Goal: Task Accomplishment & Management: Manage account settings

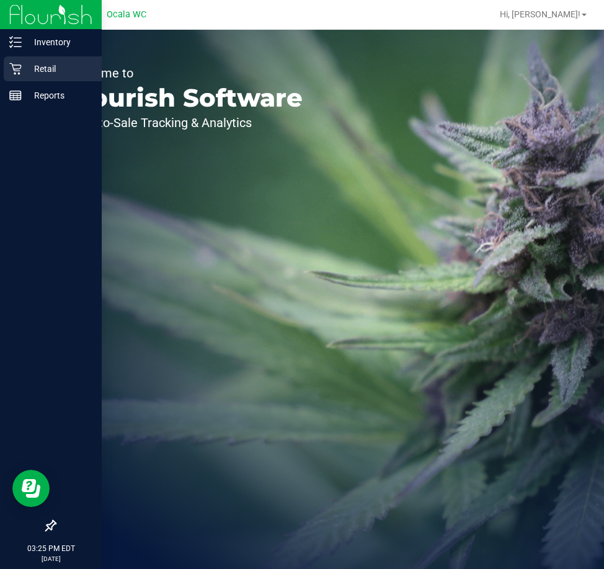
click at [33, 74] on p "Retail" at bounding box center [59, 68] width 74 height 15
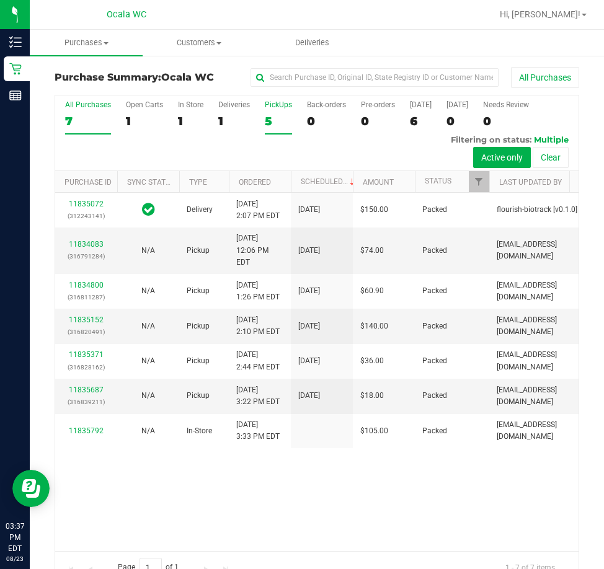
click at [278, 126] on div "5" at bounding box center [278, 121] width 27 height 14
click at [0, 0] on input "PickUps 5" at bounding box center [0, 0] width 0 height 0
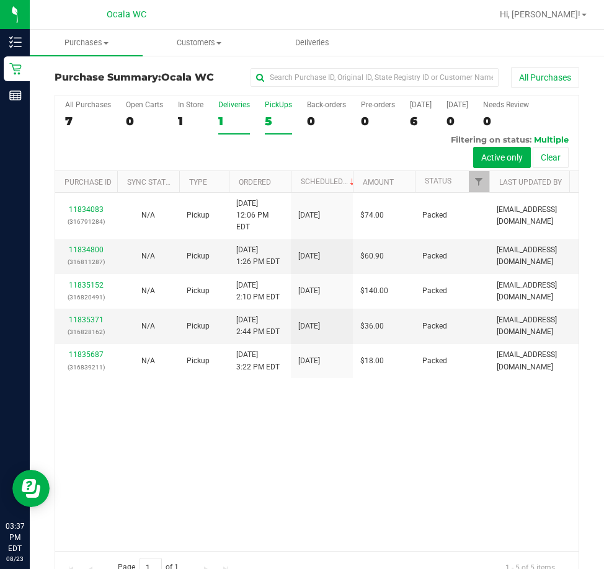
click at [223, 112] on label "Deliveries 1" at bounding box center [234, 117] width 32 height 34
click at [0, 0] on input "Deliveries 1" at bounding box center [0, 0] width 0 height 0
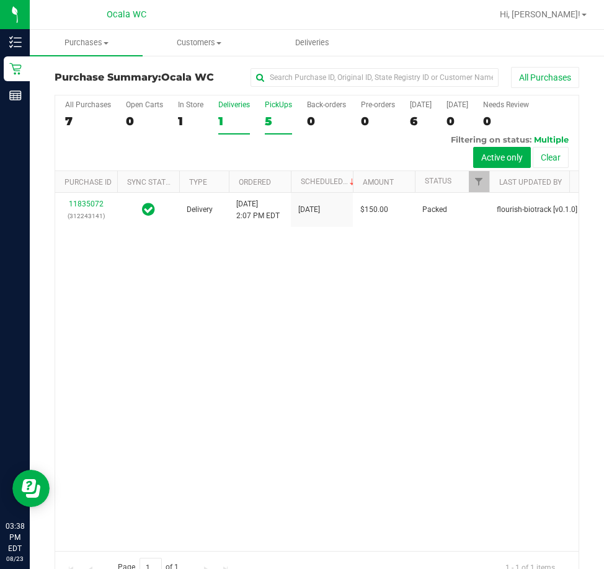
click at [282, 126] on div "5" at bounding box center [278, 121] width 27 height 14
click at [0, 0] on input "PickUps 5" at bounding box center [0, 0] width 0 height 0
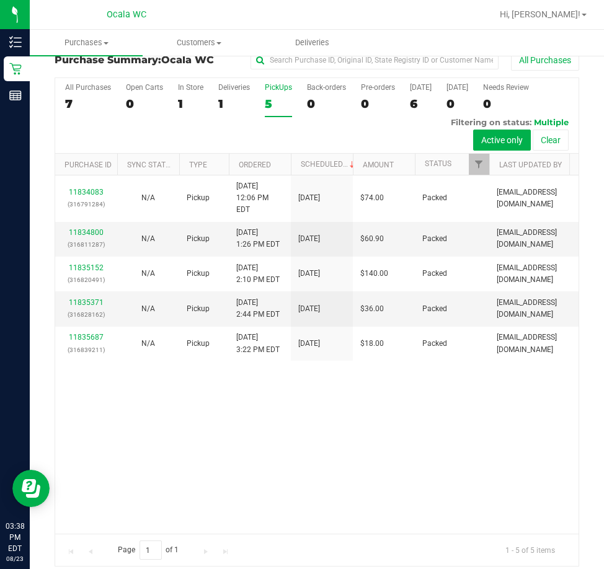
scroll to position [27, 0]
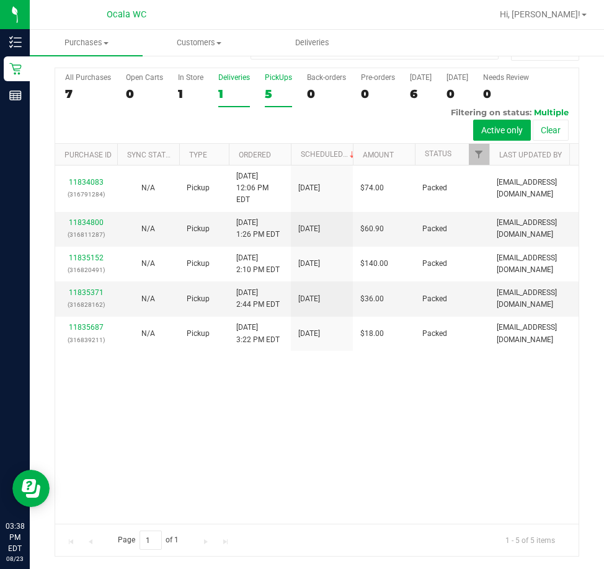
click at [242, 89] on div "1" at bounding box center [234, 94] width 32 height 14
click at [0, 0] on input "Deliveries 1" at bounding box center [0, 0] width 0 height 0
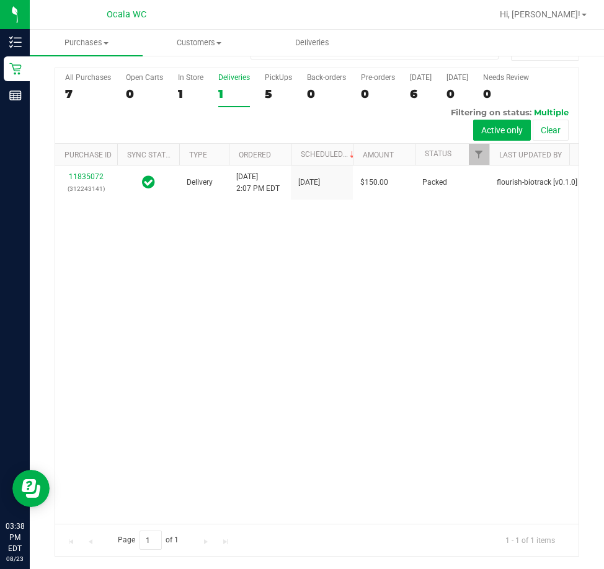
click at [267, 95] on div "5" at bounding box center [278, 94] width 27 height 14
click at [0, 0] on input "PickUps 5" at bounding box center [0, 0] width 0 height 0
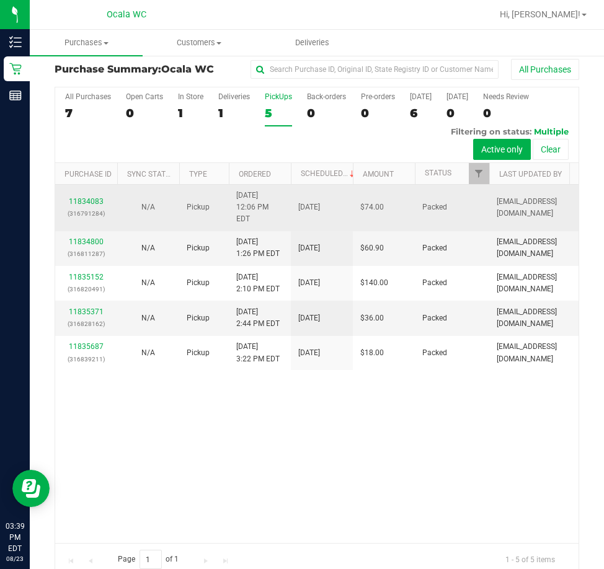
scroll to position [0, 0]
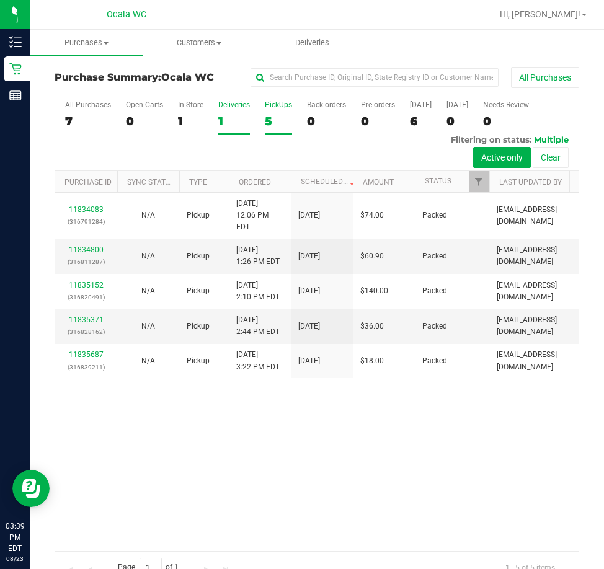
click at [243, 121] on div "1" at bounding box center [234, 121] width 32 height 14
click at [0, 0] on input "Deliveries 1" at bounding box center [0, 0] width 0 height 0
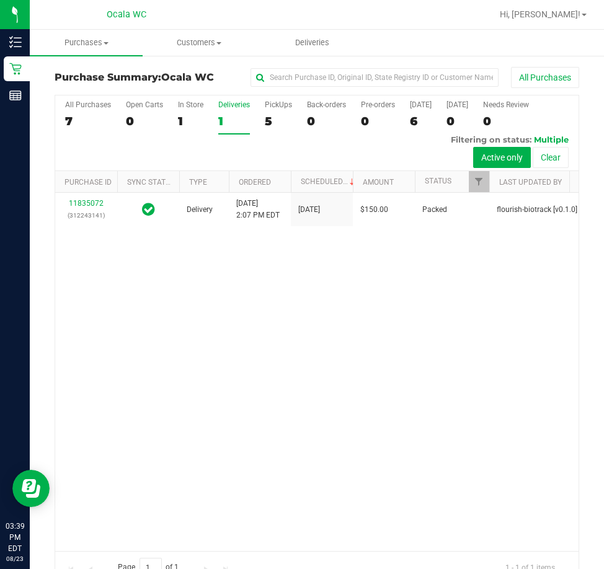
click at [279, 123] on div "5" at bounding box center [278, 121] width 27 height 14
click at [0, 0] on input "PickUps 5" at bounding box center [0, 0] width 0 height 0
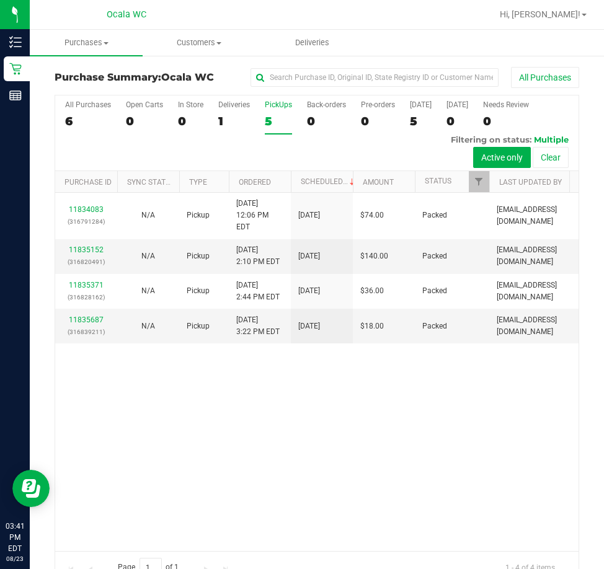
click at [214, 110] on div "All Purchases 6 Open Carts 0 In Store 0 Deliveries 1 PickUps 5 Back-orders 0 Pr…" at bounding box center [316, 133] width 523 height 76
click at [221, 110] on label "Deliveries 1" at bounding box center [234, 117] width 32 height 34
click at [0, 0] on input "Deliveries 1" at bounding box center [0, 0] width 0 height 0
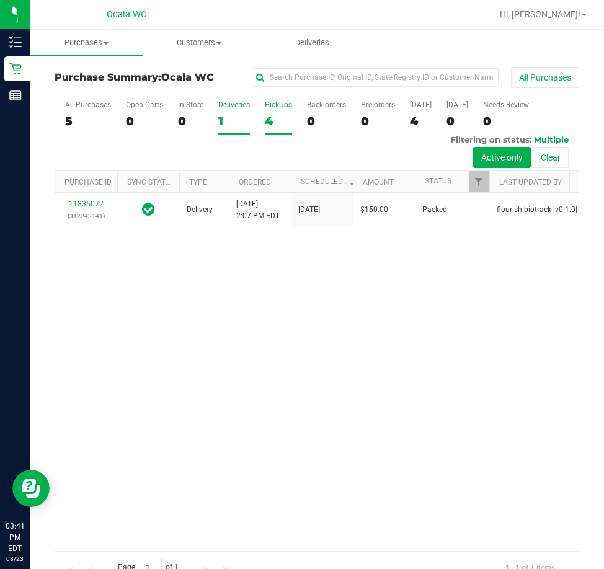
click at [274, 115] on div "4" at bounding box center [278, 121] width 27 height 14
click at [0, 0] on input "PickUps 4" at bounding box center [0, 0] width 0 height 0
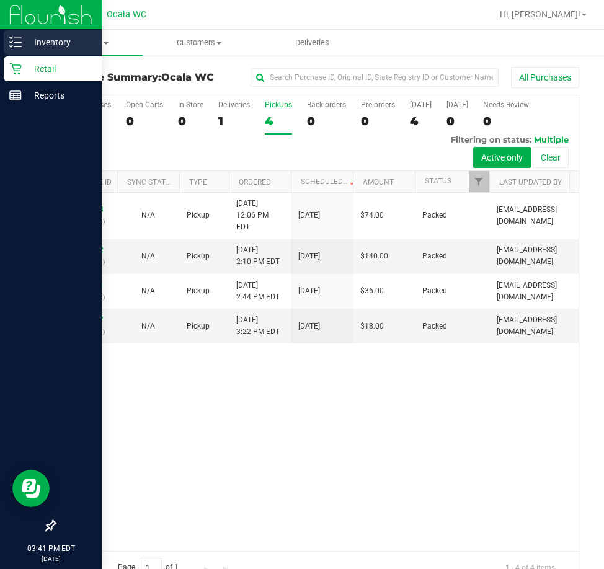
click at [26, 46] on p "Inventory" at bounding box center [59, 42] width 74 height 15
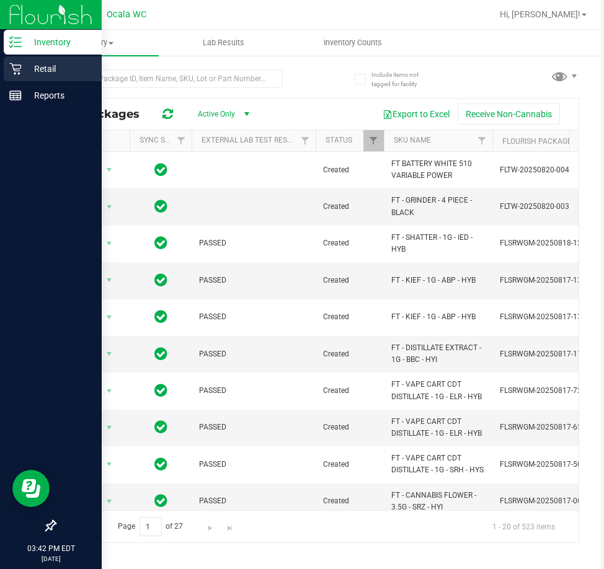
click at [27, 61] on p "Retail" at bounding box center [59, 68] width 74 height 15
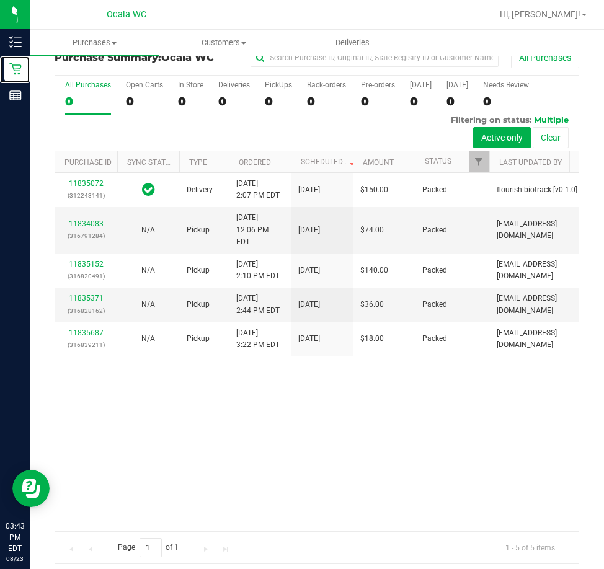
scroll to position [27, 0]
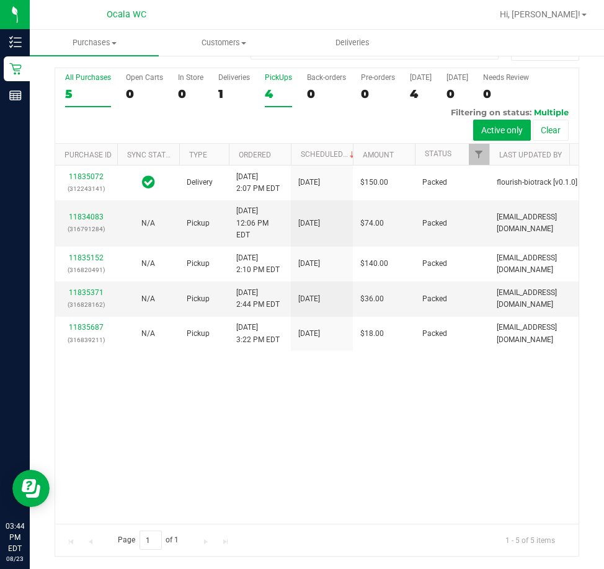
click at [276, 97] on div "4" at bounding box center [278, 94] width 27 height 14
click at [0, 0] on input "PickUps 4" at bounding box center [0, 0] width 0 height 0
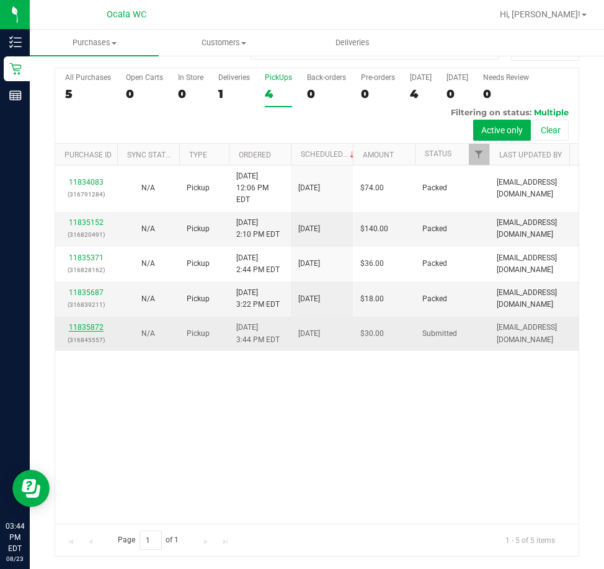
click at [88, 323] on link "11835872" at bounding box center [86, 327] width 35 height 9
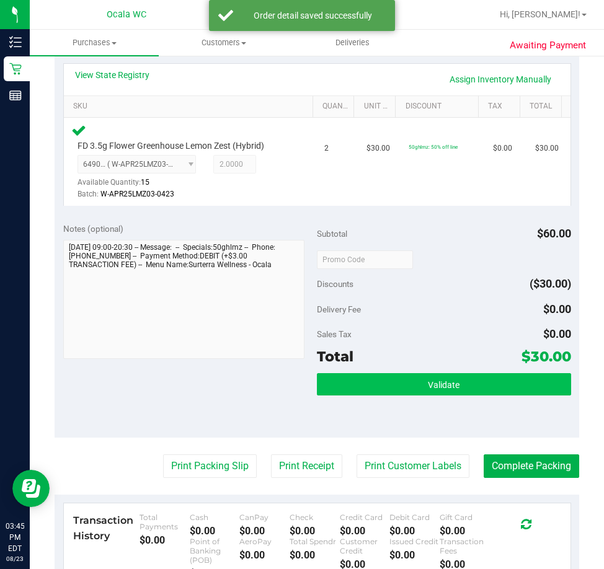
scroll to position [310, 0]
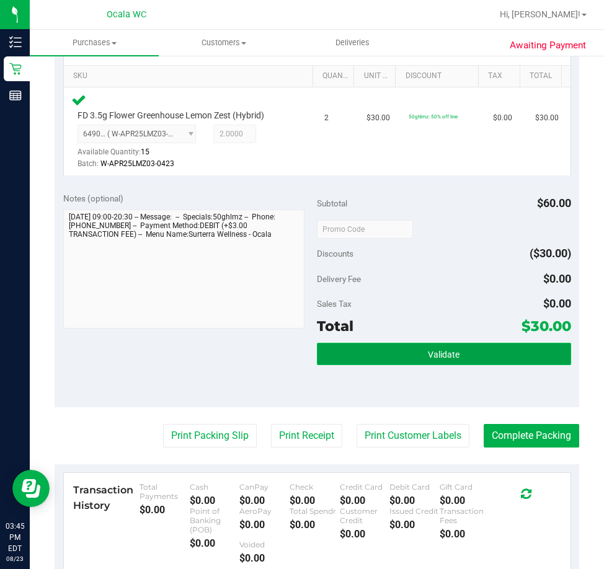
click at [428, 358] on span "Validate" at bounding box center [444, 355] width 32 height 10
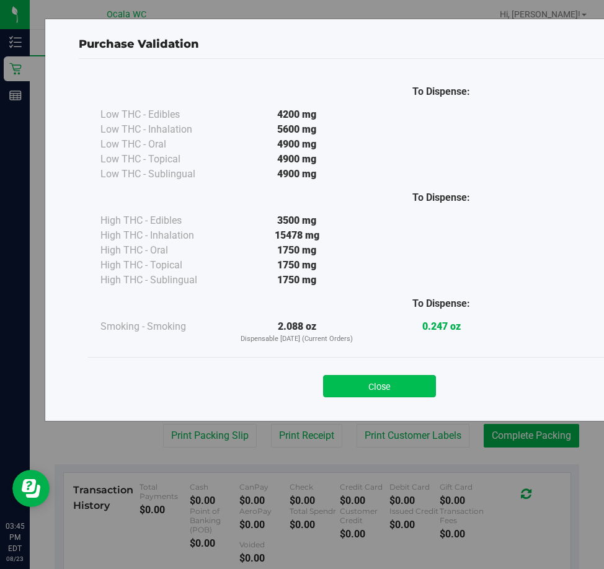
click at [353, 395] on button "Close" at bounding box center [379, 386] width 113 height 22
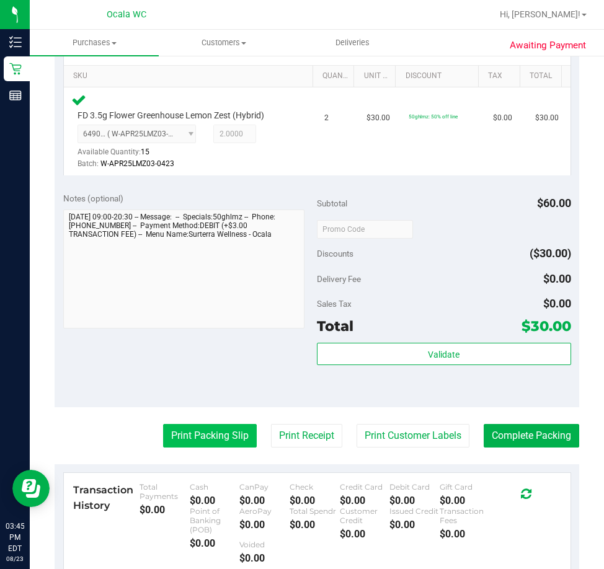
click at [171, 434] on button "Print Packing Slip" at bounding box center [210, 436] width 94 height 24
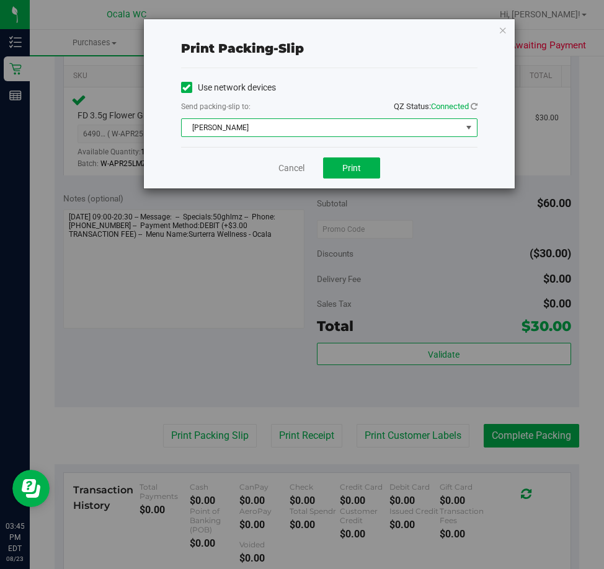
click at [369, 125] on span "BRAD-PITT" at bounding box center [321, 127] width 279 height 17
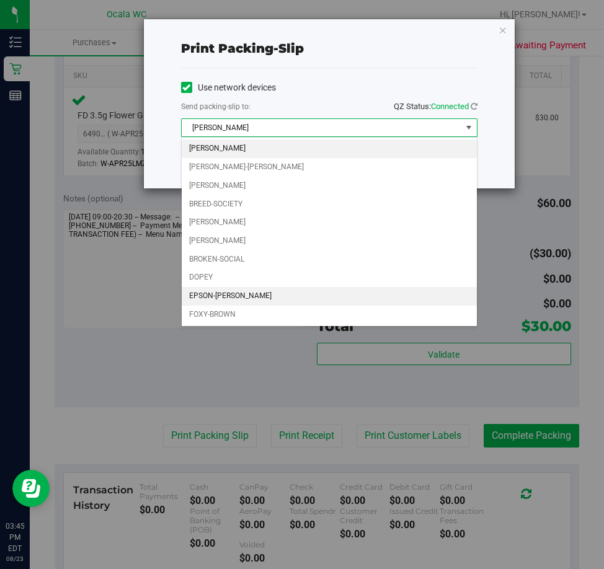
click at [219, 300] on li "EPSON-GROVER" at bounding box center [329, 296] width 295 height 19
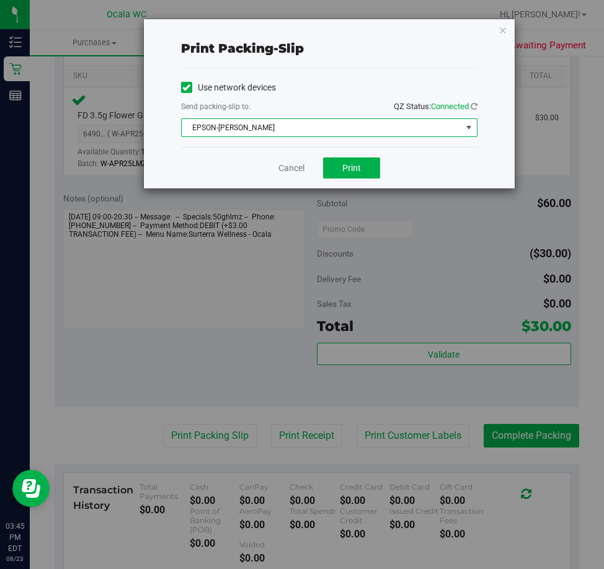
click at [293, 136] on span "EPSON-GROVER" at bounding box center [321, 127] width 279 height 17
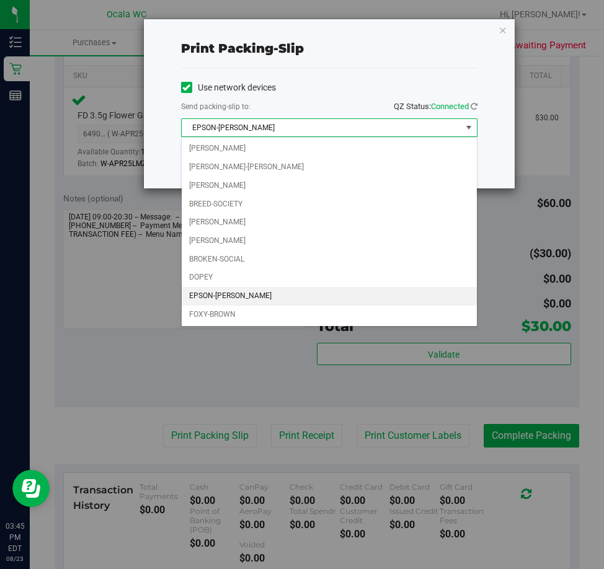
click at [278, 130] on span "EPSON-GROVER" at bounding box center [321, 127] width 279 height 17
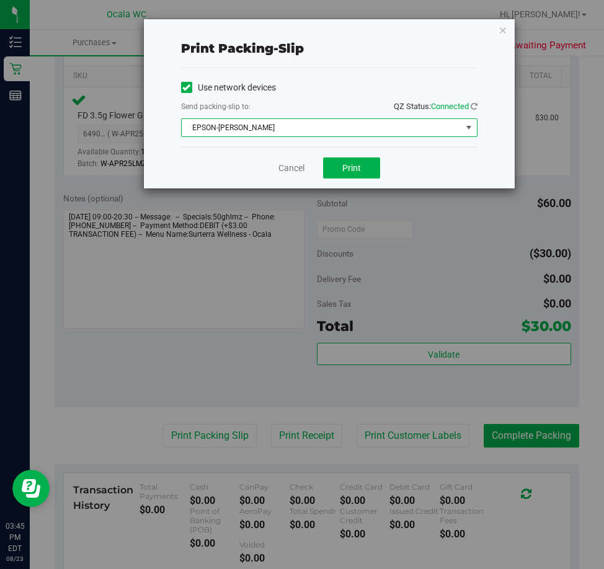
click at [235, 125] on span "EPSON-GROVER" at bounding box center [321, 127] width 279 height 17
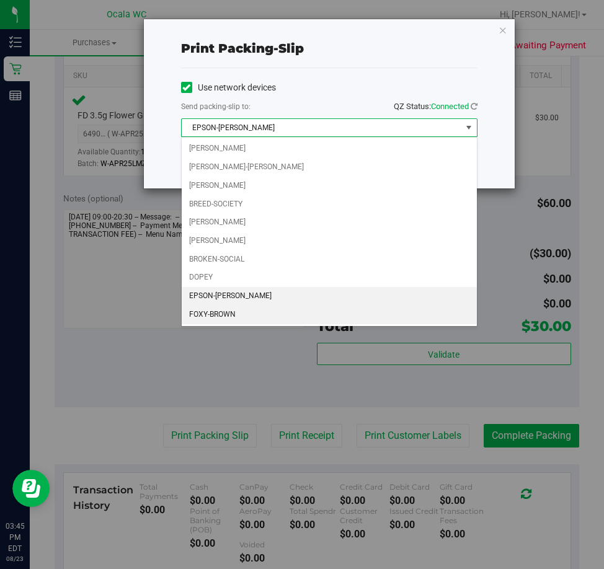
click at [230, 306] on li "FOXY-BROWN" at bounding box center [329, 315] width 295 height 19
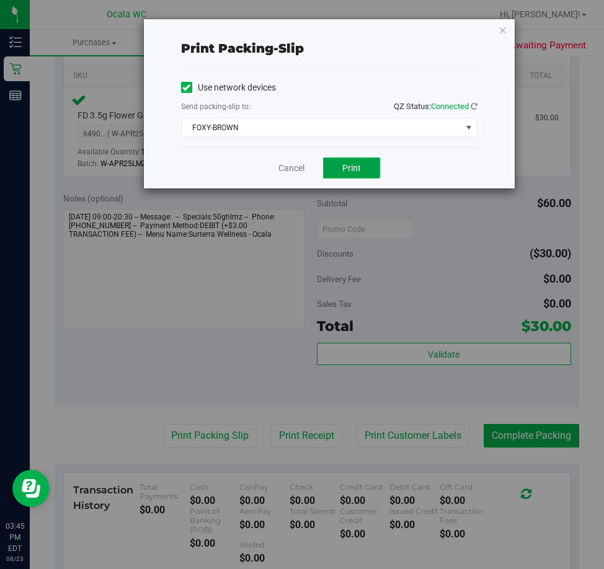
click at [341, 176] on button "Print" at bounding box center [351, 167] width 57 height 21
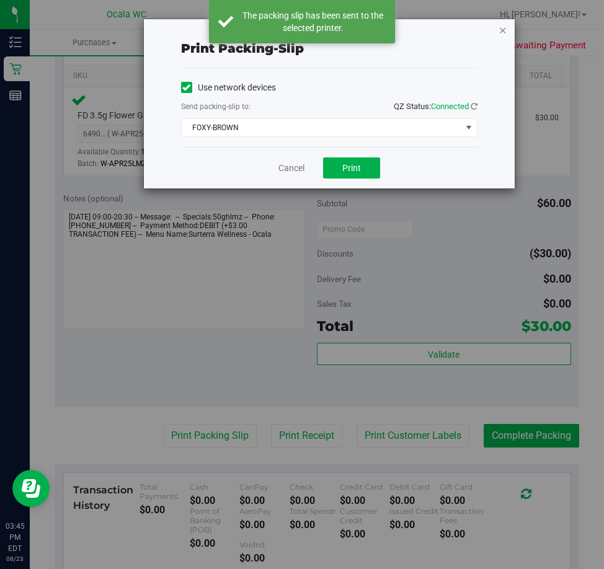
click at [500, 30] on icon "button" at bounding box center [502, 29] width 9 height 15
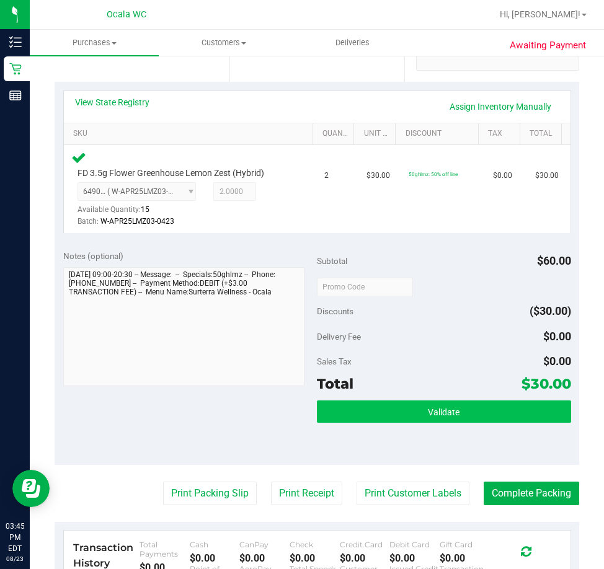
scroll to position [372, 0]
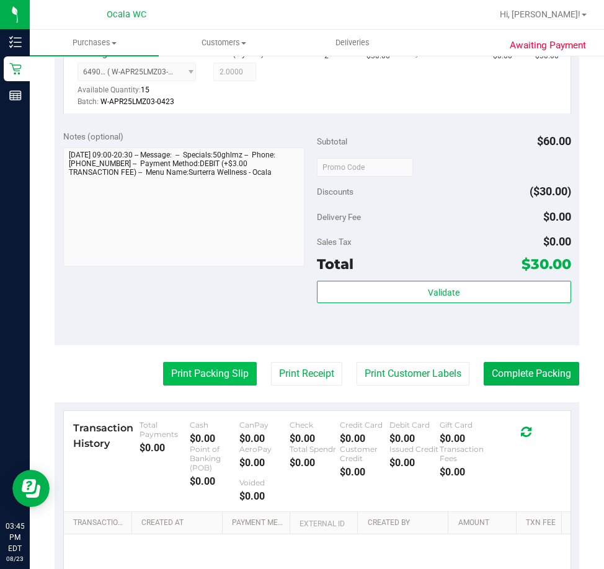
click at [222, 382] on button "Print Packing Slip" at bounding box center [210, 374] width 94 height 24
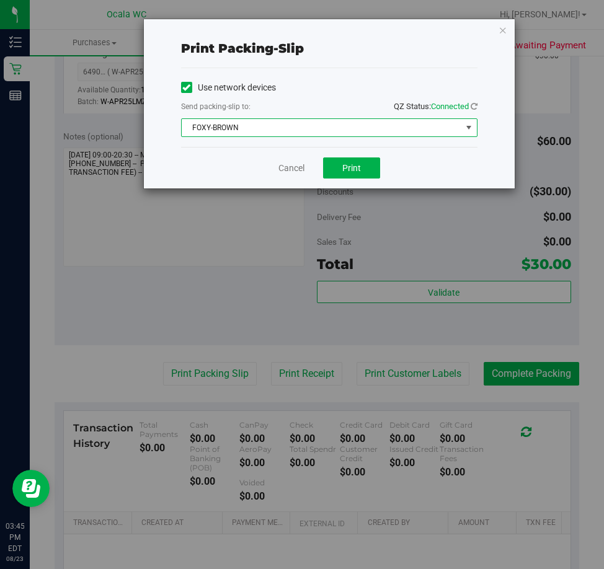
click at [275, 120] on span "FOXY-BROWN" at bounding box center [321, 127] width 279 height 17
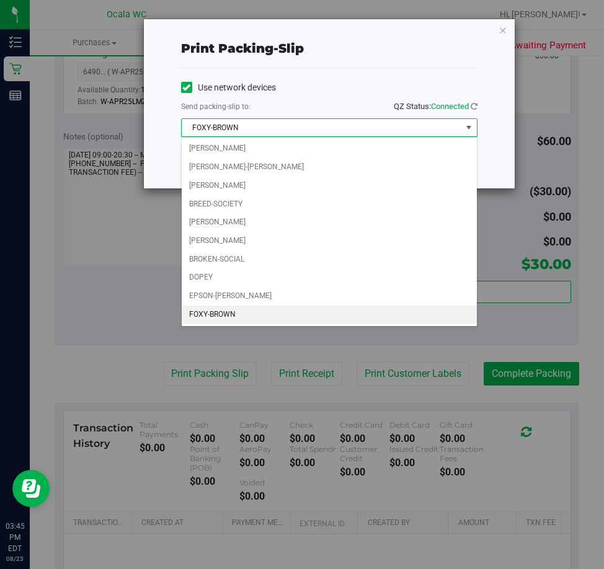
click at [271, 126] on span "FOXY-BROWN" at bounding box center [321, 127] width 279 height 17
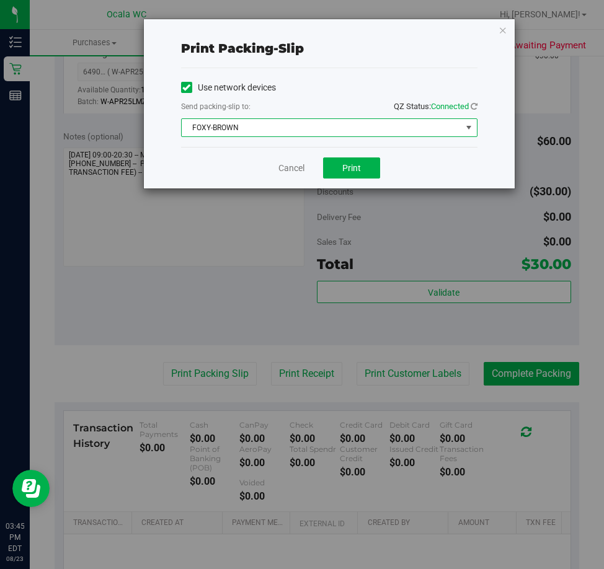
click at [271, 126] on span "FOXY-BROWN" at bounding box center [321, 127] width 279 height 17
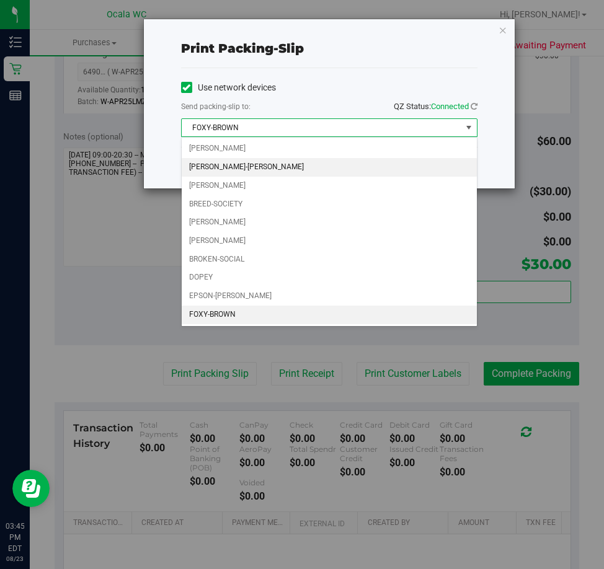
click at [233, 162] on li "BRANDY-ANISTON" at bounding box center [329, 167] width 295 height 19
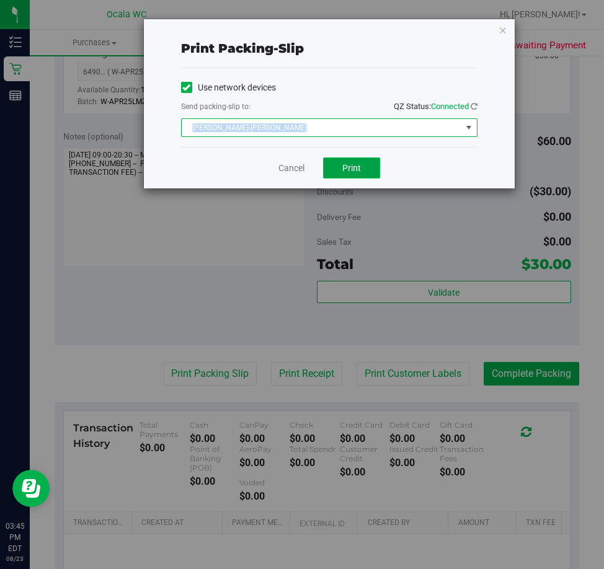
click at [368, 172] on button "Print" at bounding box center [351, 167] width 57 height 21
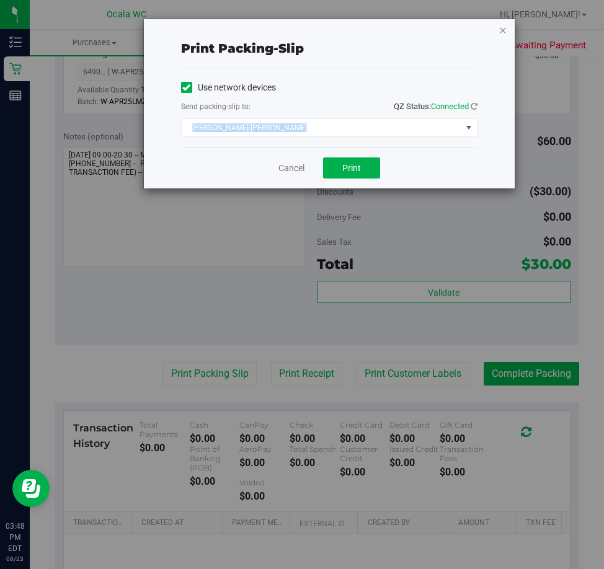
click at [500, 27] on icon "button" at bounding box center [502, 29] width 9 height 15
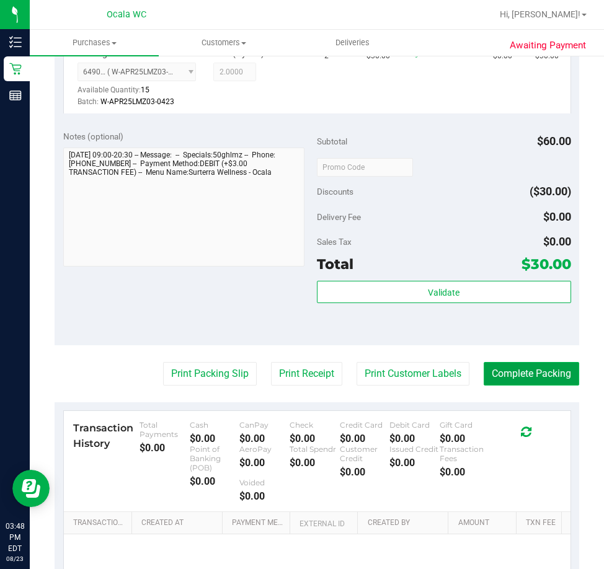
click at [548, 364] on button "Complete Packing" at bounding box center [530, 374] width 95 height 24
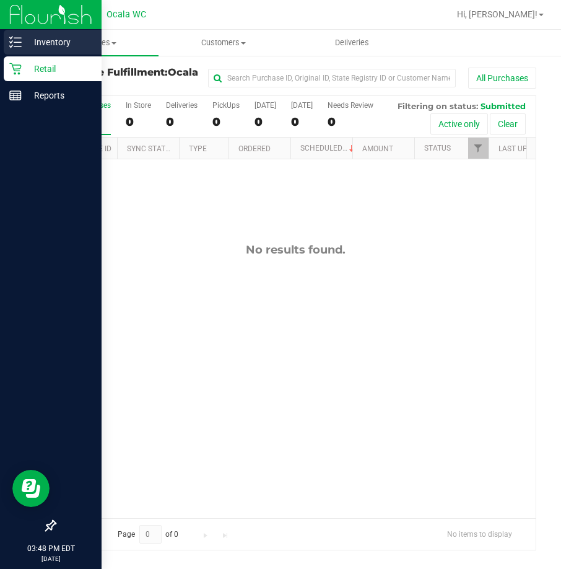
click at [14, 40] on icon at bounding box center [15, 42] width 12 height 12
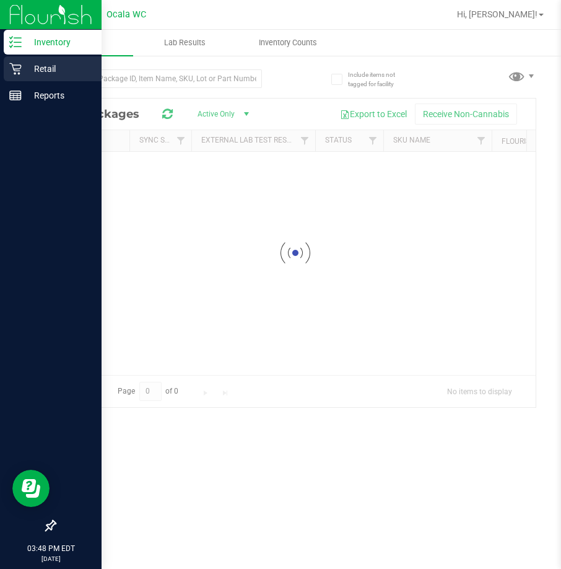
click at [53, 77] on div "Retail" at bounding box center [53, 68] width 98 height 25
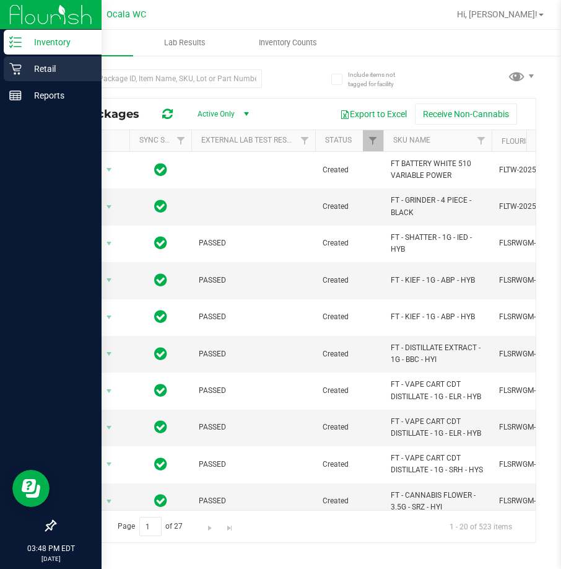
click at [53, 77] on div "Retail" at bounding box center [53, 68] width 98 height 25
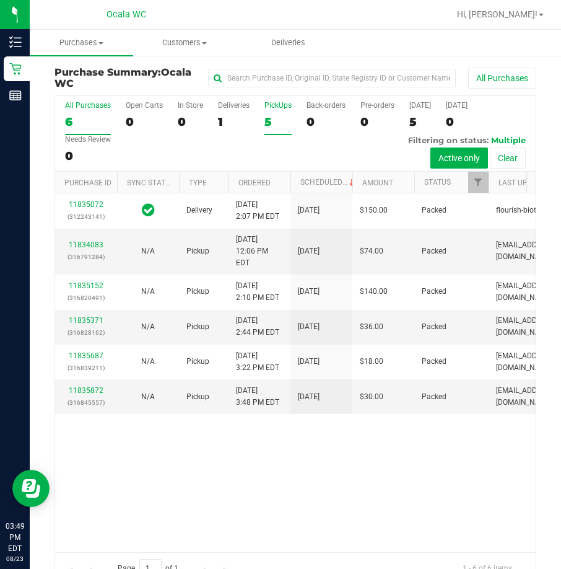
click at [281, 102] on div "PickUps" at bounding box center [278, 105] width 27 height 9
click at [0, 0] on input "PickUps 5" at bounding box center [0, 0] width 0 height 0
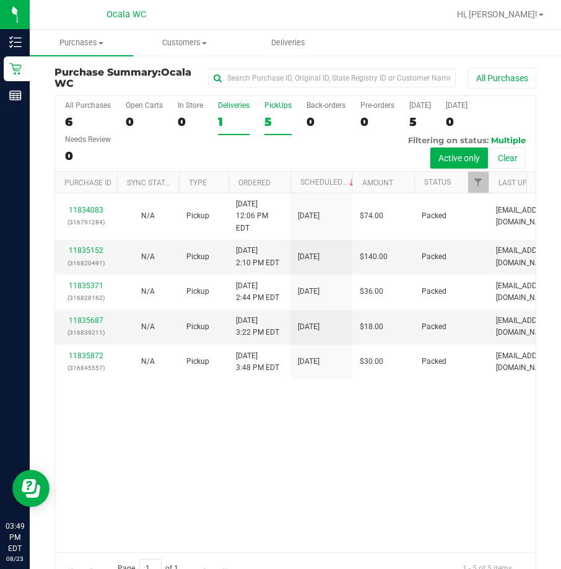
click at [224, 116] on div "1" at bounding box center [234, 122] width 32 height 14
click at [0, 0] on input "Deliveries 1" at bounding box center [0, 0] width 0 height 0
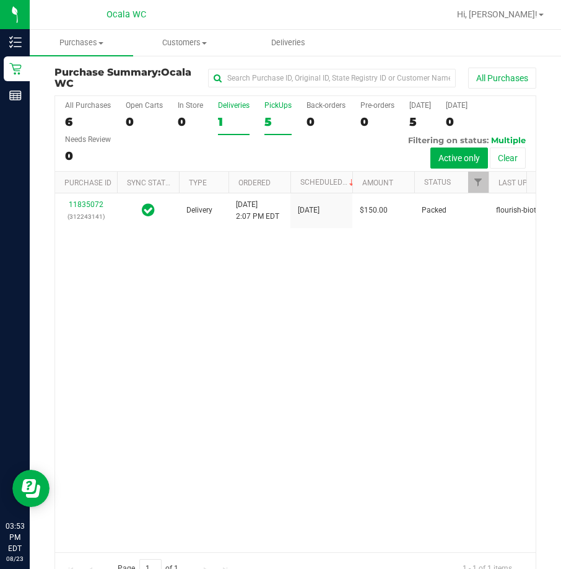
click at [289, 121] on div "5" at bounding box center [278, 122] width 27 height 14
click at [0, 0] on input "PickUps 5" at bounding box center [0, 0] width 0 height 0
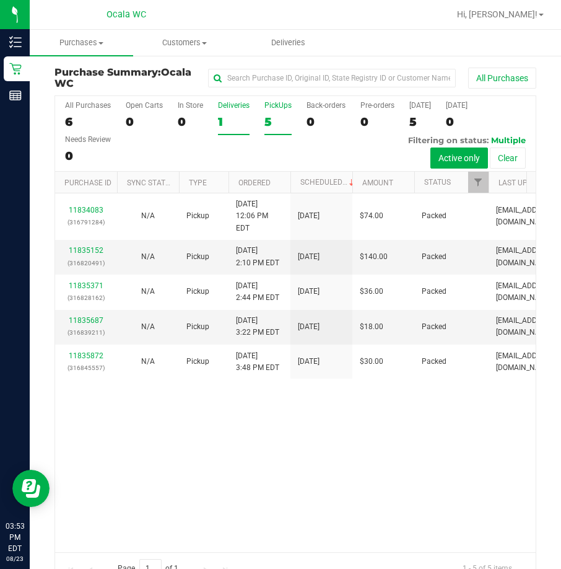
click at [230, 118] on div "1" at bounding box center [234, 122] width 32 height 14
click at [0, 0] on input "Deliveries 1" at bounding box center [0, 0] width 0 height 0
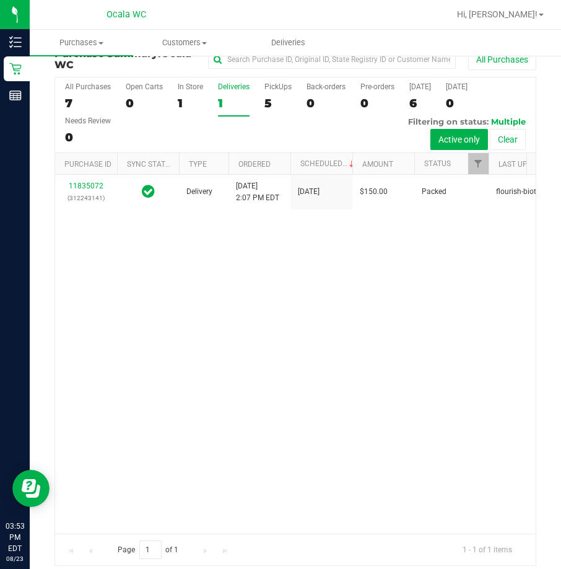
scroll to position [28, 0]
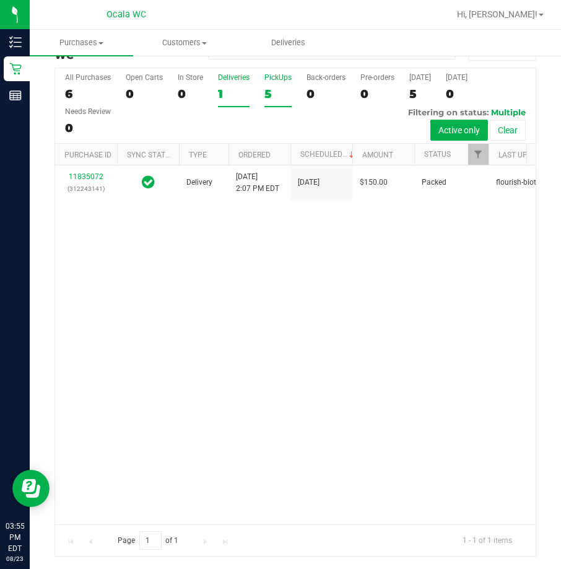
click at [281, 81] on div "PickUps" at bounding box center [278, 77] width 27 height 9
click at [0, 0] on input "PickUps 5" at bounding box center [0, 0] width 0 height 0
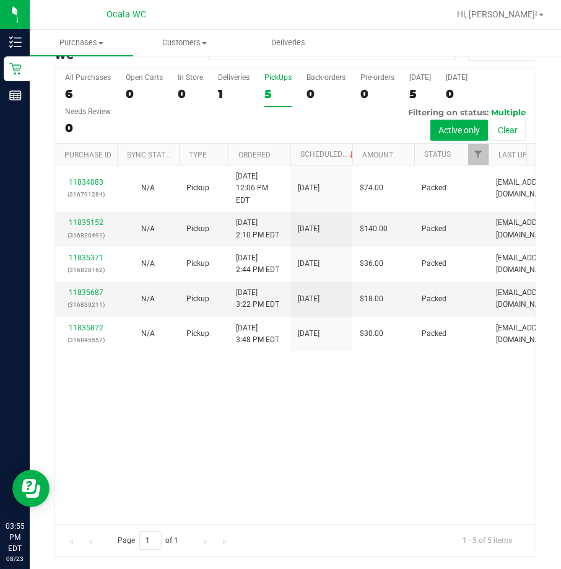
scroll to position [0, 0]
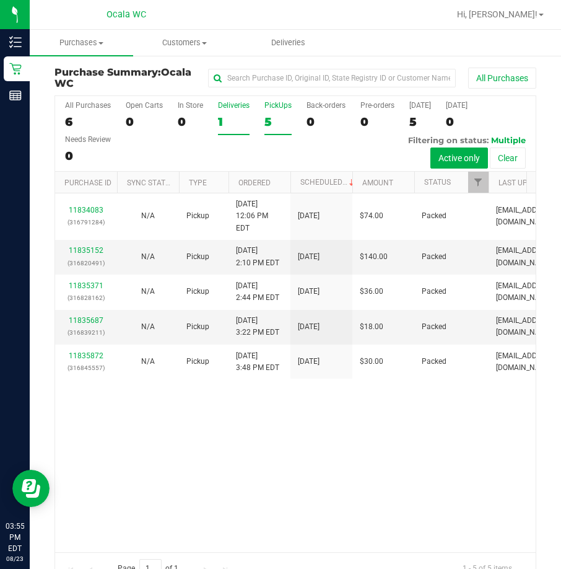
click at [234, 103] on div "Deliveries" at bounding box center [234, 105] width 32 height 9
click at [0, 0] on input "Deliveries 1" at bounding box center [0, 0] width 0 height 0
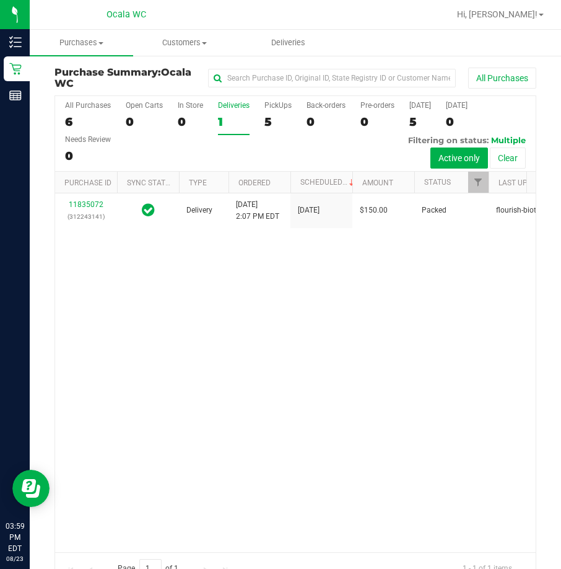
click at [269, 124] on div "5" at bounding box center [278, 122] width 27 height 14
click at [0, 0] on input "PickUps 5" at bounding box center [0, 0] width 0 height 0
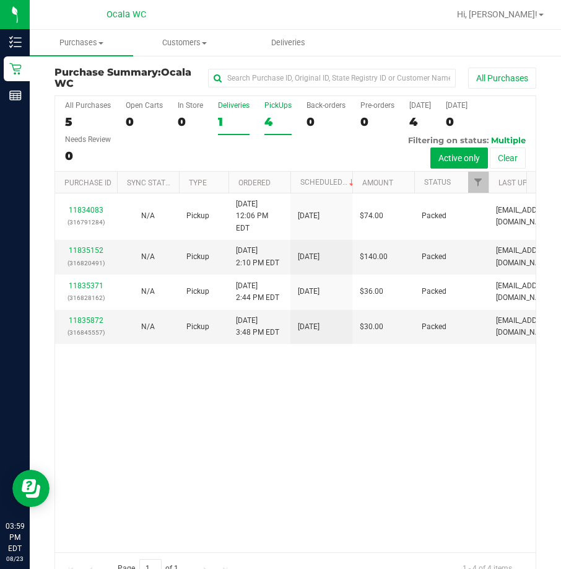
click at [230, 105] on div "Deliveries" at bounding box center [234, 105] width 32 height 9
click at [0, 0] on input "Deliveries 1" at bounding box center [0, 0] width 0 height 0
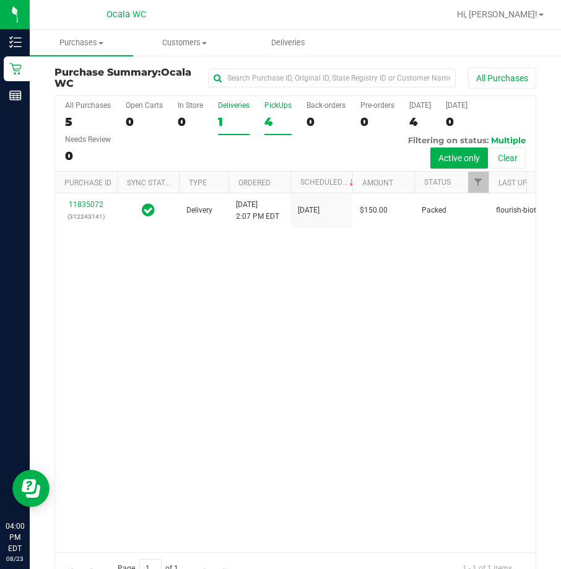
click at [275, 124] on div "4" at bounding box center [278, 122] width 27 height 14
click at [0, 0] on input "PickUps 4" at bounding box center [0, 0] width 0 height 0
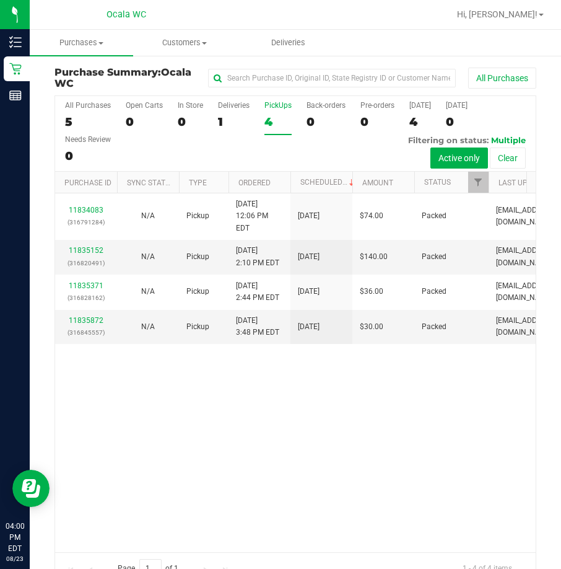
click at [265, 119] on div "4" at bounding box center [278, 122] width 27 height 14
click at [0, 0] on input "PickUps 4" at bounding box center [0, 0] width 0 height 0
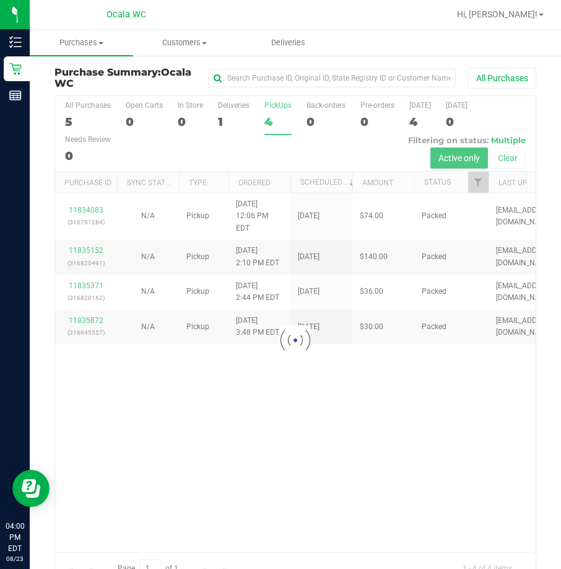
click at [216, 118] on div at bounding box center [295, 340] width 481 height 488
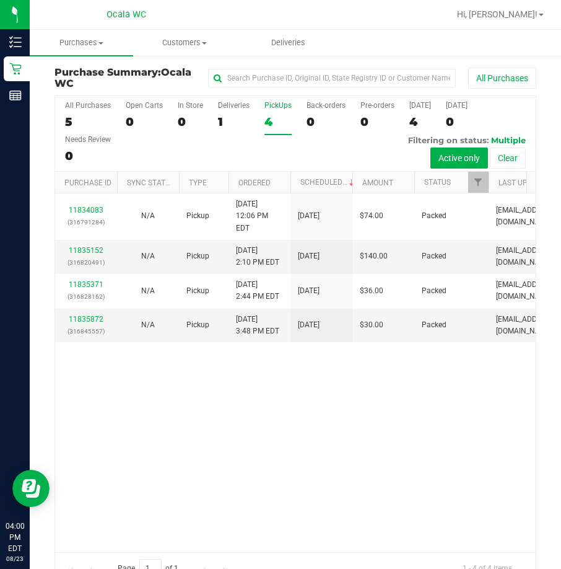
click at [230, 115] on div "1" at bounding box center [234, 122] width 32 height 14
click at [0, 0] on input "Deliveries 1" at bounding box center [0, 0] width 0 height 0
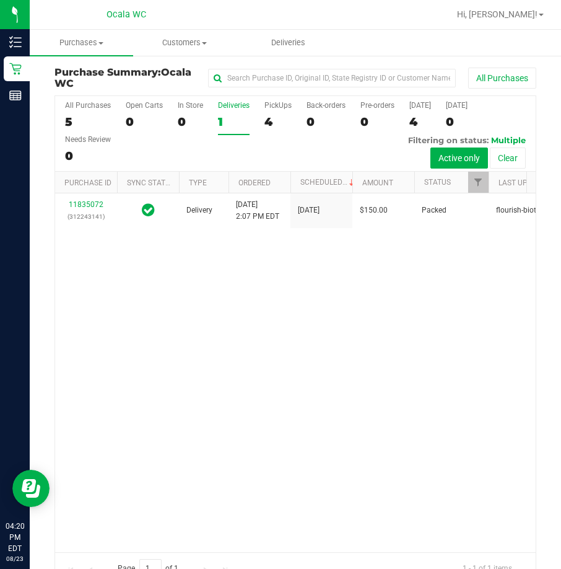
click at [297, 330] on div "11835072 (312243141) Delivery 8/23/2025 2:07 PM EDT 8/27/2025 $150.00 Packed fl…" at bounding box center [295, 372] width 481 height 358
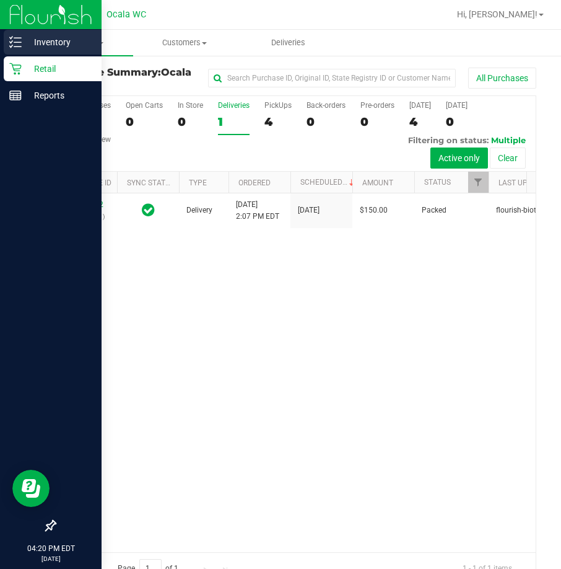
click at [45, 38] on p "Inventory" at bounding box center [59, 42] width 74 height 15
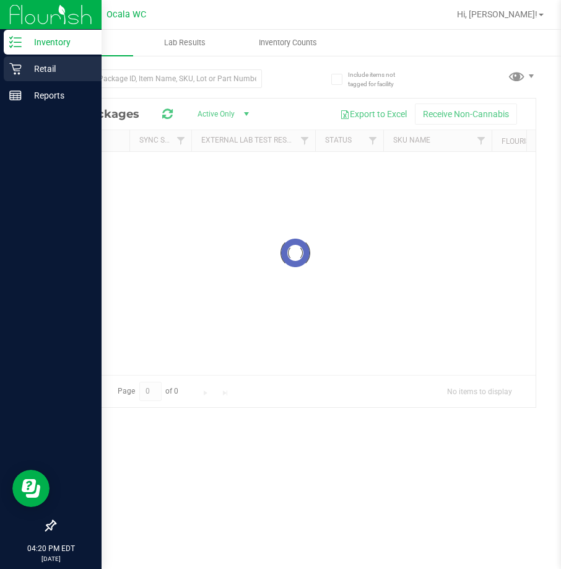
click at [50, 68] on p "Retail" at bounding box center [59, 68] width 74 height 15
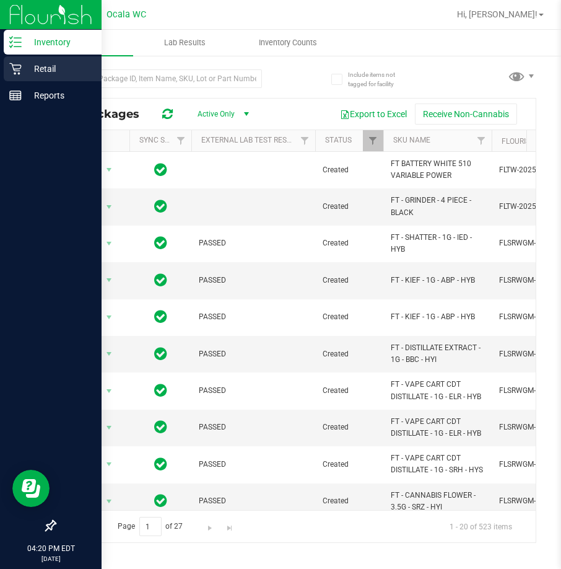
click at [14, 65] on icon at bounding box center [15, 69] width 12 height 12
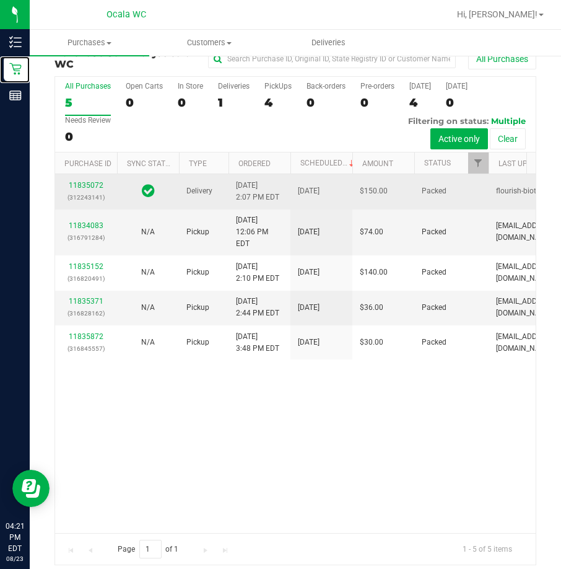
scroll to position [28, 0]
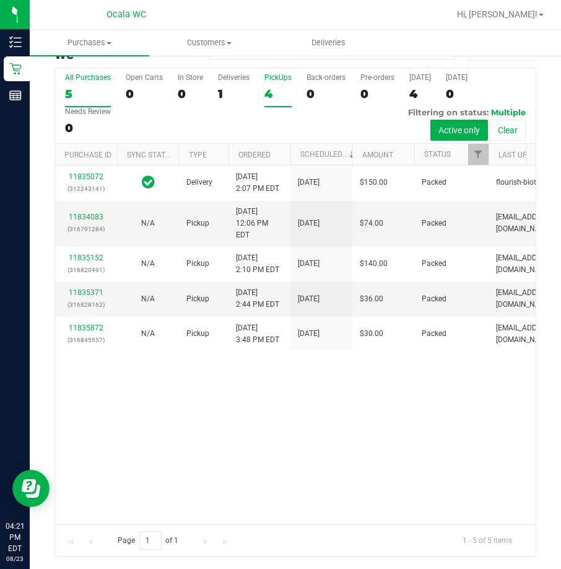
click at [286, 87] on div "4" at bounding box center [278, 94] width 27 height 14
click at [0, 0] on input "PickUps 4" at bounding box center [0, 0] width 0 height 0
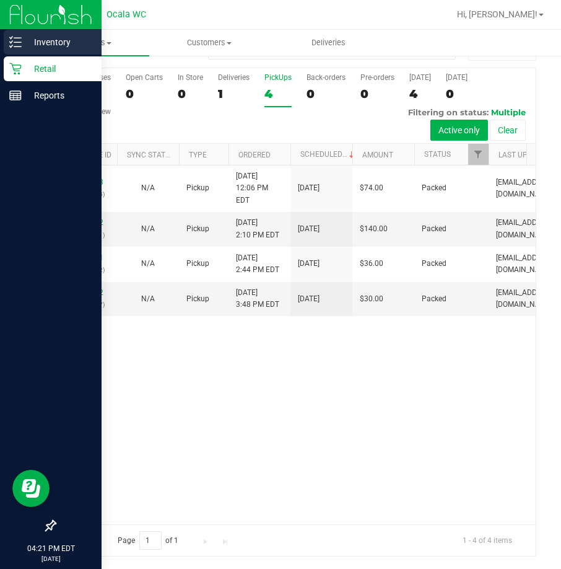
click at [22, 30] on div "Inventory" at bounding box center [53, 42] width 98 height 25
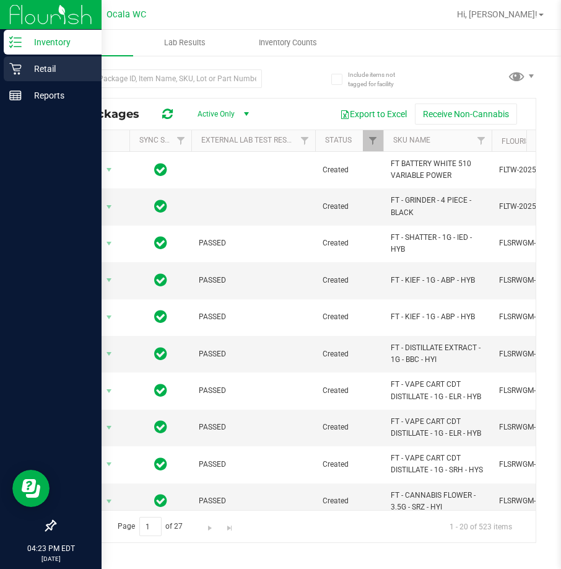
click at [26, 75] on p "Retail" at bounding box center [59, 68] width 74 height 15
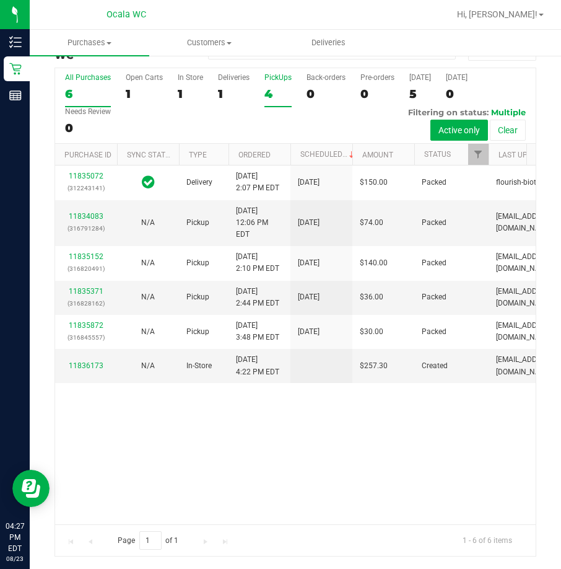
click at [268, 97] on div "4" at bounding box center [278, 94] width 27 height 14
click at [0, 0] on input "PickUps 4" at bounding box center [0, 0] width 0 height 0
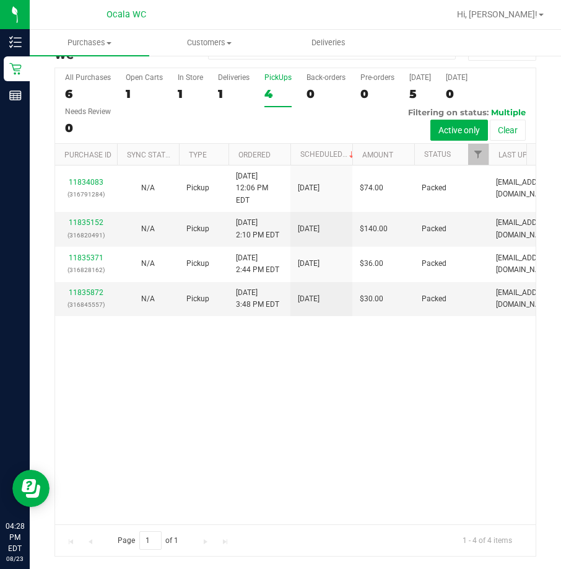
click at [216, 96] on div "All Purchases 6 Open Carts 1 In Store 1 Deliveries 1 PickUps 4 Back-orders 0 Pr…" at bounding box center [295, 106] width 481 height 76
click at [230, 78] on div "Deliveries" at bounding box center [234, 77] width 32 height 9
click at [0, 0] on input "Deliveries 1" at bounding box center [0, 0] width 0 height 0
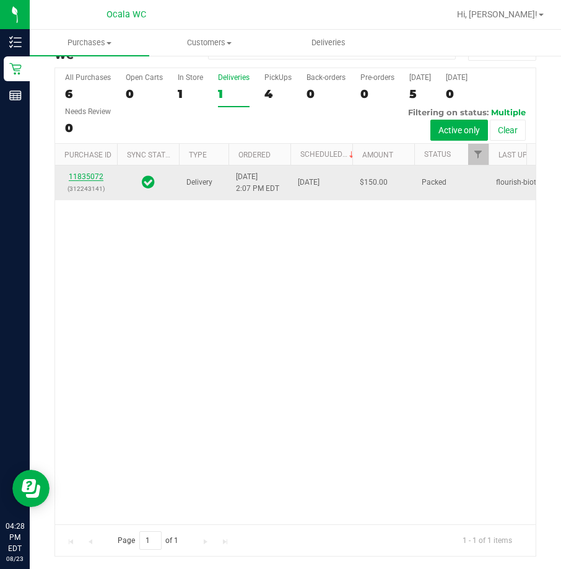
click at [86, 181] on link "11835072" at bounding box center [86, 176] width 35 height 9
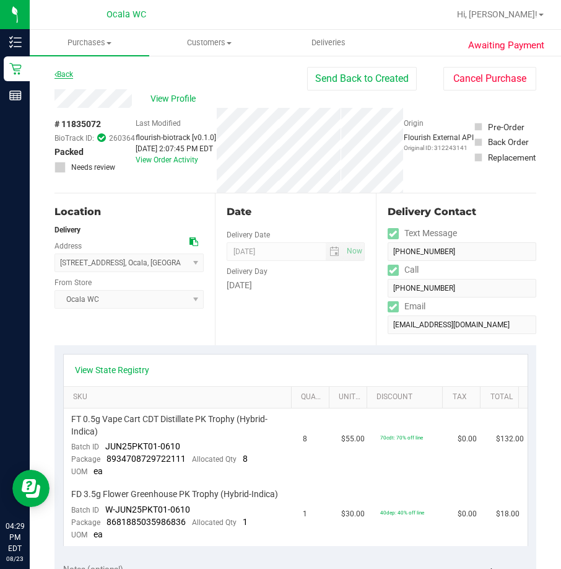
click at [73, 73] on link "Back" at bounding box center [64, 74] width 19 height 9
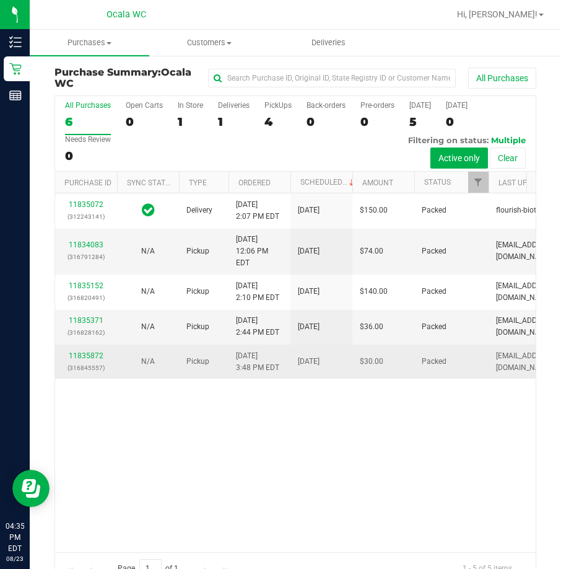
scroll to position [28, 0]
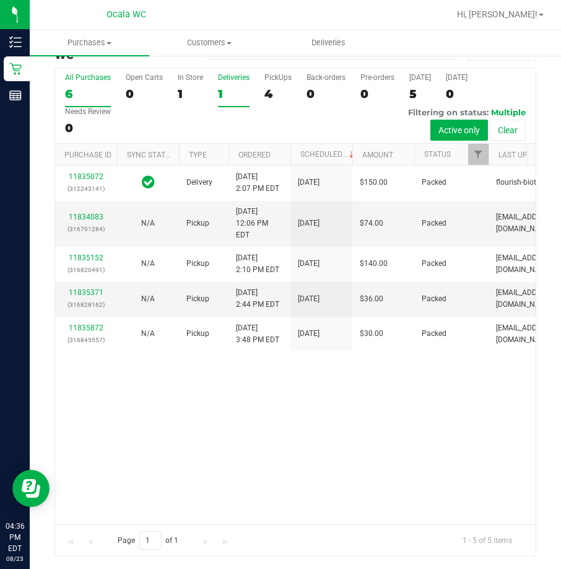
click at [224, 104] on label "Deliveries 1" at bounding box center [234, 90] width 32 height 34
click at [0, 0] on input "Deliveries 1" at bounding box center [0, 0] width 0 height 0
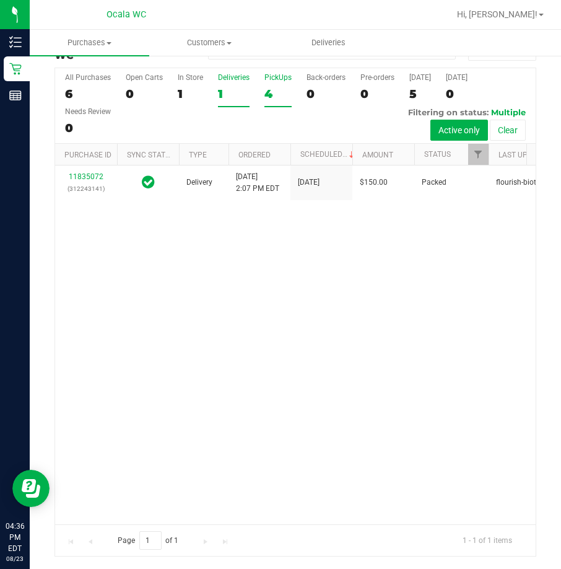
click at [279, 97] on div "4" at bounding box center [278, 94] width 27 height 14
click at [0, 0] on input "PickUps 4" at bounding box center [0, 0] width 0 height 0
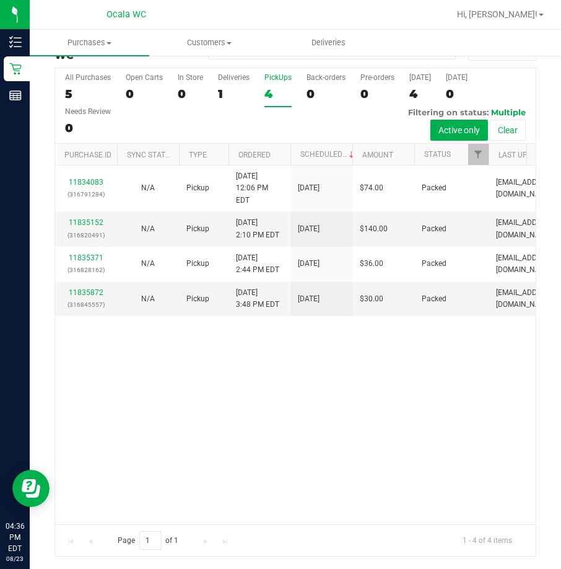
click at [254, 78] on div "All Purchases 5 Open Carts 0 In Store 0 Deliveries 1 PickUps 4 Back-orders 0 Pr…" at bounding box center [295, 73] width 481 height 10
click at [240, 86] on label "Deliveries 1" at bounding box center [234, 90] width 32 height 34
click at [0, 0] on input "Deliveries 1" at bounding box center [0, 0] width 0 height 0
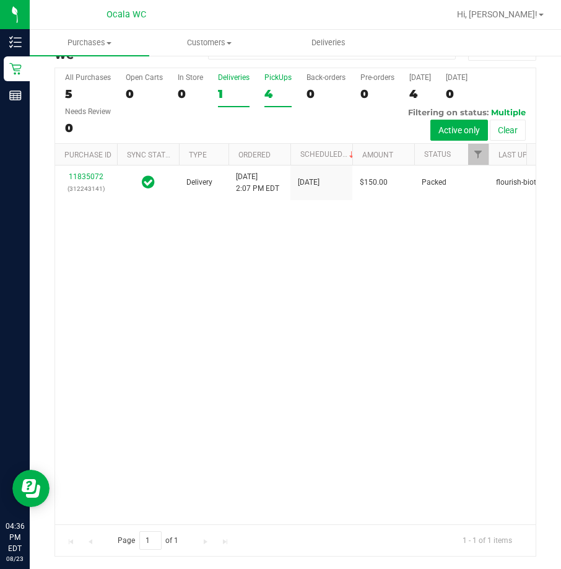
click at [280, 96] on div "4" at bounding box center [278, 94] width 27 height 14
click at [0, 0] on input "PickUps 4" at bounding box center [0, 0] width 0 height 0
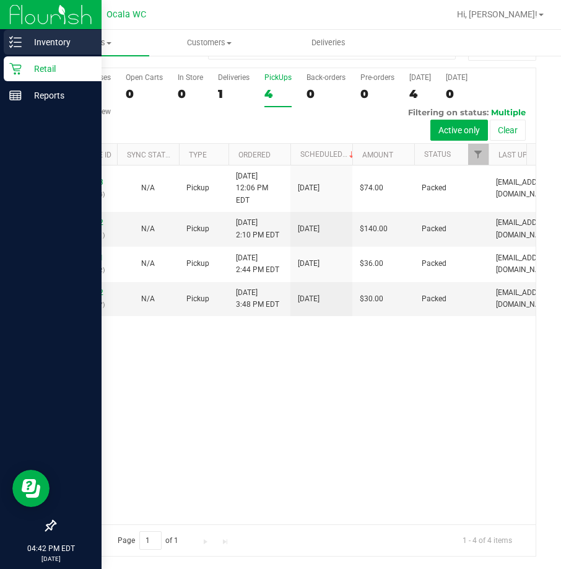
click at [17, 39] on icon at bounding box center [15, 42] width 12 height 12
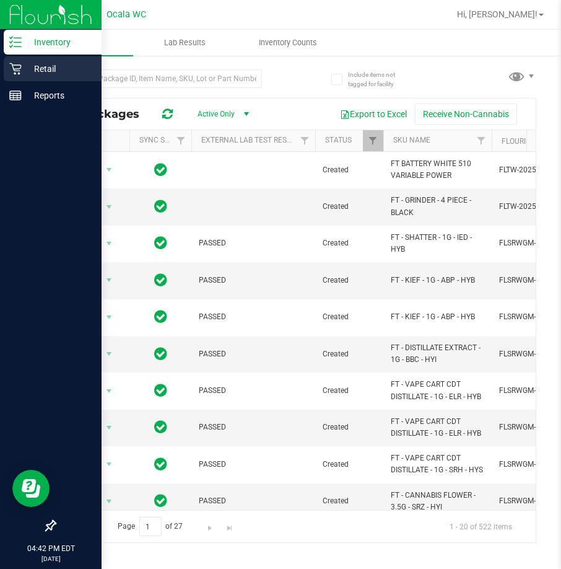
click at [17, 68] on icon at bounding box center [15, 69] width 12 height 12
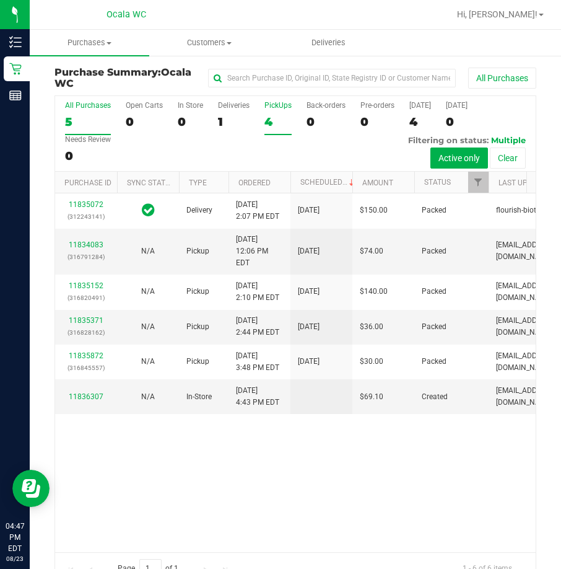
click at [284, 124] on div "4" at bounding box center [278, 122] width 27 height 14
click at [0, 0] on input "PickUps 4" at bounding box center [0, 0] width 0 height 0
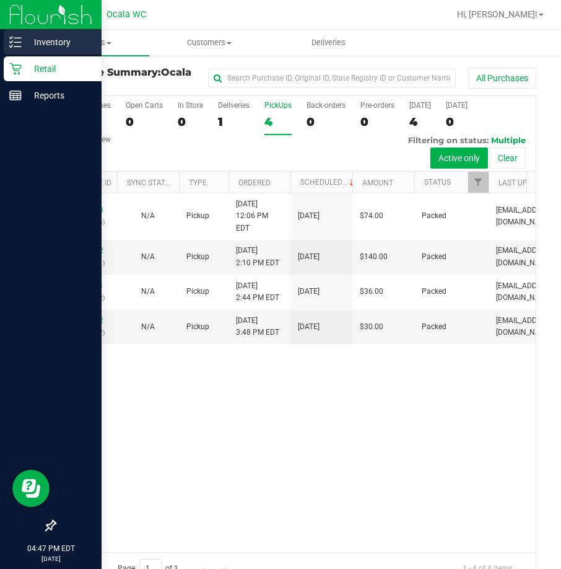
click at [19, 37] on icon at bounding box center [15, 42] width 12 height 12
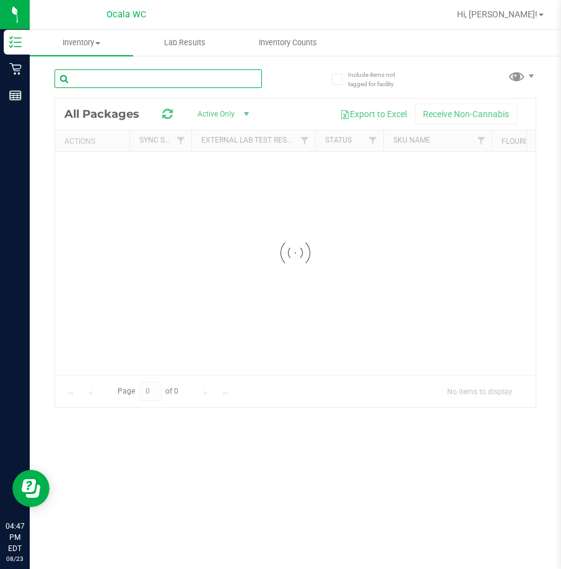
click at [118, 82] on div "Inventory All packages All inventory Waste log Lab Results Inventory Counts" at bounding box center [296, 299] width 532 height 539
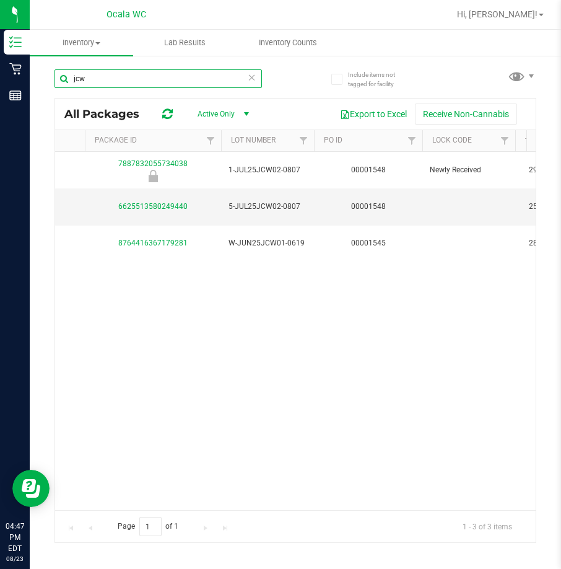
scroll to position [0, 363]
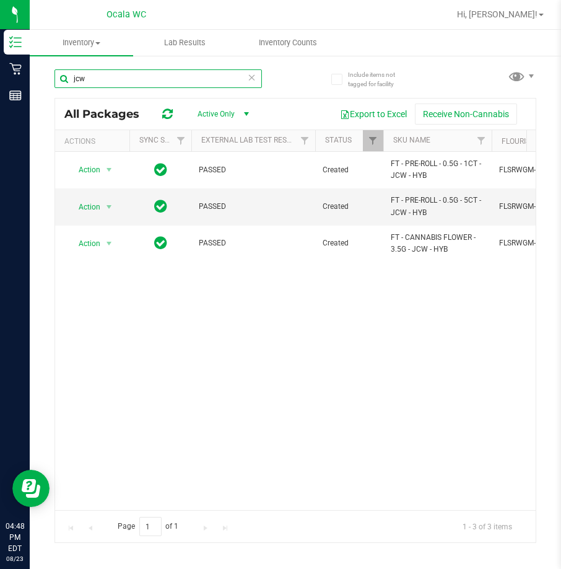
click at [259, 84] on input "jcw" at bounding box center [159, 78] width 208 height 19
type input "jcw"
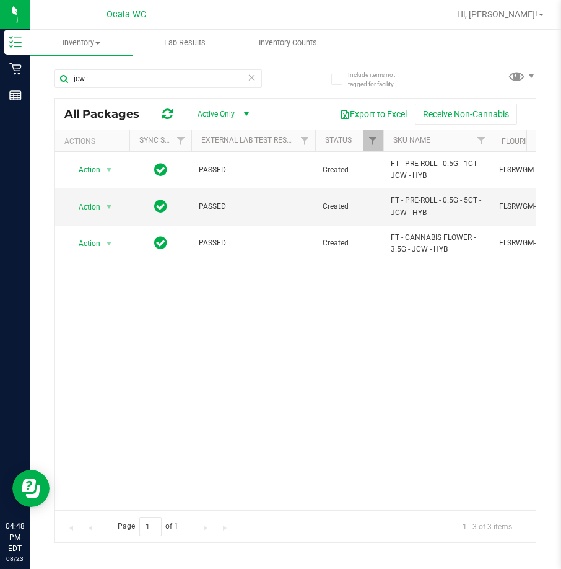
click at [256, 81] on icon at bounding box center [252, 76] width 9 height 15
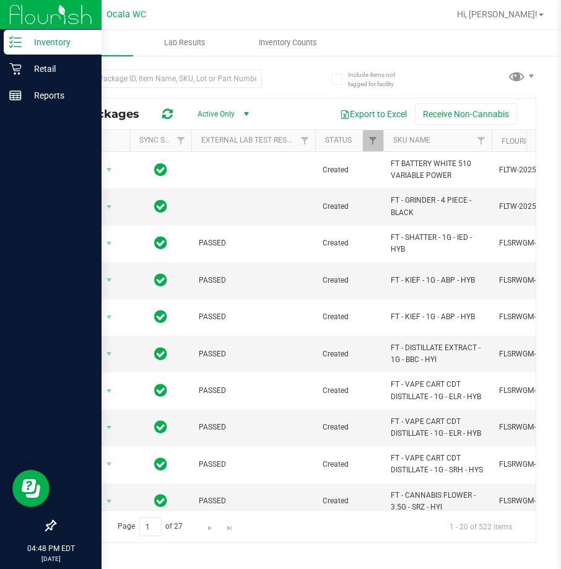
click at [39, 47] on p "Inventory" at bounding box center [59, 42] width 74 height 15
click at [94, 87] on div "Reports" at bounding box center [53, 95] width 98 height 25
click at [73, 62] on p "Retail" at bounding box center [59, 68] width 74 height 15
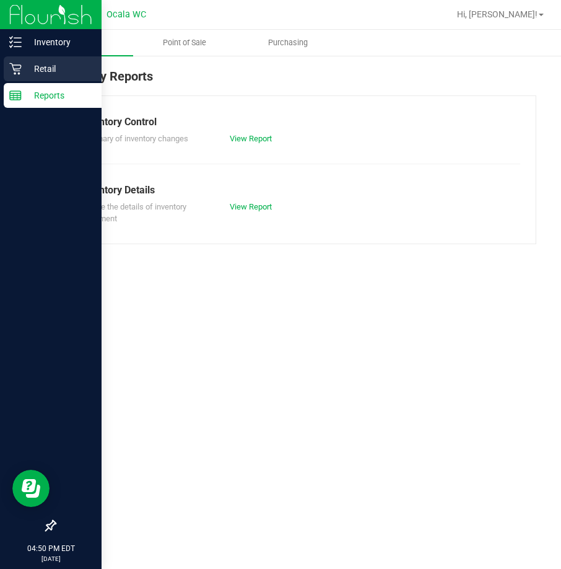
click at [12, 68] on icon at bounding box center [15, 69] width 12 height 12
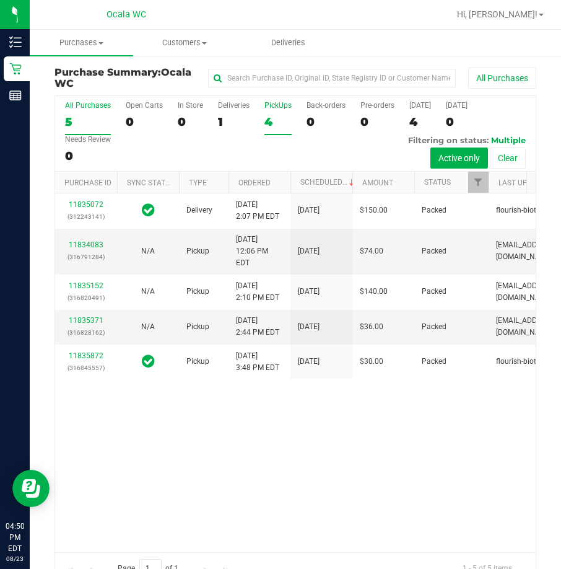
click at [268, 112] on label "PickUps 4" at bounding box center [278, 118] width 27 height 34
click at [0, 0] on input "PickUps 4" at bounding box center [0, 0] width 0 height 0
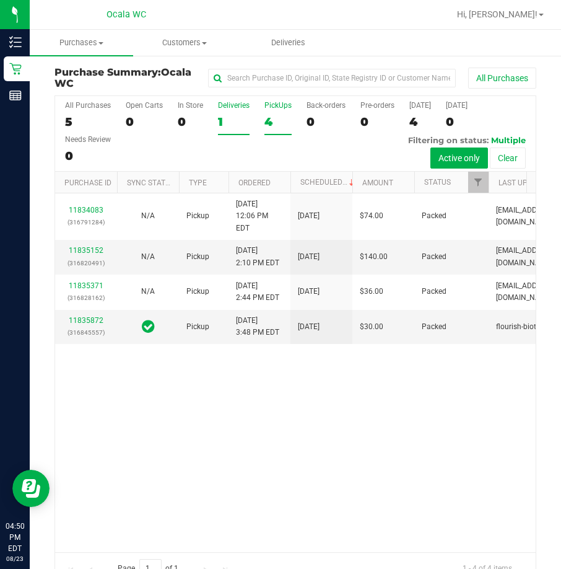
click at [222, 111] on label "Deliveries 1" at bounding box center [234, 118] width 32 height 34
click at [0, 0] on input "Deliveries 1" at bounding box center [0, 0] width 0 height 0
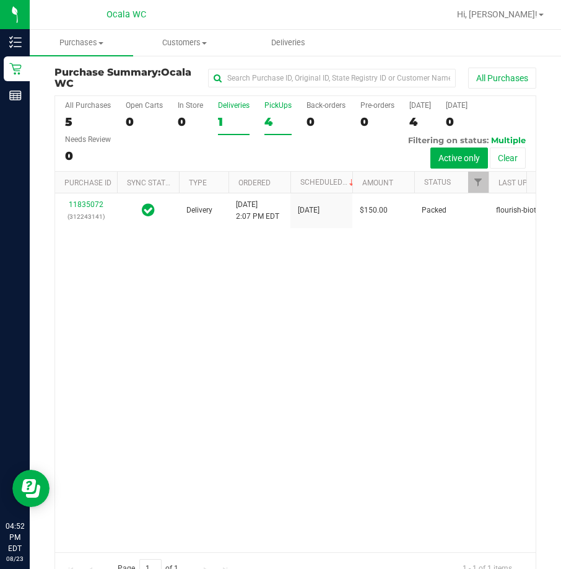
click at [284, 120] on div "4" at bounding box center [278, 122] width 27 height 14
click at [0, 0] on input "PickUps 4" at bounding box center [0, 0] width 0 height 0
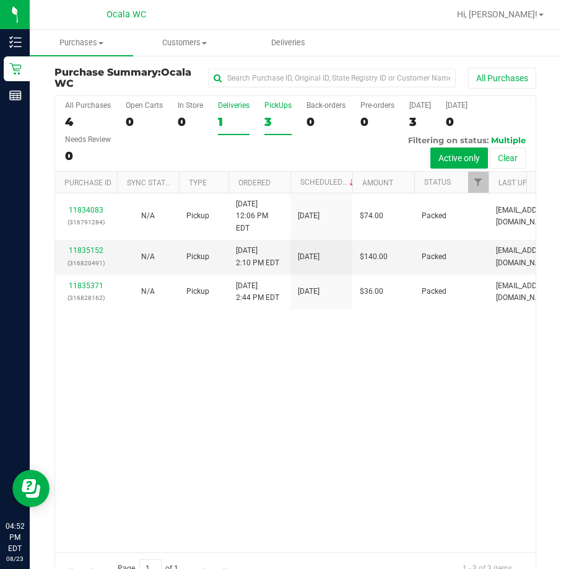
click at [222, 110] on label "Deliveries 1" at bounding box center [234, 118] width 32 height 34
click at [0, 0] on input "Deliveries 1" at bounding box center [0, 0] width 0 height 0
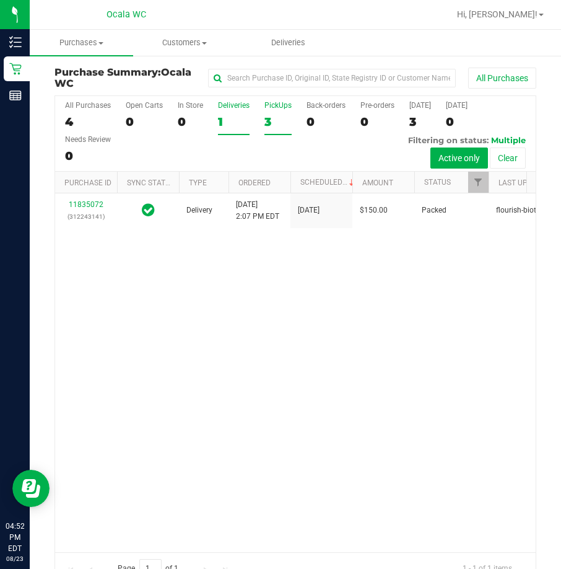
click at [266, 114] on label "PickUps 3" at bounding box center [278, 118] width 27 height 34
click at [0, 0] on input "PickUps 3" at bounding box center [0, 0] width 0 height 0
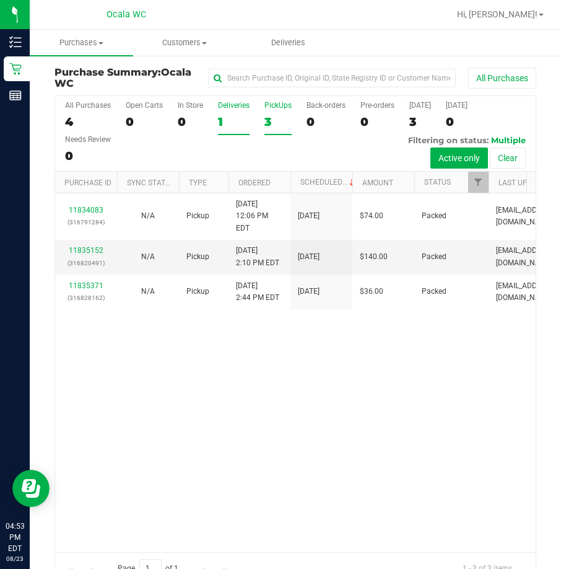
click at [221, 120] on div "1" at bounding box center [234, 122] width 32 height 14
click at [0, 0] on input "Deliveries 1" at bounding box center [0, 0] width 0 height 0
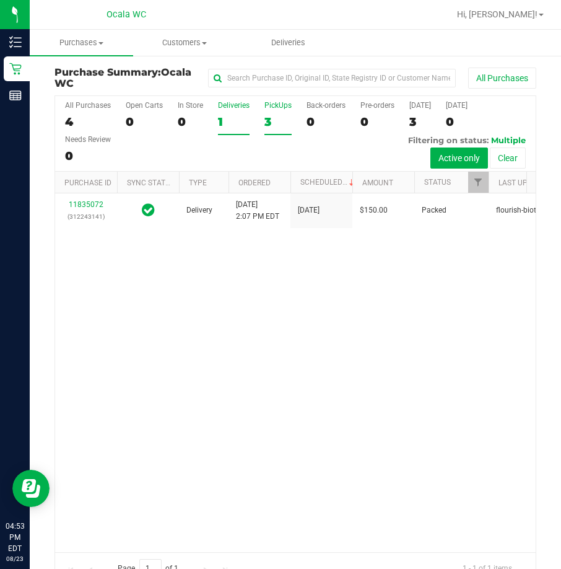
click at [280, 118] on div "3" at bounding box center [278, 122] width 27 height 14
click at [0, 0] on input "PickUps 3" at bounding box center [0, 0] width 0 height 0
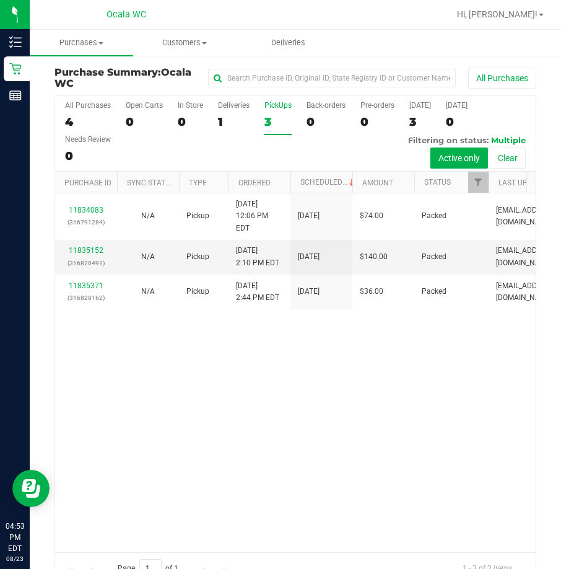
scroll to position [28, 0]
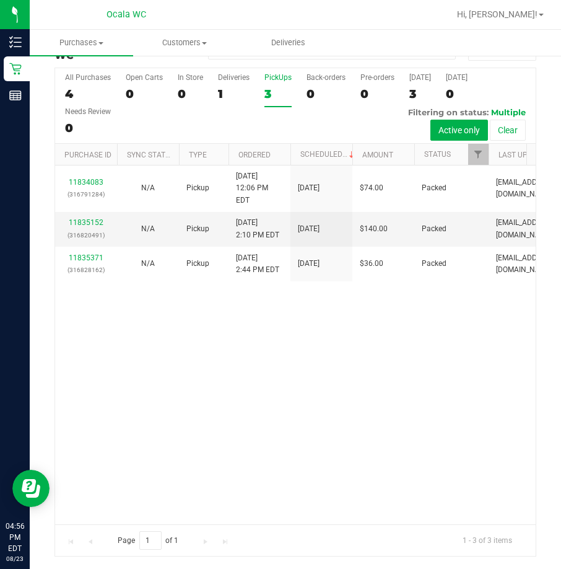
click at [211, 87] on div "All Purchases 4 Open Carts 0 In Store 0 Deliveries 1 PickUps 3 Back-orders 0 Pr…" at bounding box center [295, 106] width 481 height 76
click at [221, 87] on div "1" at bounding box center [234, 94] width 32 height 14
click at [0, 0] on input "Deliveries 1" at bounding box center [0, 0] width 0 height 0
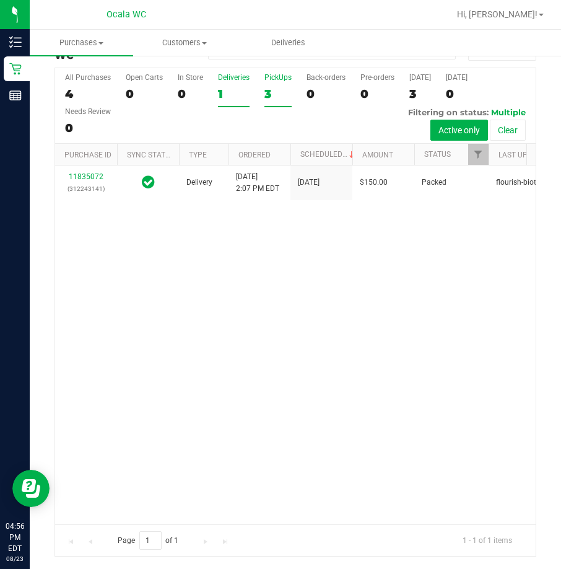
click at [268, 76] on div "PickUps" at bounding box center [278, 77] width 27 height 9
click at [0, 0] on input "PickUps 3" at bounding box center [0, 0] width 0 height 0
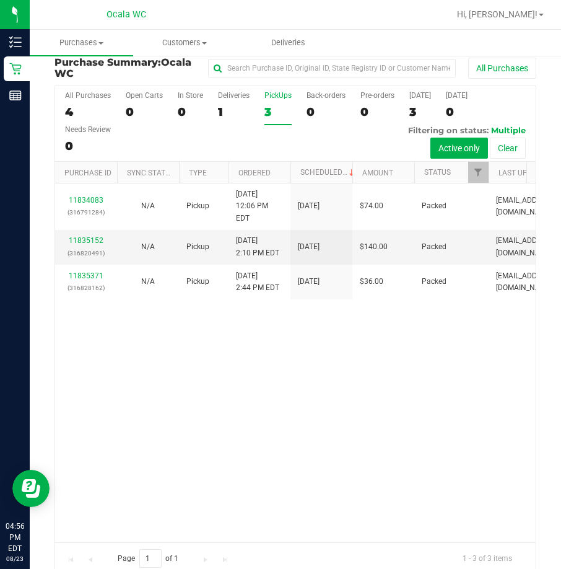
scroll to position [0, 0]
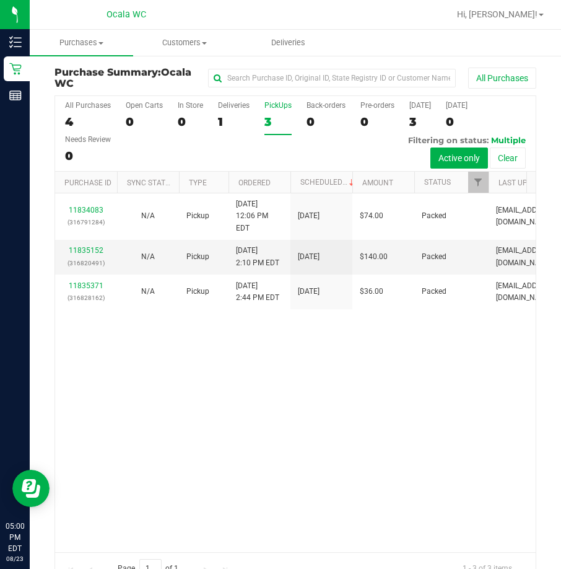
click at [205, 381] on div "11834083 (316791284) N/A Pickup 8/23/2025 12:06 PM EDT 8/23/2025 $74.00 Packed …" at bounding box center [295, 372] width 481 height 358
click at [233, 115] on div "1" at bounding box center [234, 122] width 32 height 14
click at [0, 0] on input "Deliveries 1" at bounding box center [0, 0] width 0 height 0
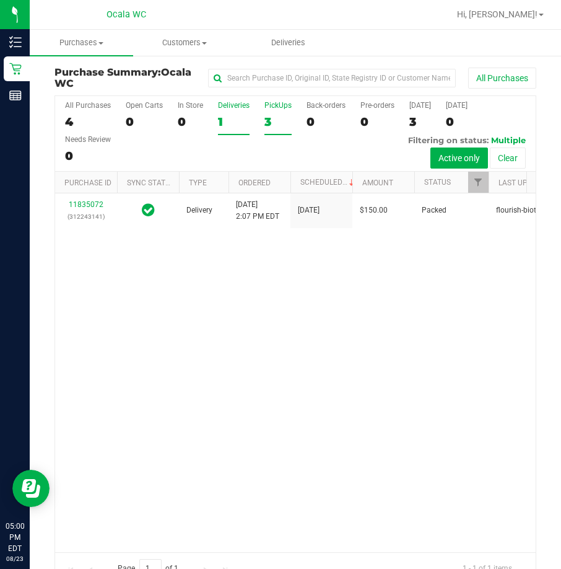
click at [270, 114] on label "PickUps 3" at bounding box center [278, 118] width 27 height 34
click at [0, 0] on input "PickUps 3" at bounding box center [0, 0] width 0 height 0
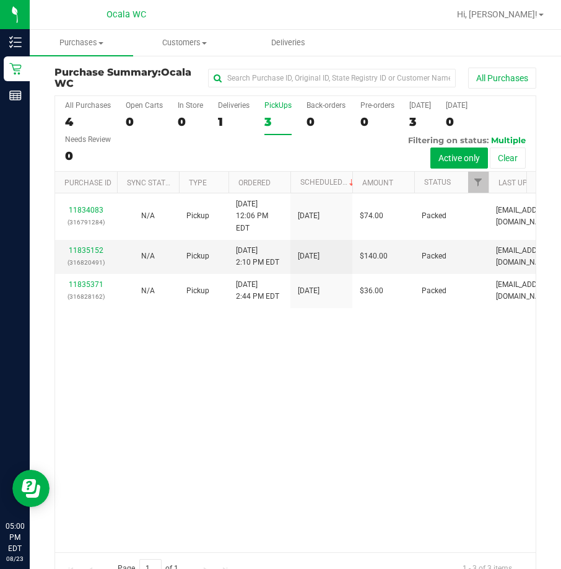
click at [400, 438] on div "11834083 (316791284) N/A Pickup 8/23/2025 12:06 PM EDT 8/23/2025 $74.00 Packed …" at bounding box center [295, 372] width 481 height 358
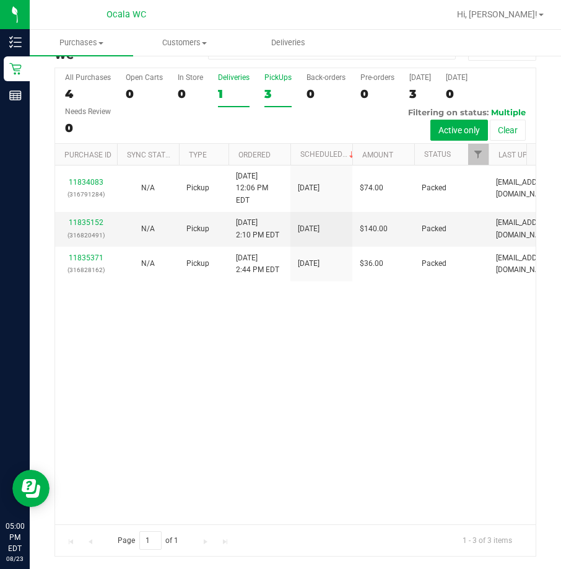
click at [222, 89] on div "1" at bounding box center [234, 94] width 32 height 14
click at [0, 0] on input "Deliveries 1" at bounding box center [0, 0] width 0 height 0
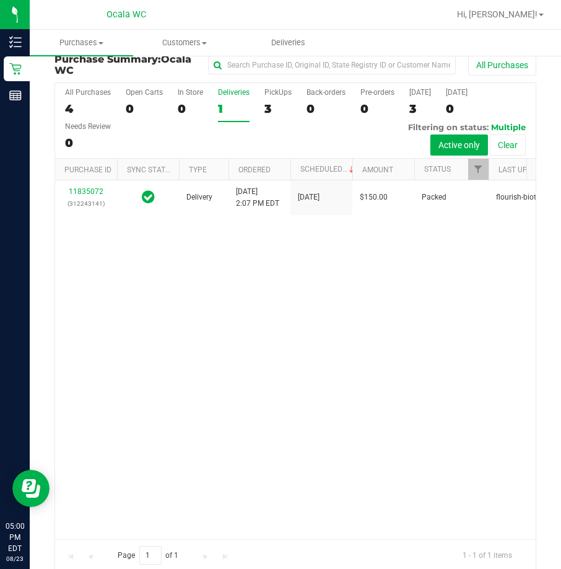
scroll to position [0, 0]
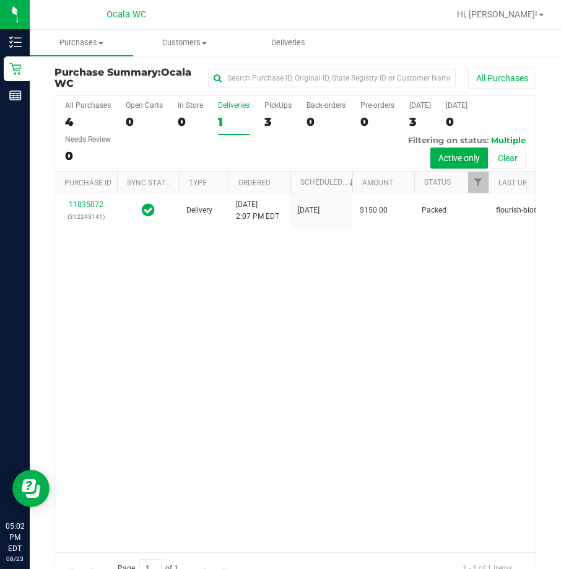
click at [290, 96] on div "All Purchases 4 Open Carts 0 In Store 0 Deliveries 1 PickUps 3 Back-orders 0 Pr…" at bounding box center [295, 101] width 481 height 10
click at [255, 428] on div "11835072 (312243141) Delivery 8/23/2025 2:07 PM EDT 8/27/2025 $150.00 Packed fl…" at bounding box center [295, 372] width 481 height 358
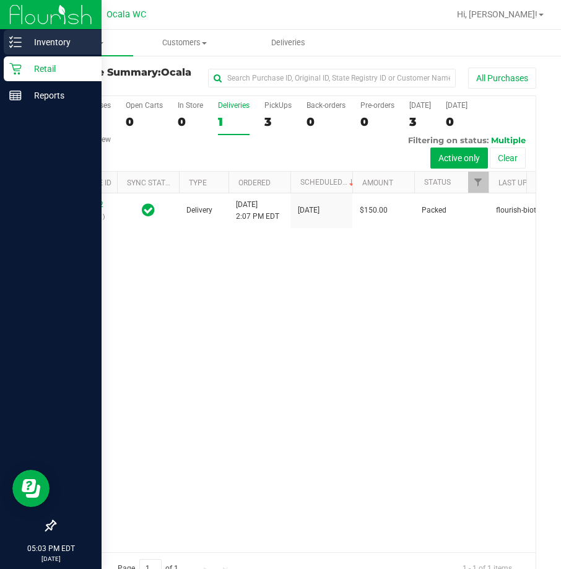
click at [19, 45] on icon at bounding box center [15, 42] width 12 height 12
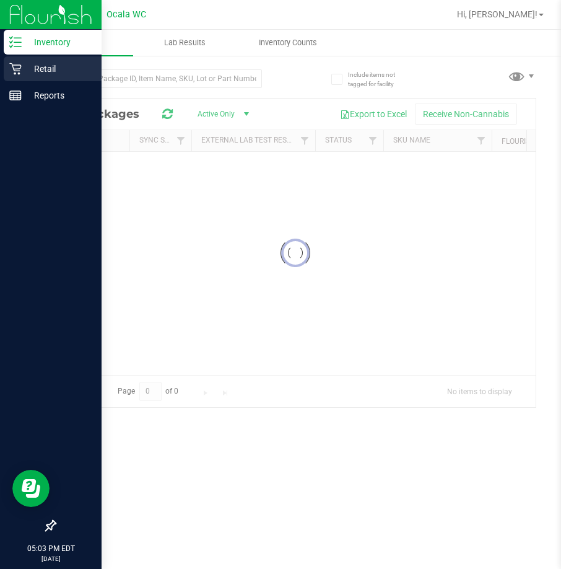
click at [56, 63] on p "Retail" at bounding box center [59, 68] width 74 height 15
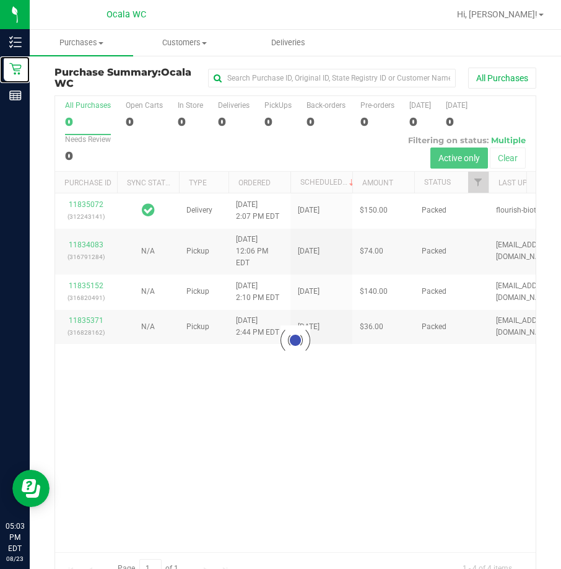
scroll to position [28, 0]
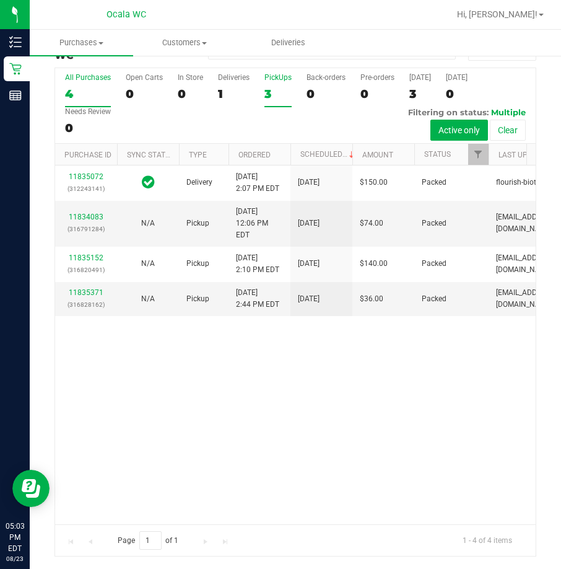
click at [274, 95] on div "3" at bounding box center [278, 94] width 27 height 14
click at [0, 0] on input "PickUps 3" at bounding box center [0, 0] width 0 height 0
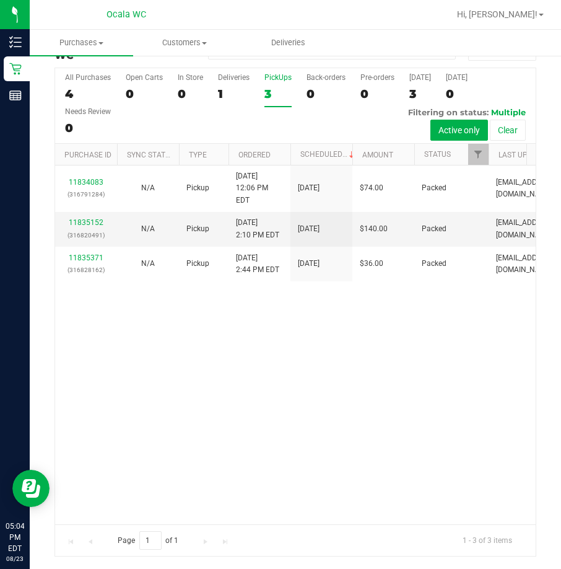
click at [301, 371] on div "11834083 (316791284) N/A Pickup 8/23/2025 12:06 PM EDT 8/23/2025 $74.00 Packed …" at bounding box center [295, 344] width 481 height 358
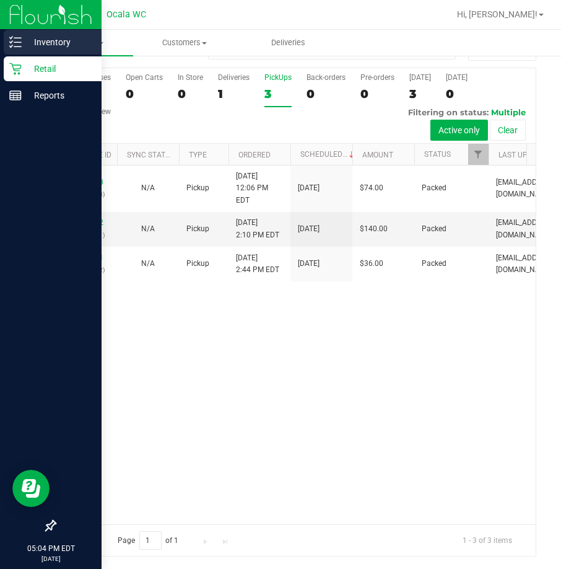
click at [33, 40] on p "Inventory" at bounding box center [59, 42] width 74 height 15
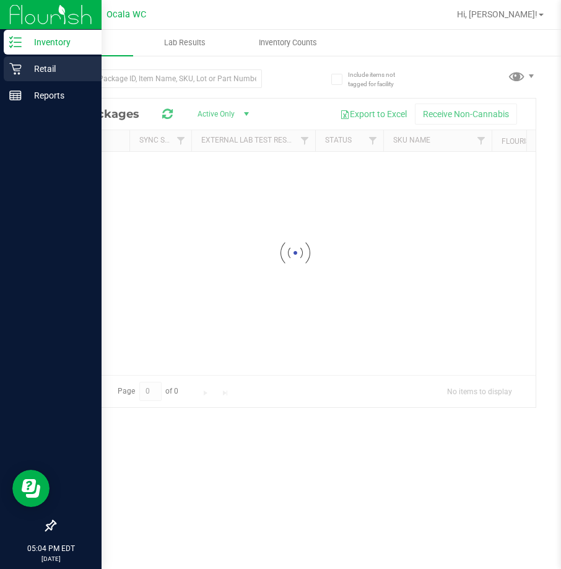
click at [40, 69] on p "Retail" at bounding box center [59, 68] width 74 height 15
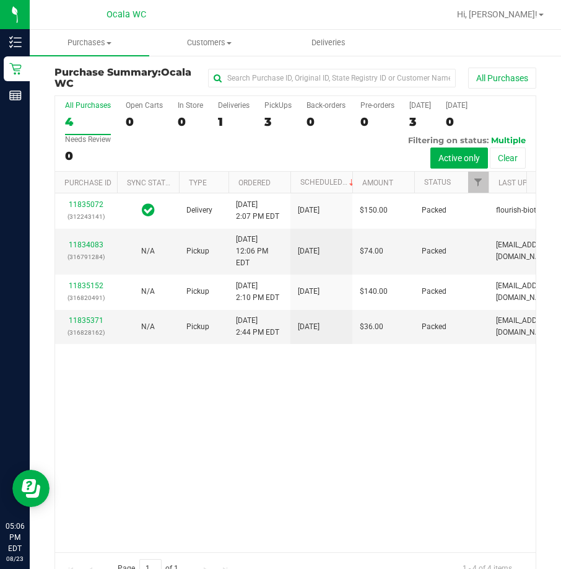
click at [486, 446] on div "11835072 (312243141) Delivery 8/23/2025 2:07 PM EDT 8/27/2025 $150.00 Packed fl…" at bounding box center [295, 372] width 481 height 358
click at [402, 460] on div "11835072 (312243141) Delivery 8/23/2025 2:07 PM EDT 8/27/2025 $150.00 Packed fl…" at bounding box center [295, 372] width 481 height 358
click at [280, 134] on label "PickUps 3" at bounding box center [278, 118] width 27 height 34
click at [0, 0] on input "PickUps 3" at bounding box center [0, 0] width 0 height 0
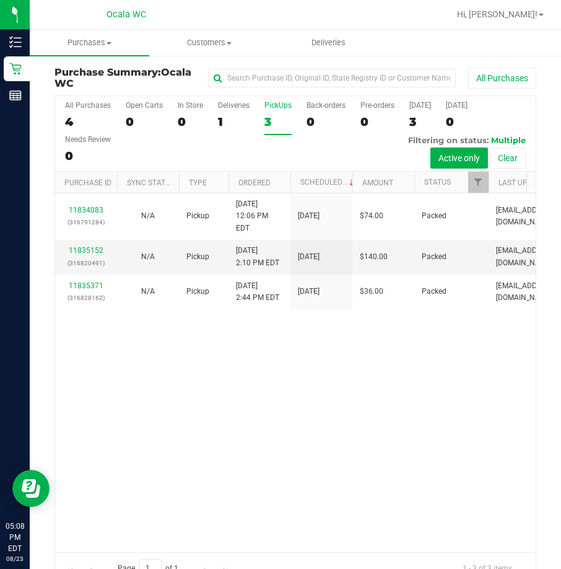
click at [318, 328] on div "11834083 (316791284) N/A Pickup 8/23/2025 12:06 PM EDT 8/23/2025 $74.00 Packed …" at bounding box center [295, 372] width 481 height 358
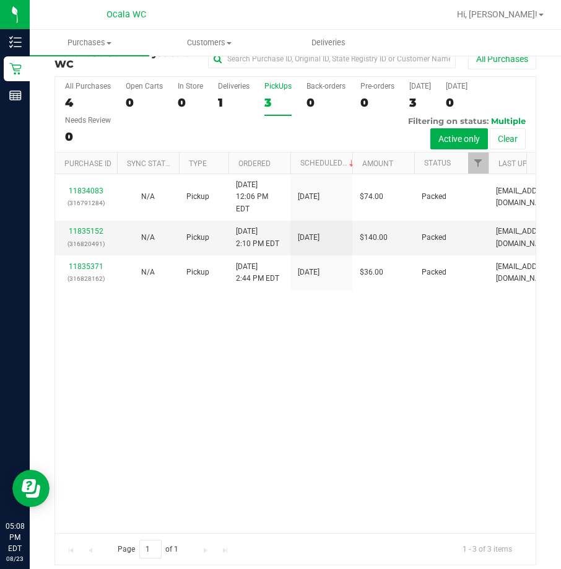
scroll to position [28, 0]
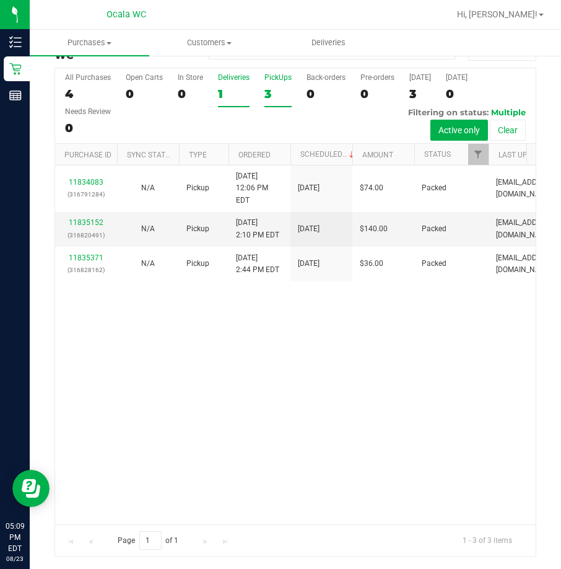
click at [238, 100] on div "1" at bounding box center [234, 94] width 32 height 14
click at [0, 0] on input "Deliveries 1" at bounding box center [0, 0] width 0 height 0
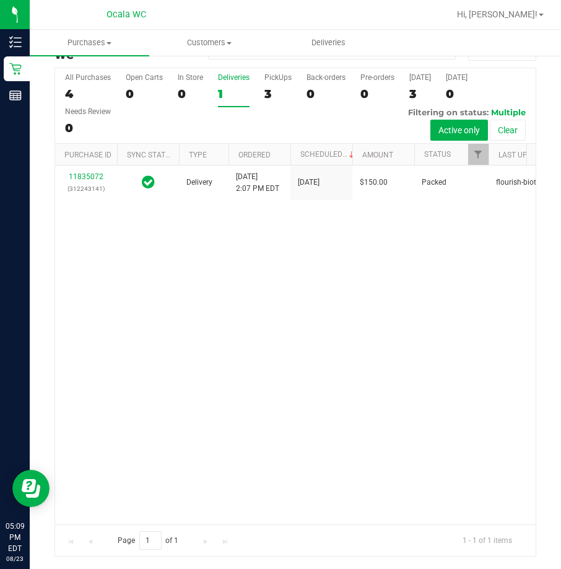
click at [309, 268] on div "11835072 (312243141) Delivery 8/23/2025 2:07 PM EDT 8/27/2025 $150.00 Packed fl…" at bounding box center [295, 344] width 481 height 358
click at [273, 83] on label "PickUps 3" at bounding box center [278, 90] width 27 height 34
click at [0, 0] on input "PickUps 3" at bounding box center [0, 0] width 0 height 0
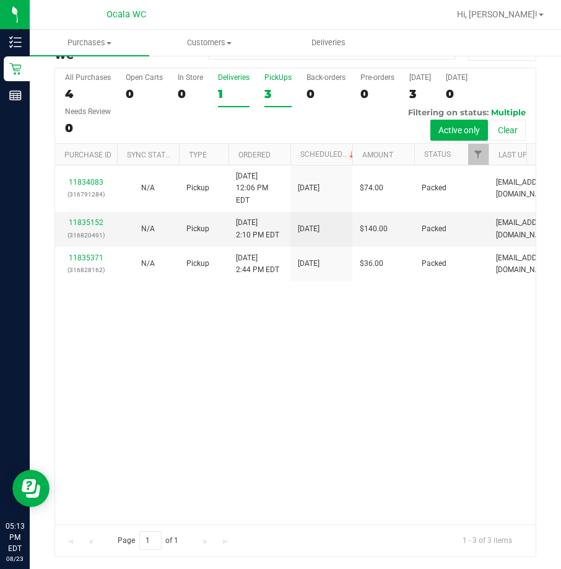
click at [240, 81] on div "Deliveries" at bounding box center [234, 77] width 32 height 9
click at [0, 0] on input "Deliveries 1" at bounding box center [0, 0] width 0 height 0
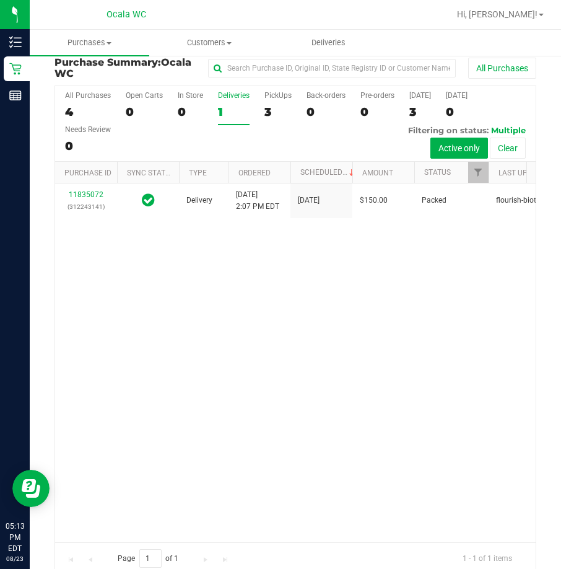
scroll to position [0, 0]
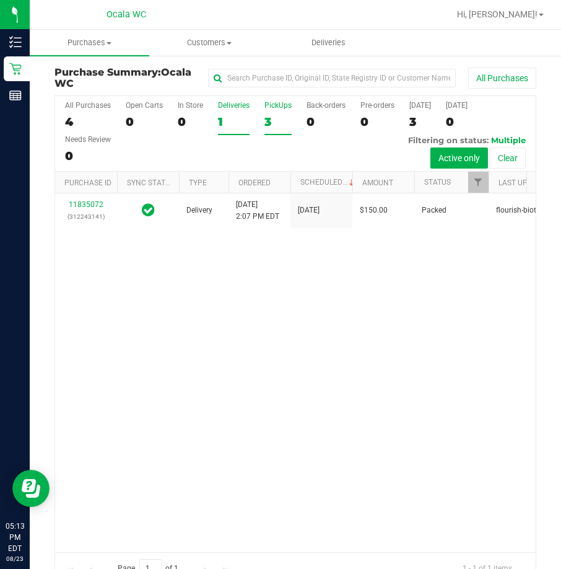
click at [276, 120] on div "3" at bounding box center [278, 122] width 27 height 14
click at [0, 0] on input "PickUps 3" at bounding box center [0, 0] width 0 height 0
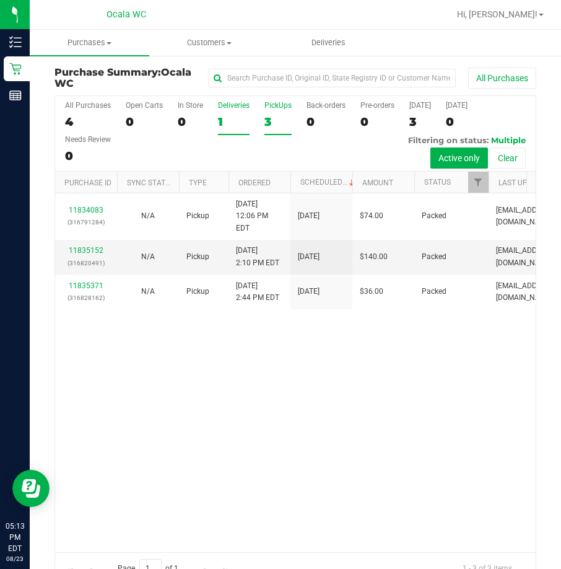
click at [221, 118] on div "1" at bounding box center [234, 122] width 32 height 14
click at [0, 0] on input "Deliveries 1" at bounding box center [0, 0] width 0 height 0
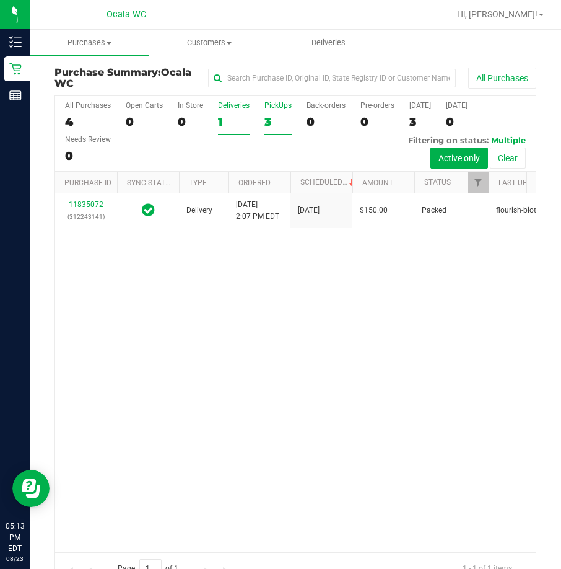
click at [277, 128] on div "3" at bounding box center [278, 122] width 27 height 14
click at [0, 0] on input "PickUps 3" at bounding box center [0, 0] width 0 height 0
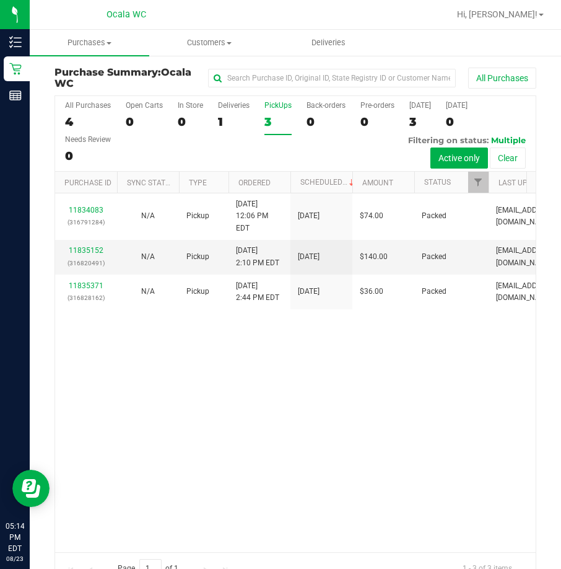
click at [283, 398] on div "11834083 (316791284) N/A Pickup 8/23/2025 12:06 PM EDT 8/23/2025 $74.00 Packed …" at bounding box center [295, 372] width 481 height 358
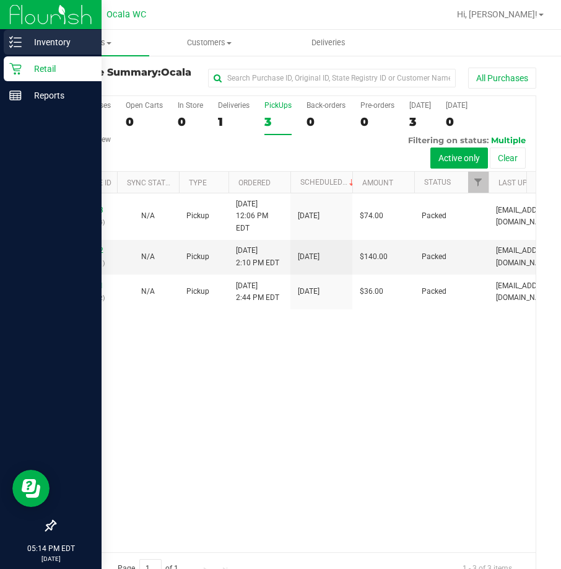
click at [15, 35] on div "Inventory" at bounding box center [53, 42] width 98 height 25
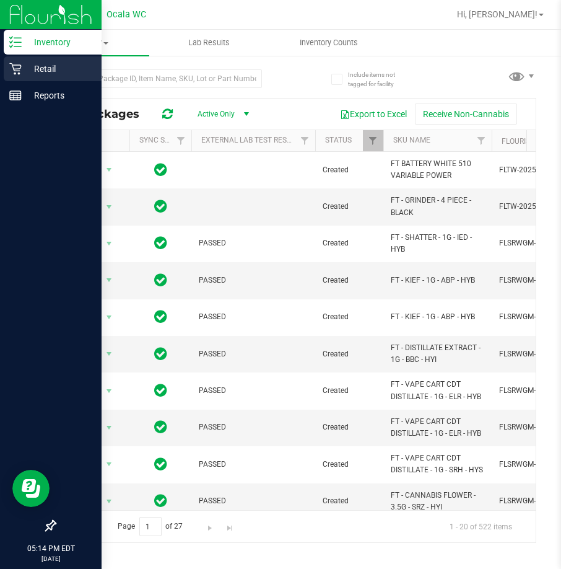
click at [20, 72] on icon at bounding box center [15, 69] width 12 height 12
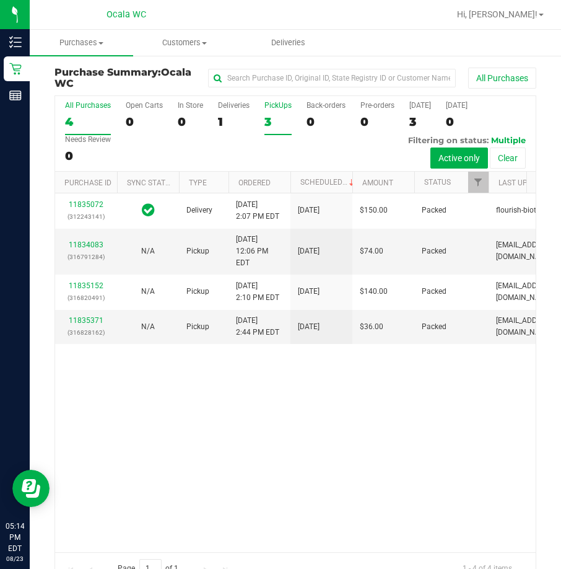
click at [272, 121] on div "3" at bounding box center [278, 122] width 27 height 14
click at [0, 0] on input "PickUps 3" at bounding box center [0, 0] width 0 height 0
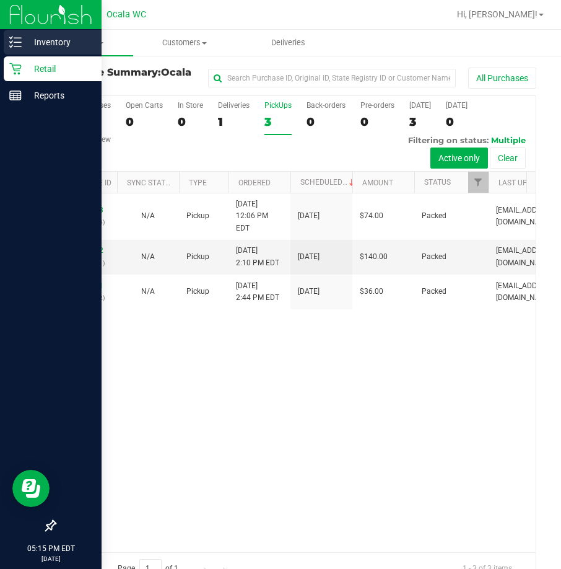
click at [48, 35] on p "Inventory" at bounding box center [59, 42] width 74 height 15
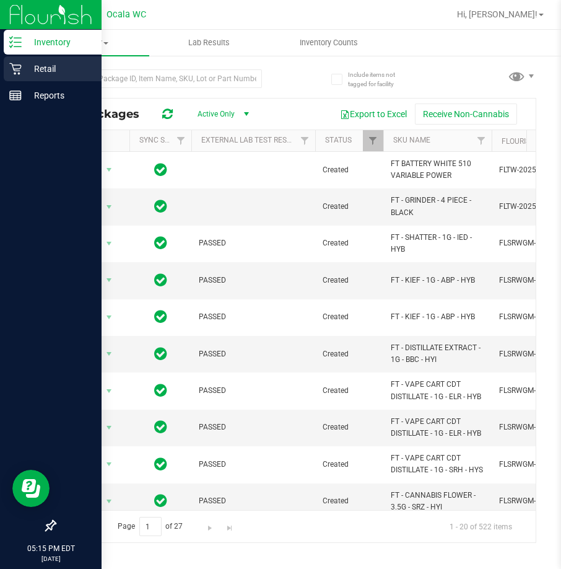
click at [17, 69] on icon at bounding box center [15, 69] width 12 height 12
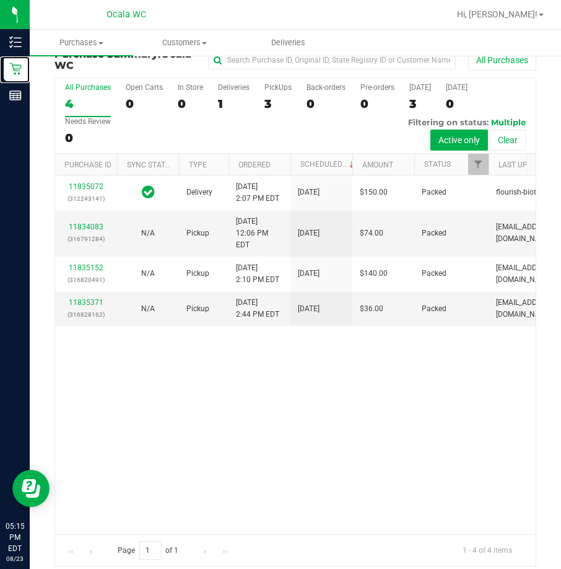
scroll to position [28, 0]
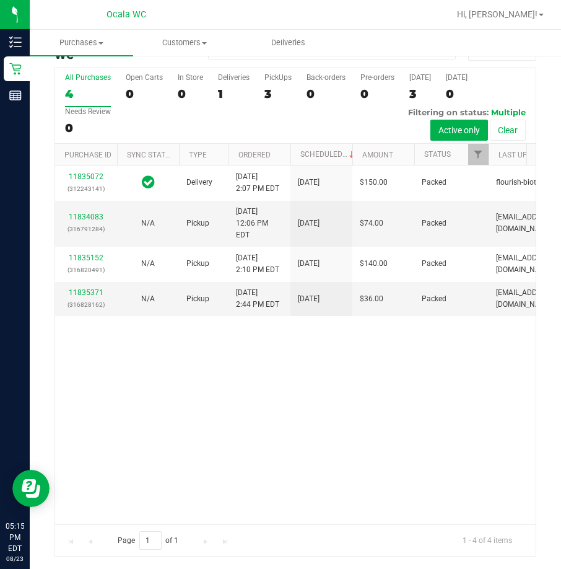
click at [263, 102] on div "All Purchases 4 Open Carts 0 In Store 0 Deliveries 1 PickUps 3 Back-orders 0 Pr…" at bounding box center [295, 106] width 481 height 76
click at [270, 97] on div "3" at bounding box center [278, 94] width 27 height 14
click at [0, 0] on input "PickUps 3" at bounding box center [0, 0] width 0 height 0
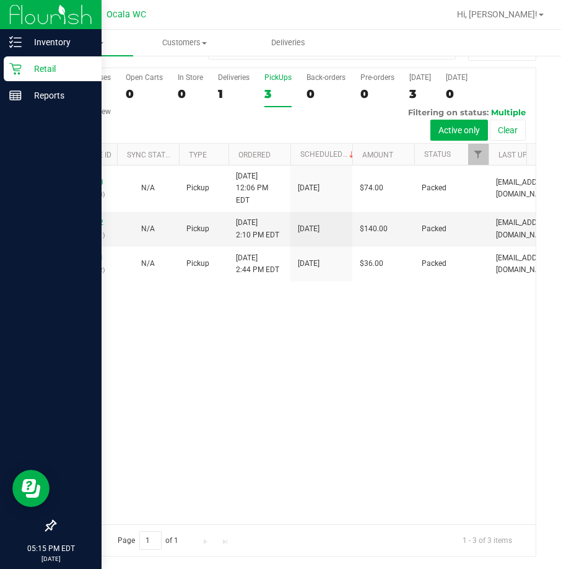
click at [17, 59] on div "Retail" at bounding box center [53, 68] width 98 height 25
click at [42, 64] on p "Retail" at bounding box center [59, 68] width 74 height 15
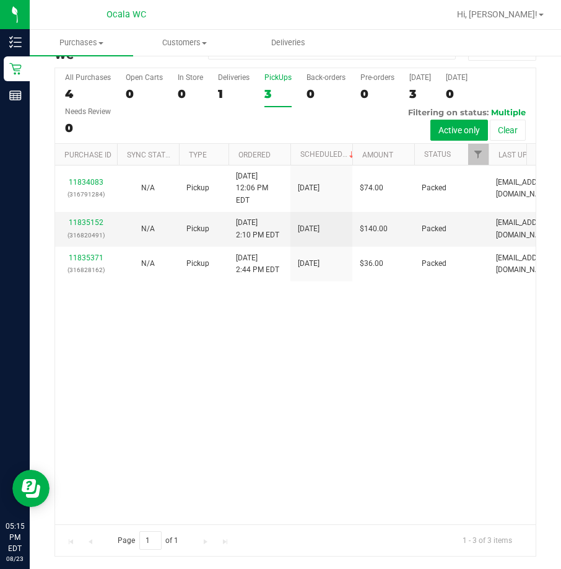
click at [358, 366] on div "11834083 (316791284) N/A Pickup 8/23/2025 12:06 PM EDT 8/23/2025 $74.00 Packed …" at bounding box center [295, 344] width 481 height 358
click at [178, 402] on div "11834083 (316791284) N/A Pickup 8/23/2025 12:06 PM EDT 8/23/2025 $74.00 Packed …" at bounding box center [295, 344] width 481 height 358
click at [198, 328] on div "11834083 (316791284) N/A Pickup 8/23/2025 12:06 PM EDT 8/23/2025 $74.00 Packed …" at bounding box center [295, 344] width 481 height 358
click at [241, 99] on div "1" at bounding box center [234, 94] width 32 height 14
click at [0, 0] on input "Deliveries 1" at bounding box center [0, 0] width 0 height 0
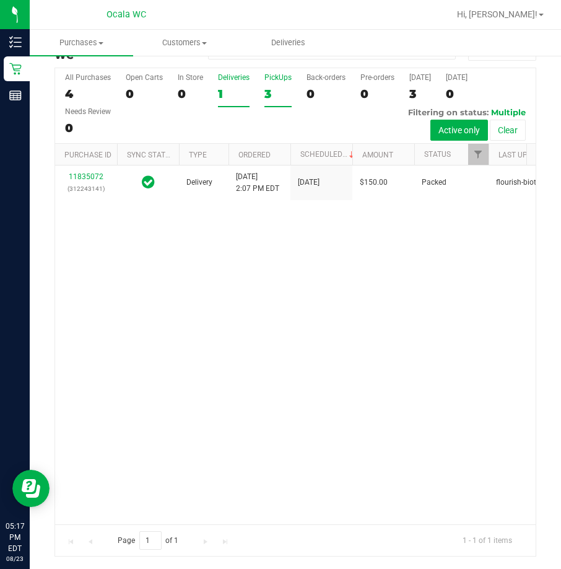
click at [275, 74] on div "PickUps" at bounding box center [278, 77] width 27 height 9
click at [0, 0] on input "PickUps 3" at bounding box center [0, 0] width 0 height 0
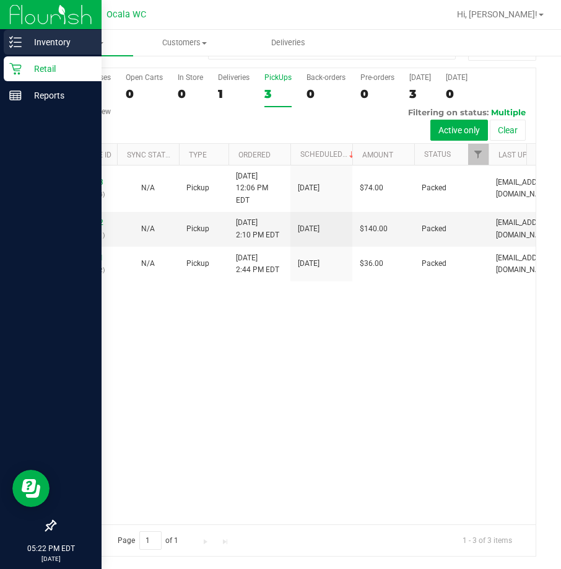
click at [37, 41] on p "Inventory" at bounding box center [59, 42] width 74 height 15
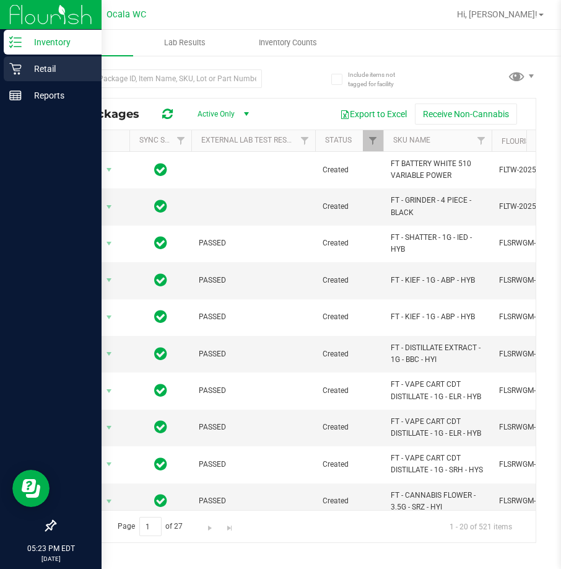
click at [22, 68] on p "Retail" at bounding box center [59, 68] width 74 height 15
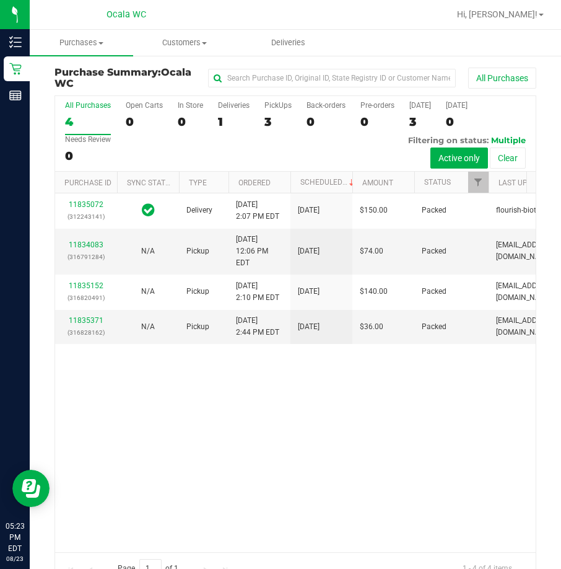
click at [244, 149] on div "All Purchases 4 Open Carts 0 In Store 0 Deliveries 1 PickUps 3 Back-orders 0 Pr…" at bounding box center [295, 134] width 481 height 76
click at [293, 115] on div "All Purchases 4 Open Carts 0 In Store 0 Deliveries 1 PickUps 3 Back-orders 0 Pr…" at bounding box center [295, 134] width 481 height 76
click at [275, 126] on div "3" at bounding box center [278, 122] width 27 height 14
click at [0, 0] on input "PickUps 3" at bounding box center [0, 0] width 0 height 0
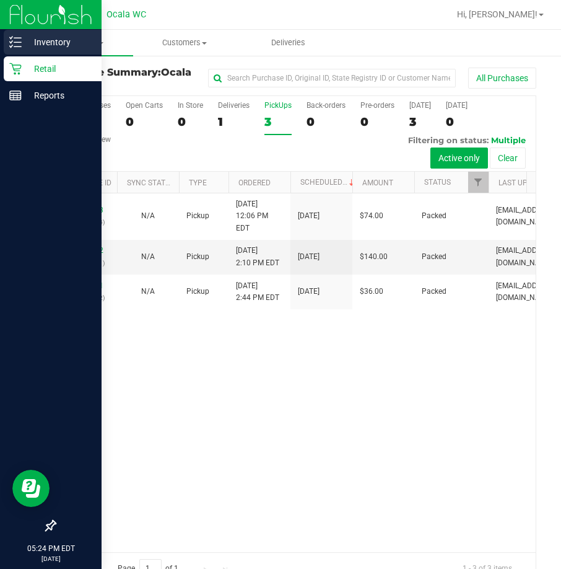
click at [28, 43] on p "Inventory" at bounding box center [59, 42] width 74 height 15
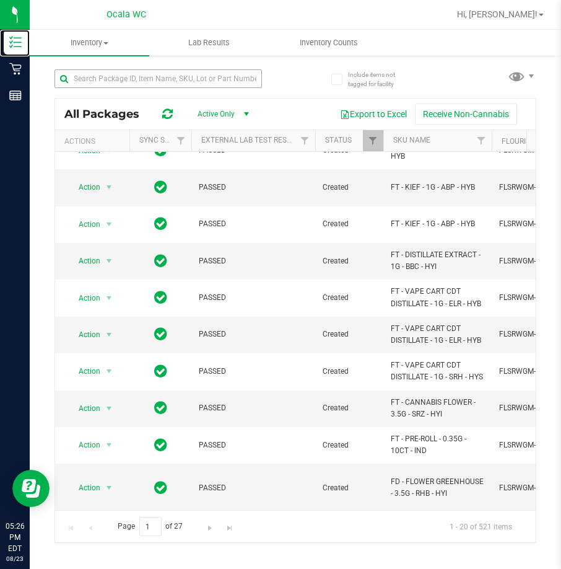
scroll to position [124, 0]
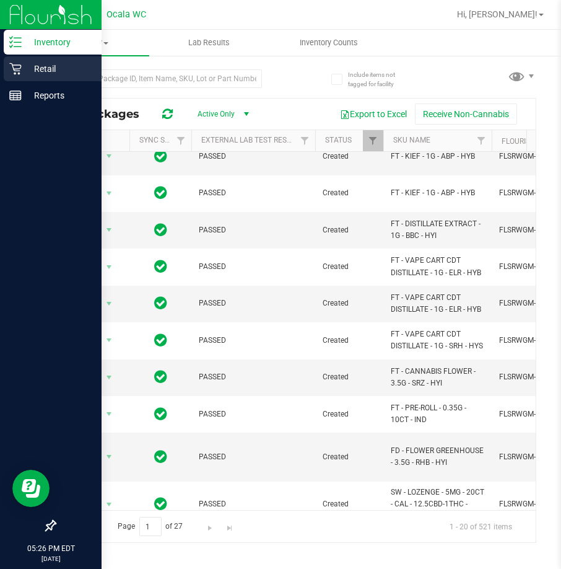
click at [16, 69] on icon at bounding box center [15, 69] width 12 height 12
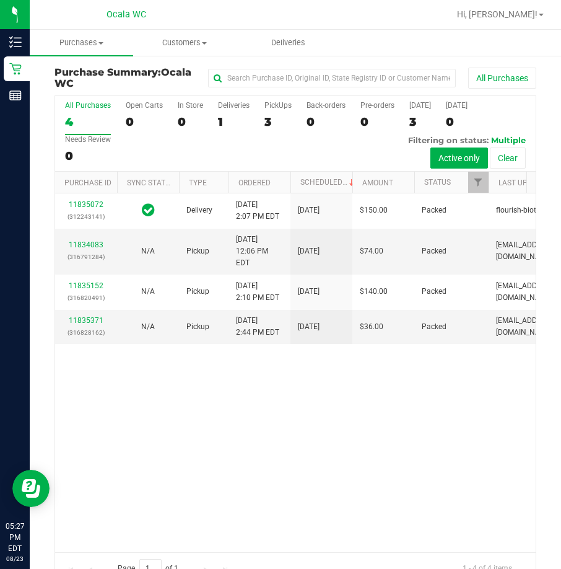
click at [304, 483] on div "11835072 (312243141) Delivery 8/23/2025 2:07 PM EDT 8/27/2025 $150.00 Packed fl…" at bounding box center [295, 372] width 481 height 358
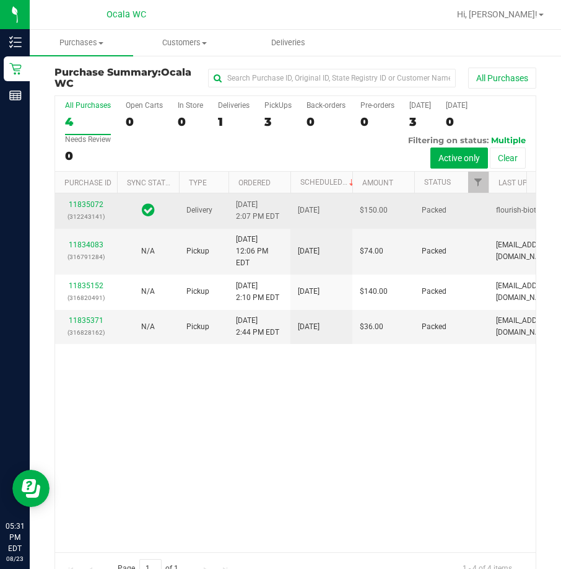
scroll to position [28, 0]
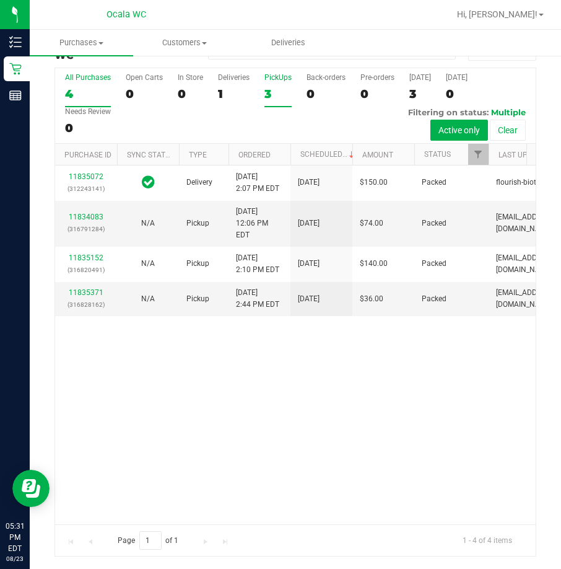
click at [277, 74] on div "PickUps" at bounding box center [278, 77] width 27 height 9
click at [0, 0] on input "PickUps 3" at bounding box center [0, 0] width 0 height 0
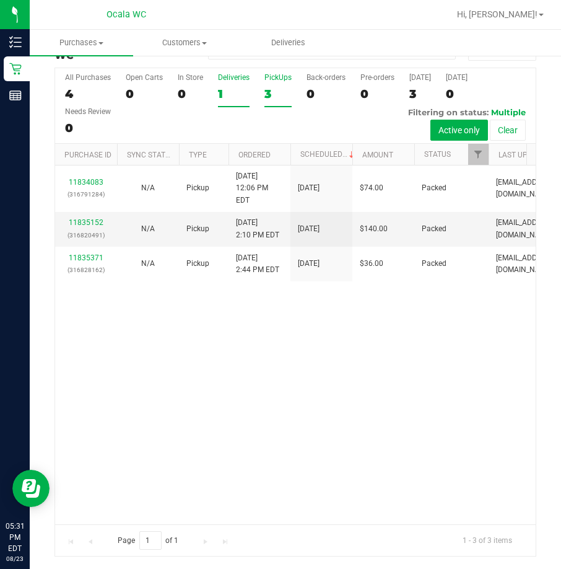
click at [243, 92] on div "1" at bounding box center [234, 94] width 32 height 14
click at [0, 0] on input "Deliveries 1" at bounding box center [0, 0] width 0 height 0
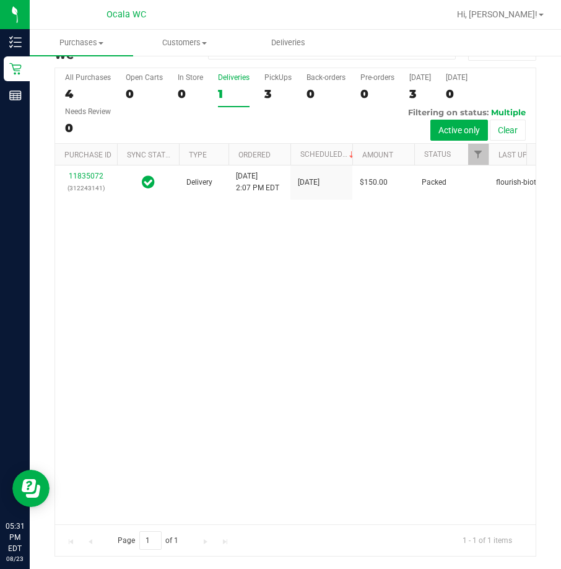
click at [263, 95] on div "All Purchases 4 Open Carts 0 In Store 0 Deliveries 1 PickUps 3 Back-orders 0 Pr…" at bounding box center [295, 106] width 481 height 76
click at [278, 81] on div "PickUps" at bounding box center [278, 77] width 27 height 9
click at [0, 0] on input "PickUps 3" at bounding box center [0, 0] width 0 height 0
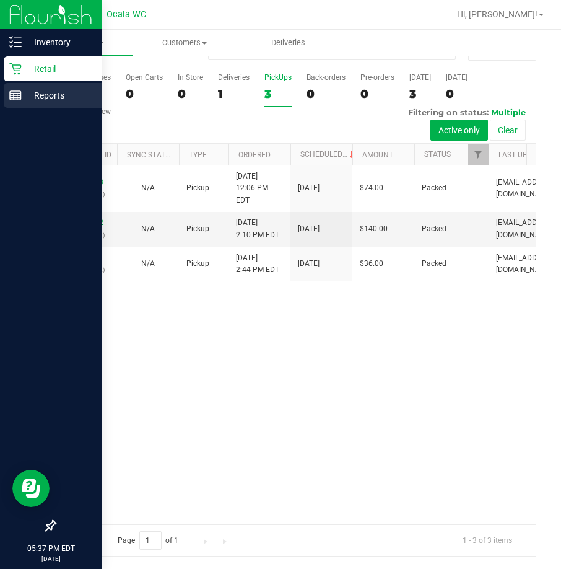
click at [22, 89] on p "Reports" at bounding box center [59, 95] width 74 height 15
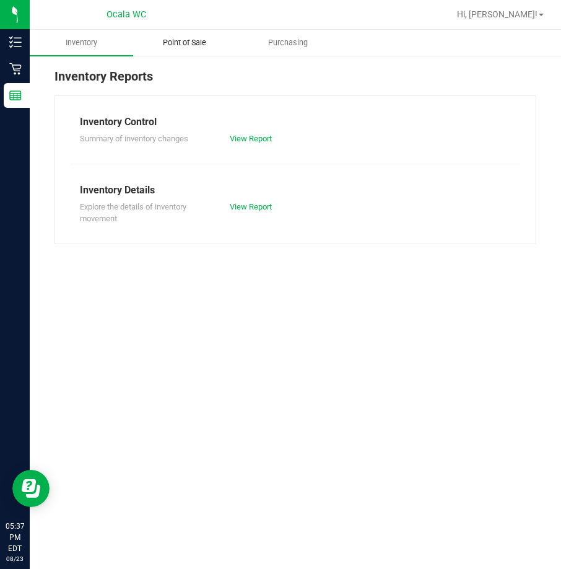
click at [195, 38] on span "Point of Sale" at bounding box center [184, 42] width 77 height 11
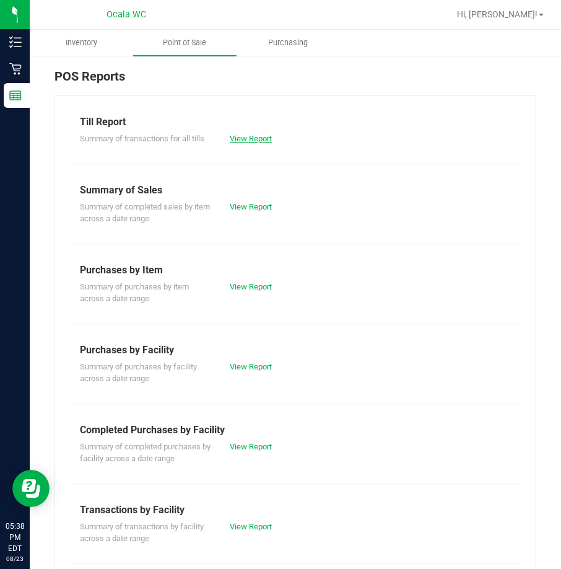
click at [249, 138] on link "View Report" at bounding box center [251, 138] width 42 height 9
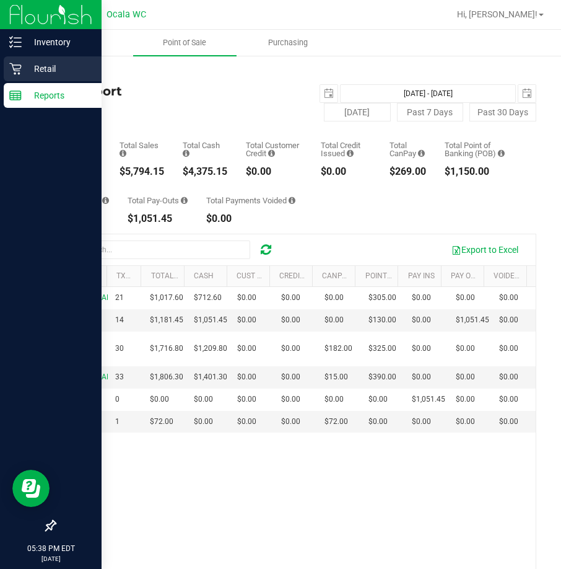
click at [56, 62] on p "Retail" at bounding box center [59, 68] width 74 height 15
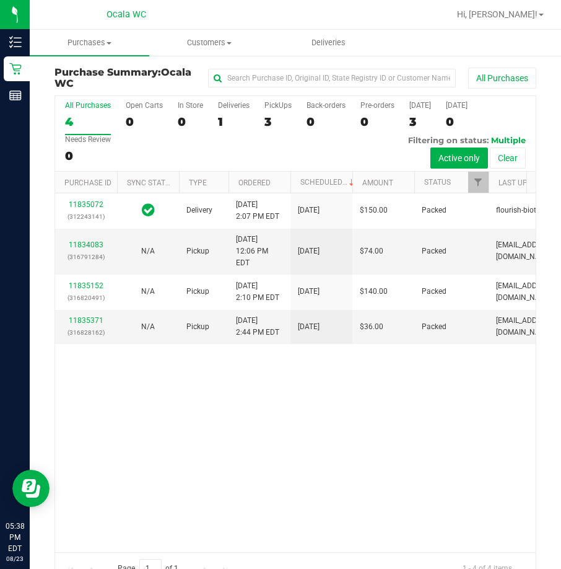
click at [200, 459] on div "11835072 (312243141) Delivery 8/23/2025 2:07 PM EDT 8/27/2025 $150.00 Packed fl…" at bounding box center [295, 372] width 481 height 358
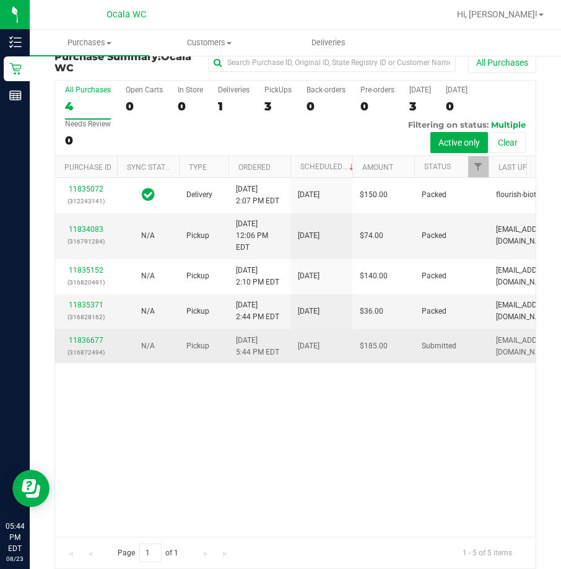
scroll to position [28, 0]
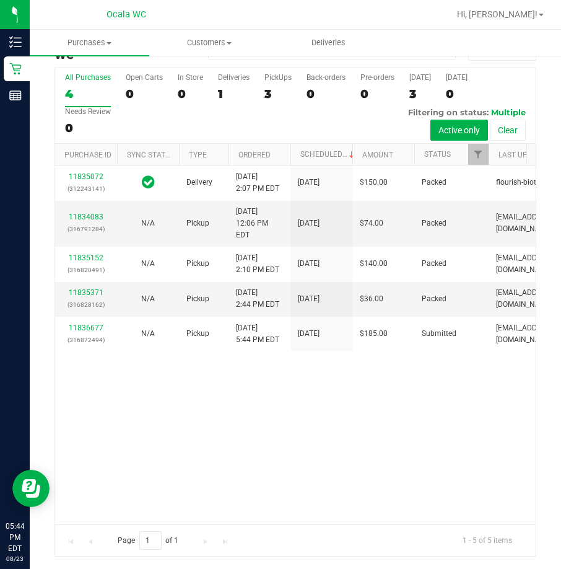
click at [203, 430] on div "11835072 (312243141) Delivery 8/23/2025 2:07 PM EDT 8/27/2025 $150.00 Packed fl…" at bounding box center [295, 344] width 481 height 358
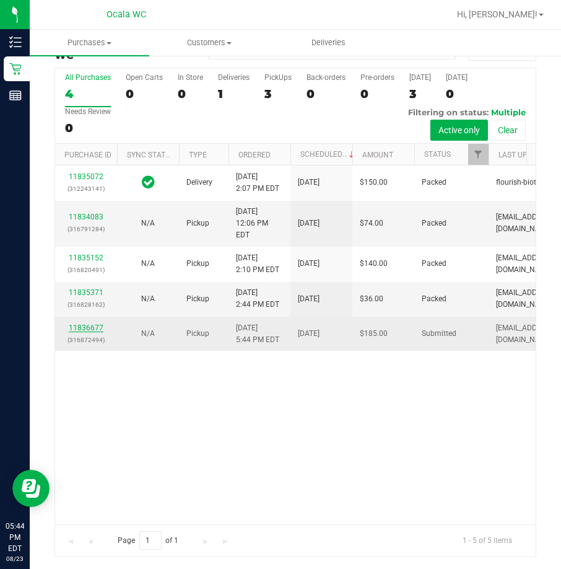
click at [81, 332] on link "11836677" at bounding box center [86, 328] width 35 height 9
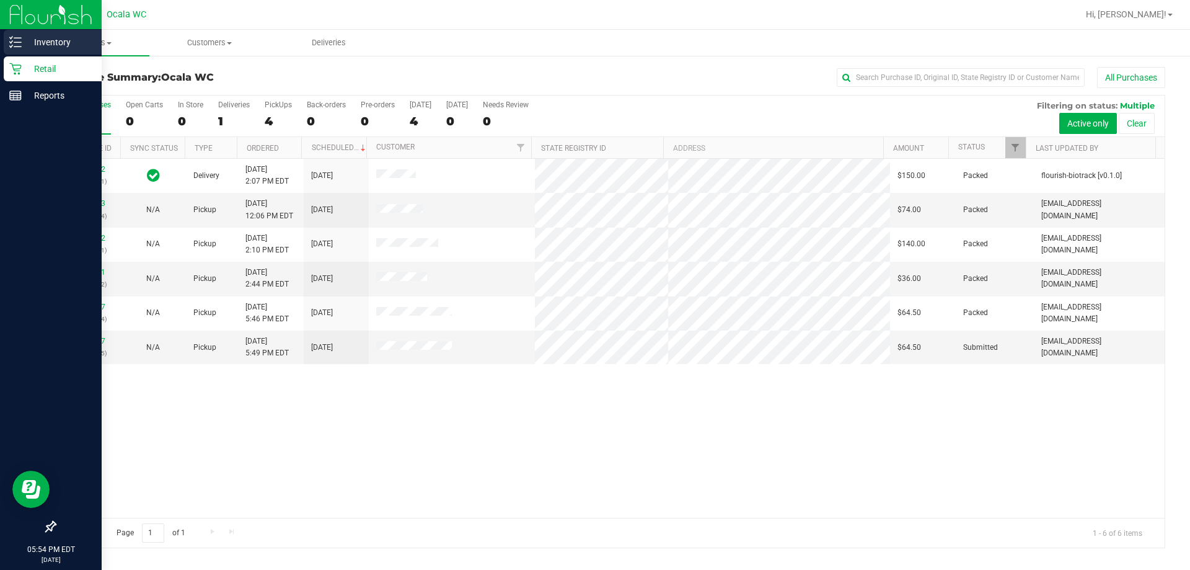
click at [27, 39] on p "Inventory" at bounding box center [59, 42] width 74 height 15
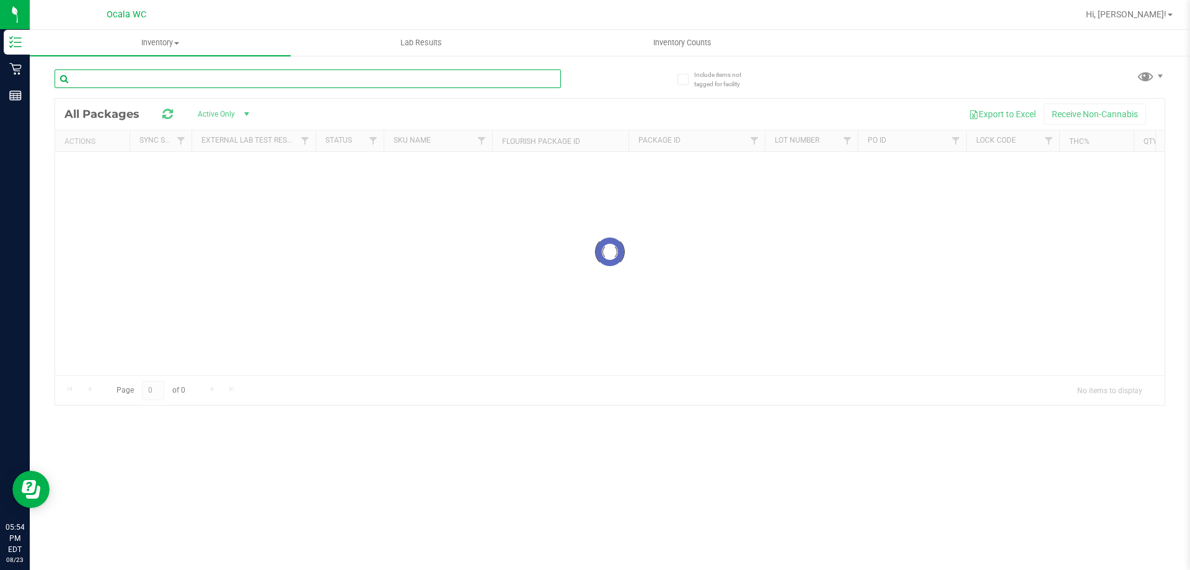
click at [108, 79] on input "text" at bounding box center [308, 78] width 506 height 19
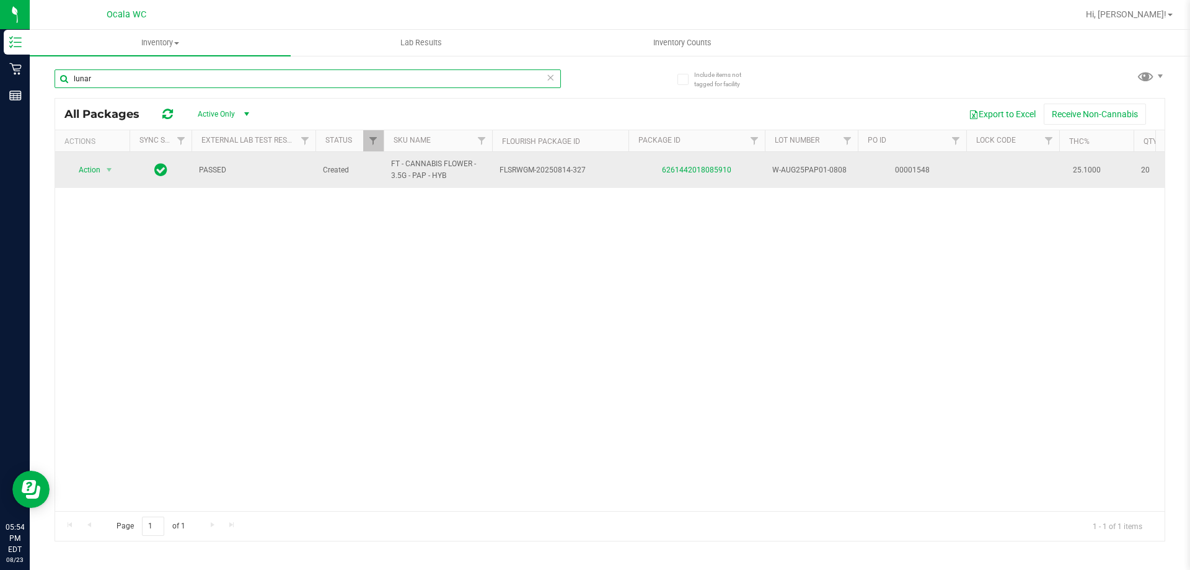
type input "lunar"
click at [603, 164] on div "6261442018085910" at bounding box center [697, 170] width 140 height 12
click at [603, 166] on link "6261442018085910" at bounding box center [696, 169] width 69 height 9
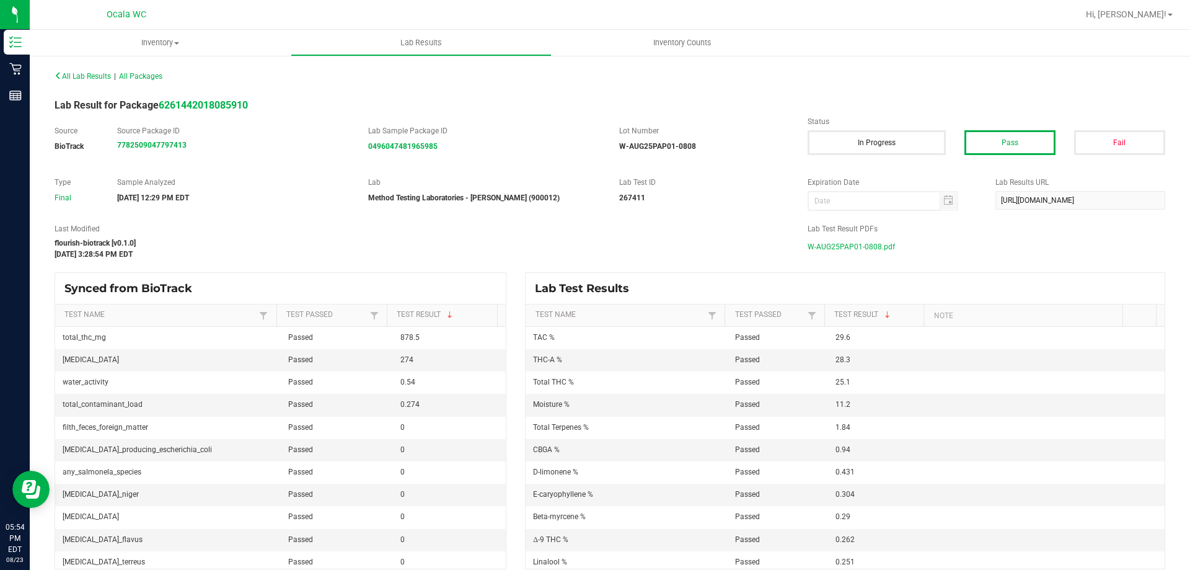
click at [603, 249] on span "W-AUG25PAP01-0808.pdf" at bounding box center [851, 246] width 87 height 19
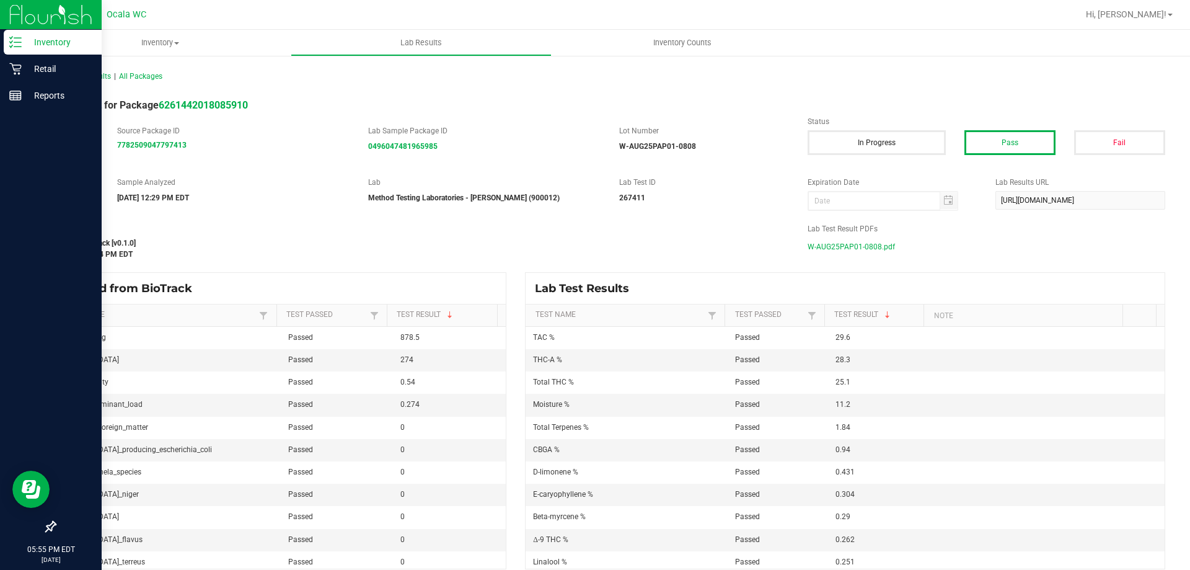
click at [23, 42] on p "Inventory" at bounding box center [59, 42] width 74 height 15
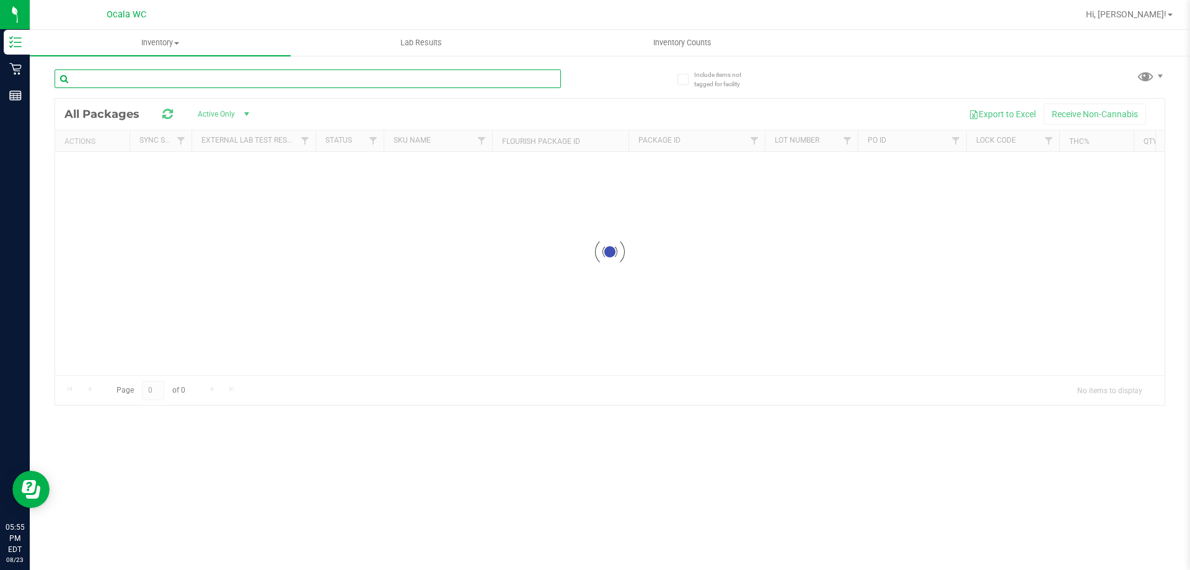
click at [107, 81] on input "text" at bounding box center [308, 78] width 506 height 19
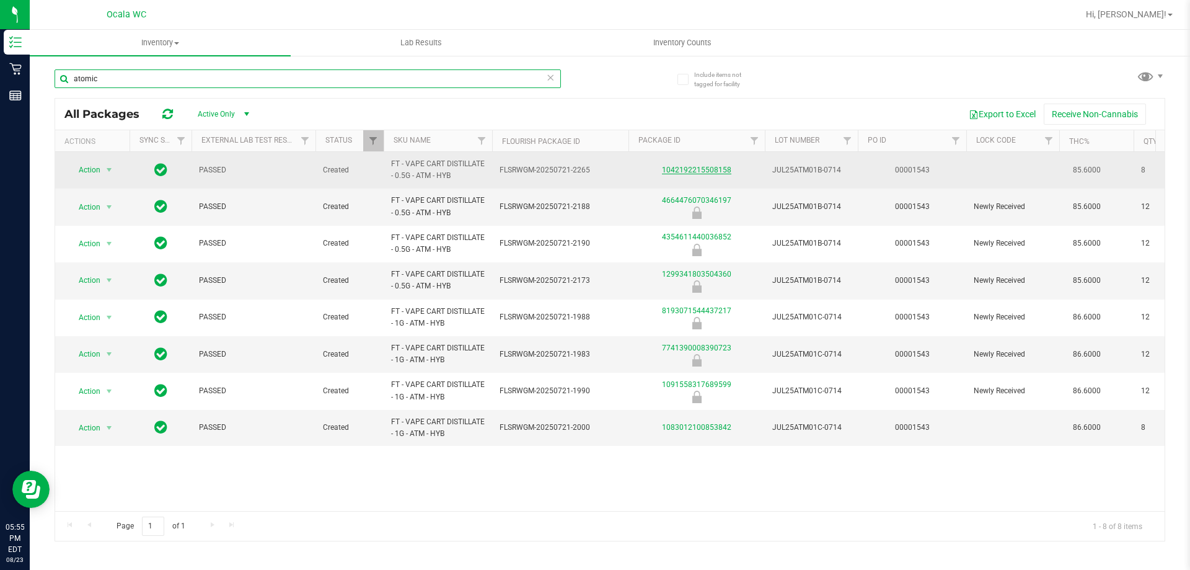
type input "atomic"
click at [603, 169] on link "1042192215508158" at bounding box center [696, 169] width 69 height 9
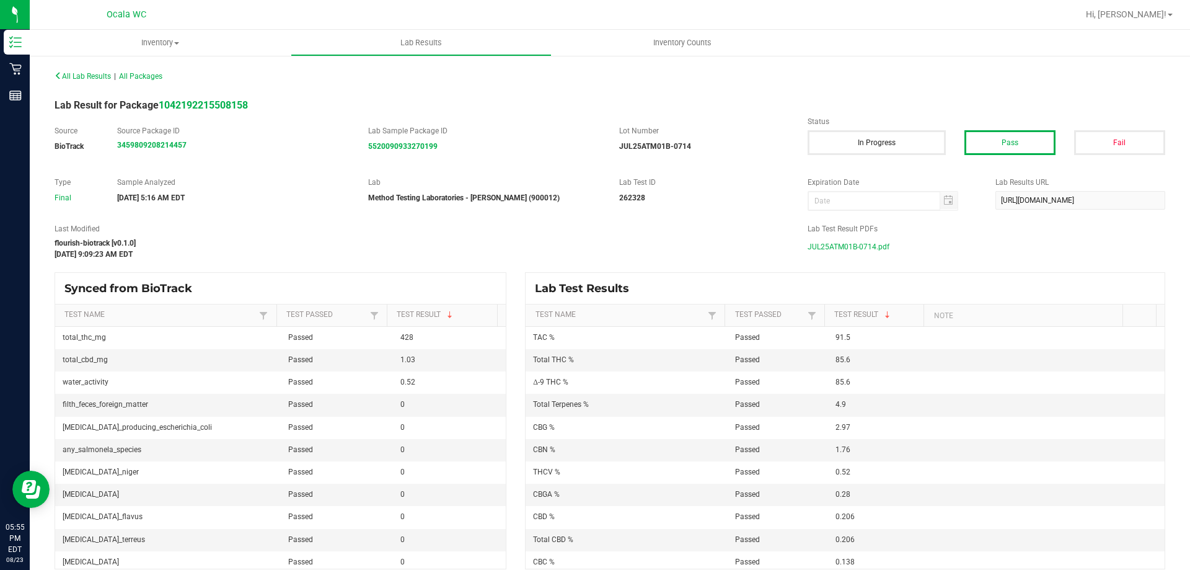
click at [603, 245] on span "JUL25ATM01B-0714.pdf" at bounding box center [849, 246] width 82 height 19
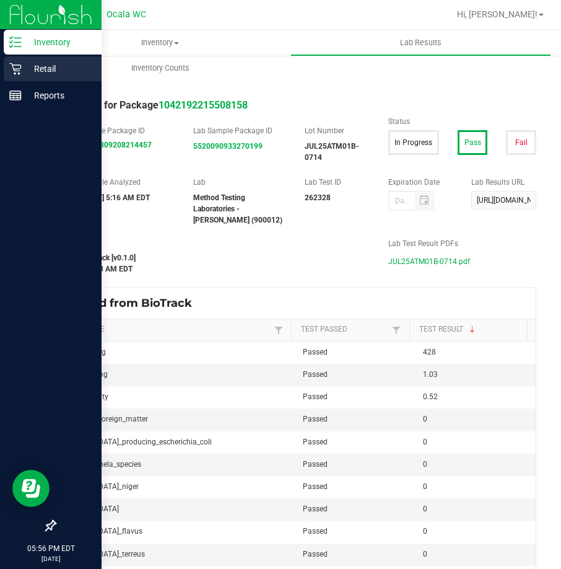
click at [22, 61] on div "Retail" at bounding box center [53, 68] width 98 height 25
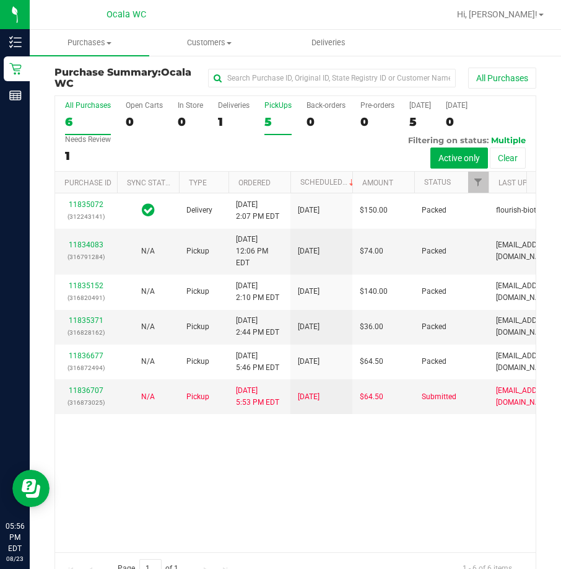
click at [284, 105] on div "PickUps" at bounding box center [278, 105] width 27 height 9
click at [0, 0] on input "PickUps 5" at bounding box center [0, 0] width 0 height 0
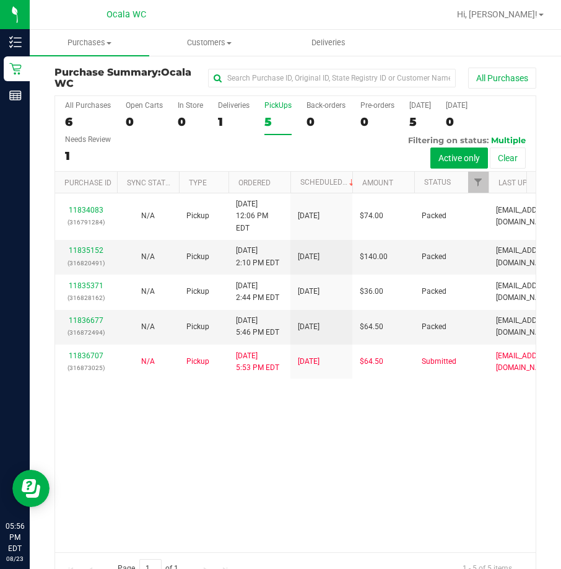
click at [216, 120] on div "All Purchases 6 Open Carts 0 In Store 0 Deliveries 1 PickUps 5 Back-orders 0 Pr…" at bounding box center [295, 134] width 481 height 76
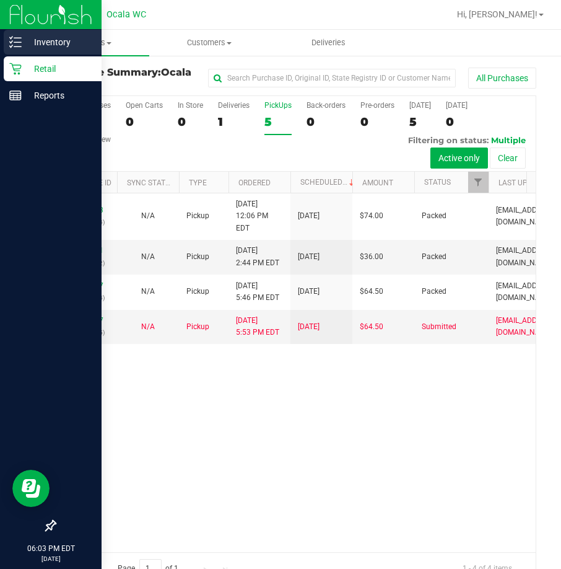
click at [33, 35] on p "Inventory" at bounding box center [59, 42] width 74 height 15
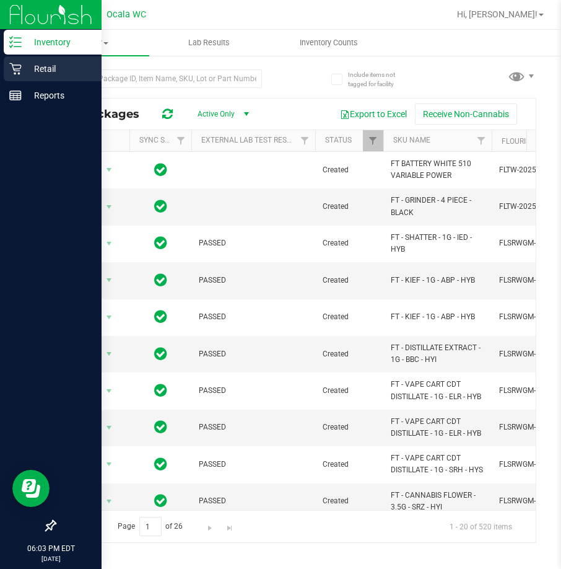
click at [25, 68] on p "Retail" at bounding box center [59, 68] width 74 height 15
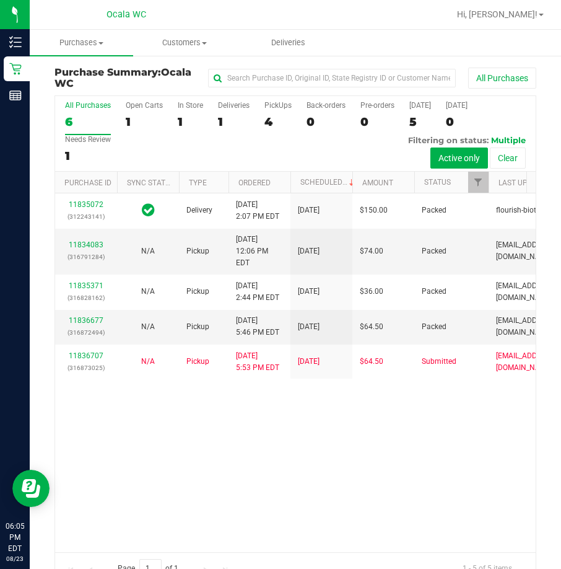
click at [175, 511] on div "11835072 (312243141) Delivery 8/23/2025 2:07 PM EDT 8/27/2025 $150.00 Packed fl…" at bounding box center [295, 372] width 481 height 358
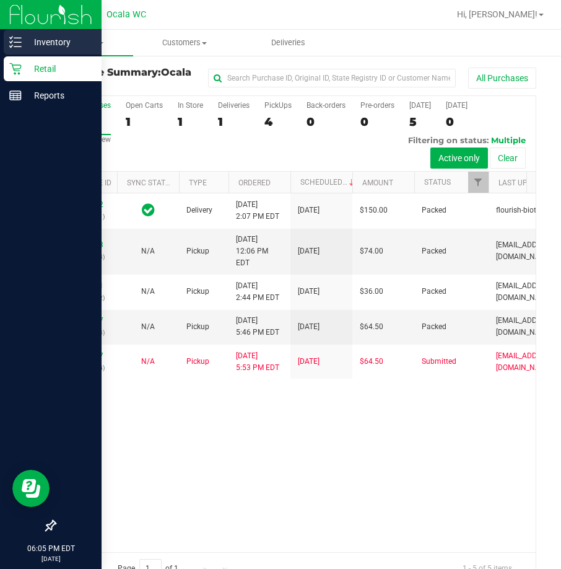
click at [29, 30] on div "Inventory" at bounding box center [53, 42] width 98 height 25
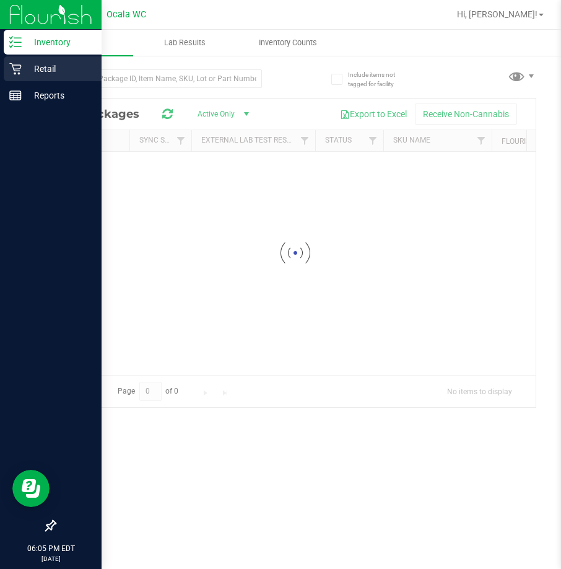
click at [51, 76] on p "Retail" at bounding box center [59, 68] width 74 height 15
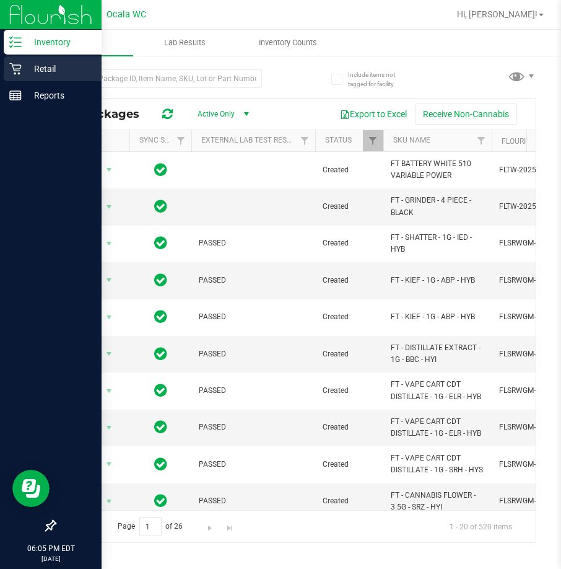
click at [51, 76] on p "Retail" at bounding box center [59, 68] width 74 height 15
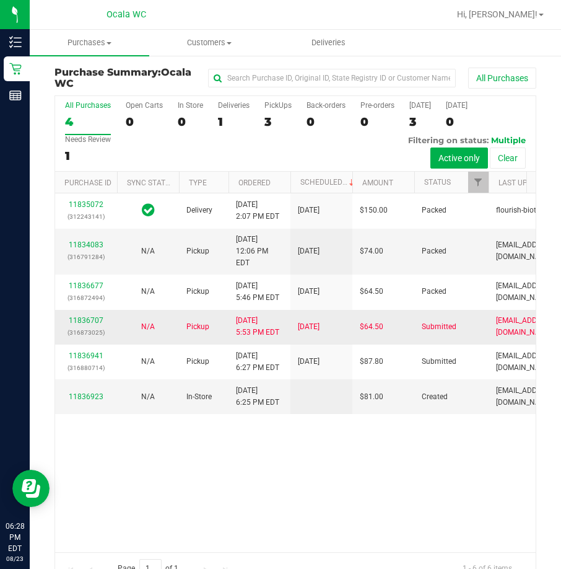
scroll to position [28, 0]
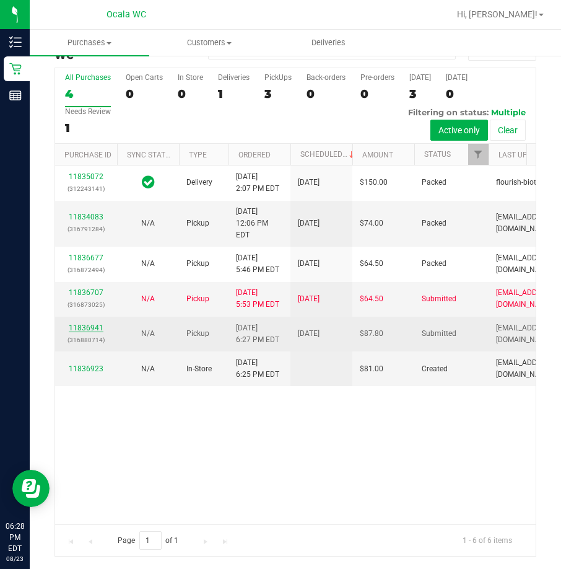
click at [90, 332] on link "11836941" at bounding box center [86, 328] width 35 height 9
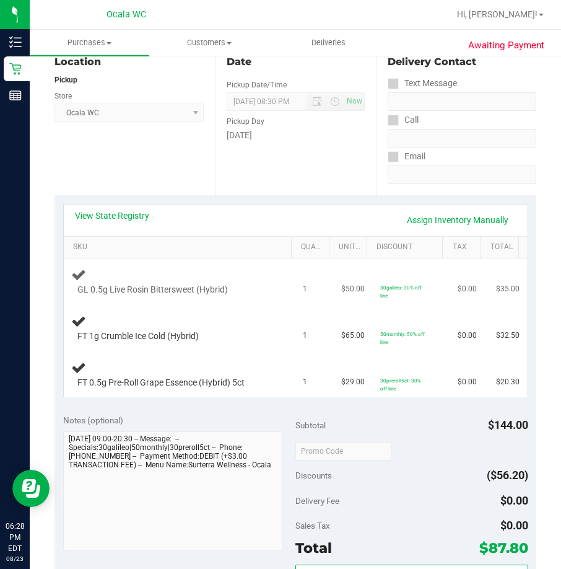
scroll to position [152, 0]
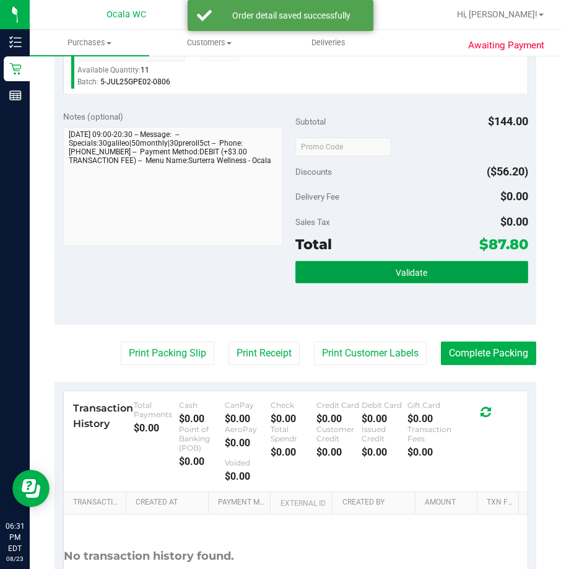
click at [357, 274] on button "Validate" at bounding box center [412, 272] width 233 height 22
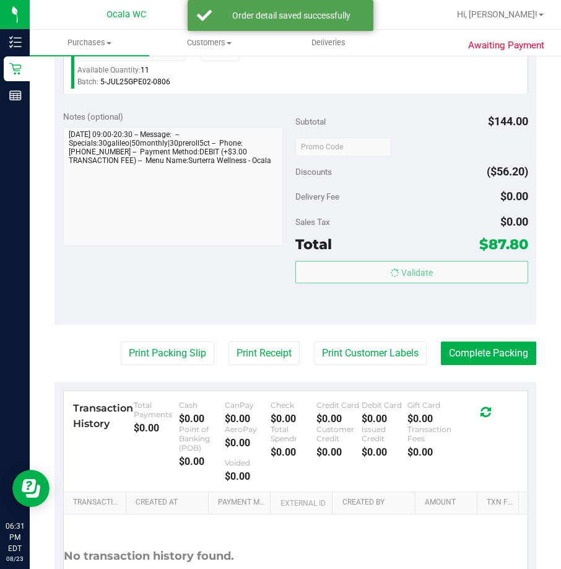
scroll to position [524, 0]
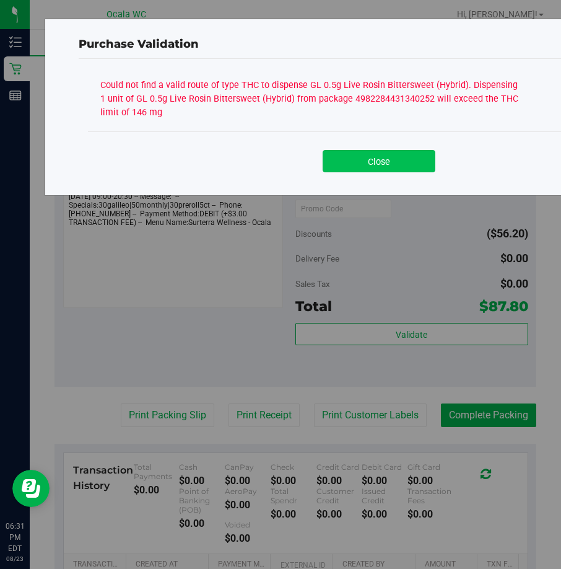
click at [356, 160] on button "Close" at bounding box center [379, 161] width 113 height 22
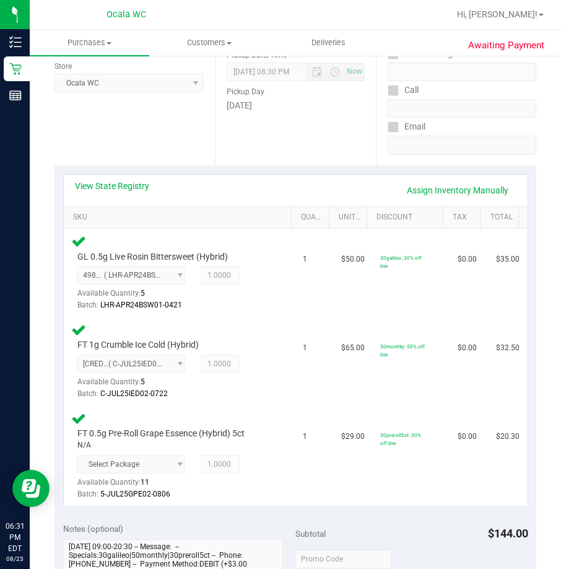
scroll to position [152, 0]
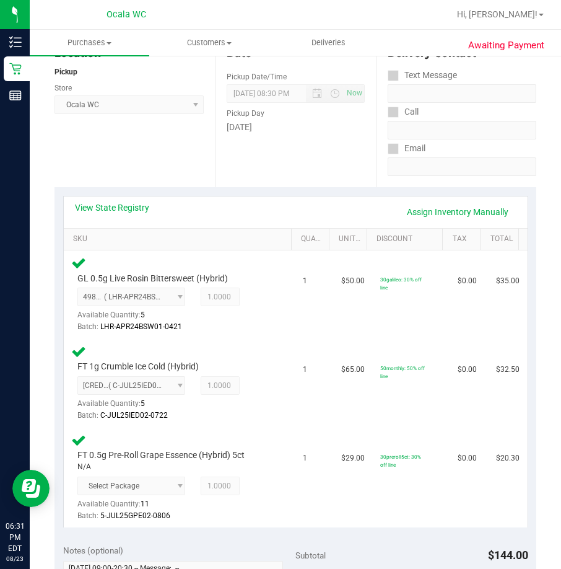
click at [130, 199] on div "View State Registry Assign Inventory Manually" at bounding box center [296, 212] width 464 height 32
click at [129, 222] on div "View State Registry Assign Inventory Manually" at bounding box center [296, 212] width 464 height 32
click at [131, 207] on link "View State Registry" at bounding box center [112, 207] width 74 height 12
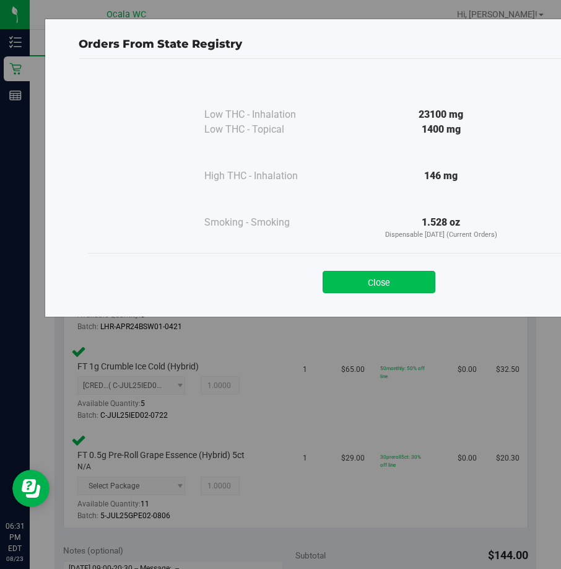
click at [380, 283] on button "Close" at bounding box center [379, 282] width 113 height 22
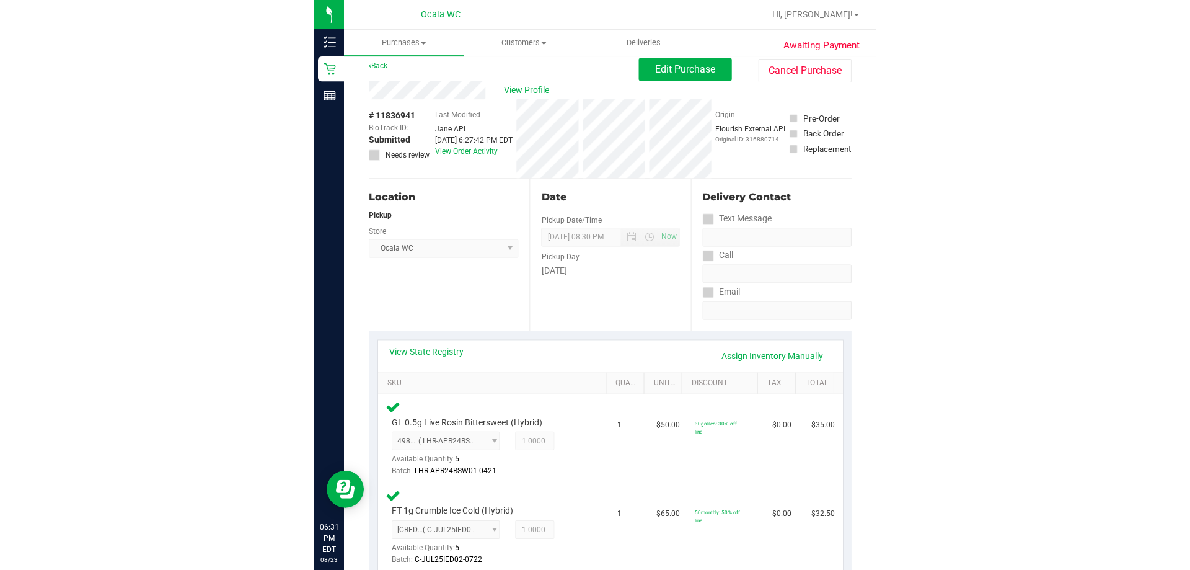
scroll to position [0, 0]
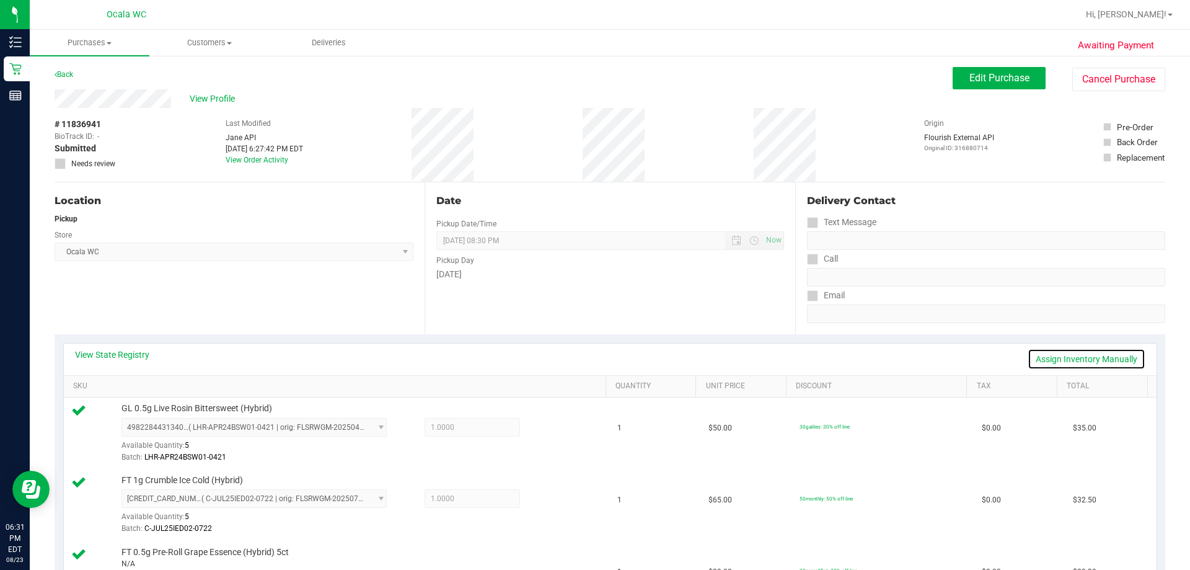
click at [561, 366] on link "Assign Inventory Manually" at bounding box center [1087, 358] width 118 height 21
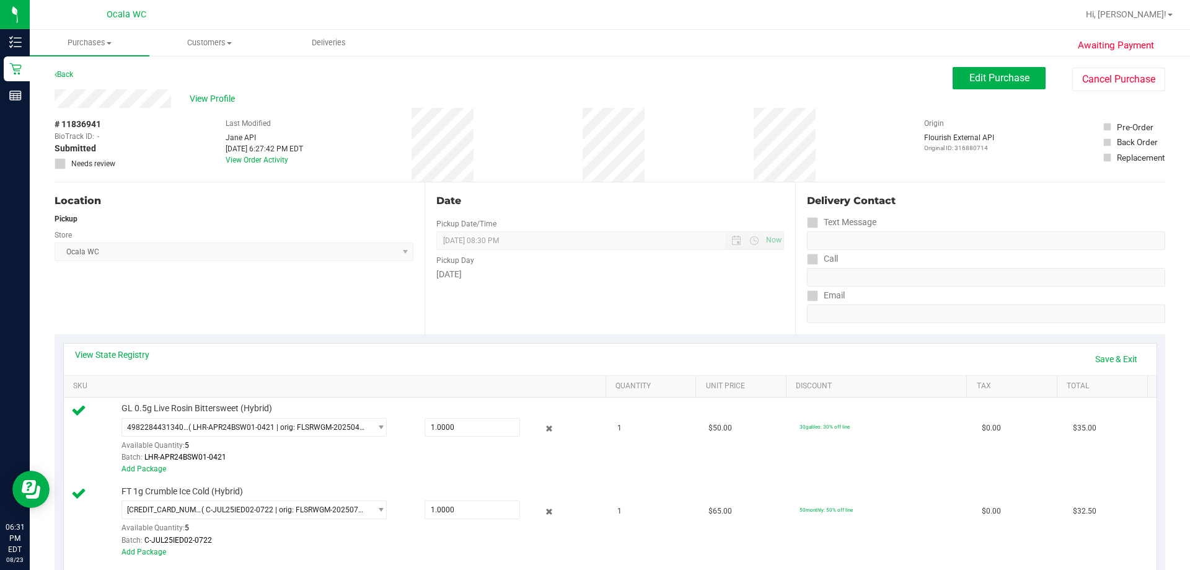
scroll to position [248, 0]
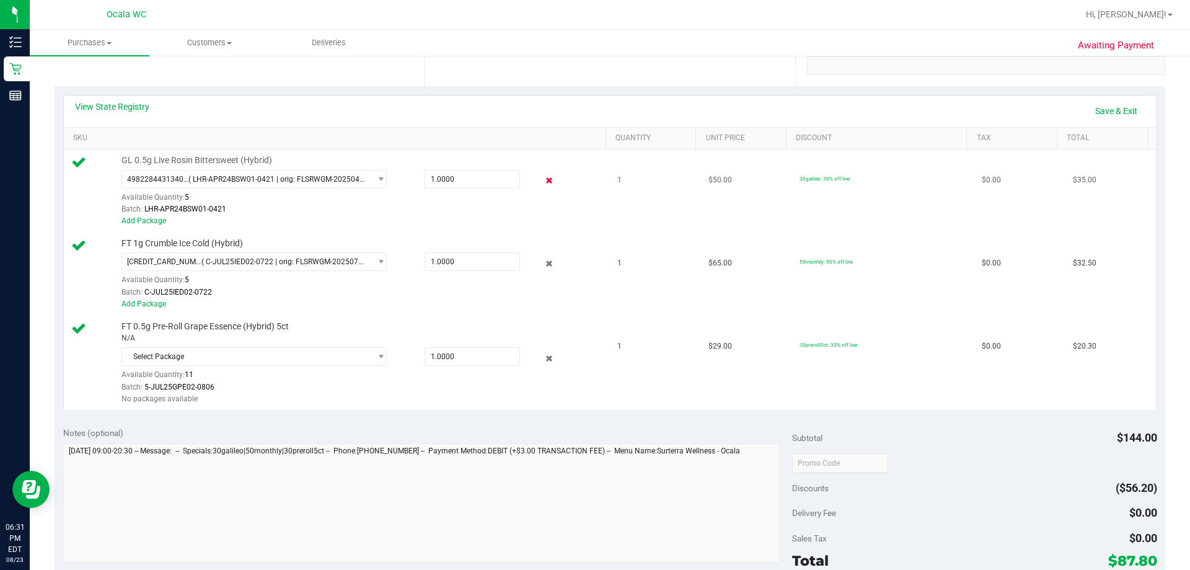
click at [534, 180] on div at bounding box center [540, 180] width 40 height 15
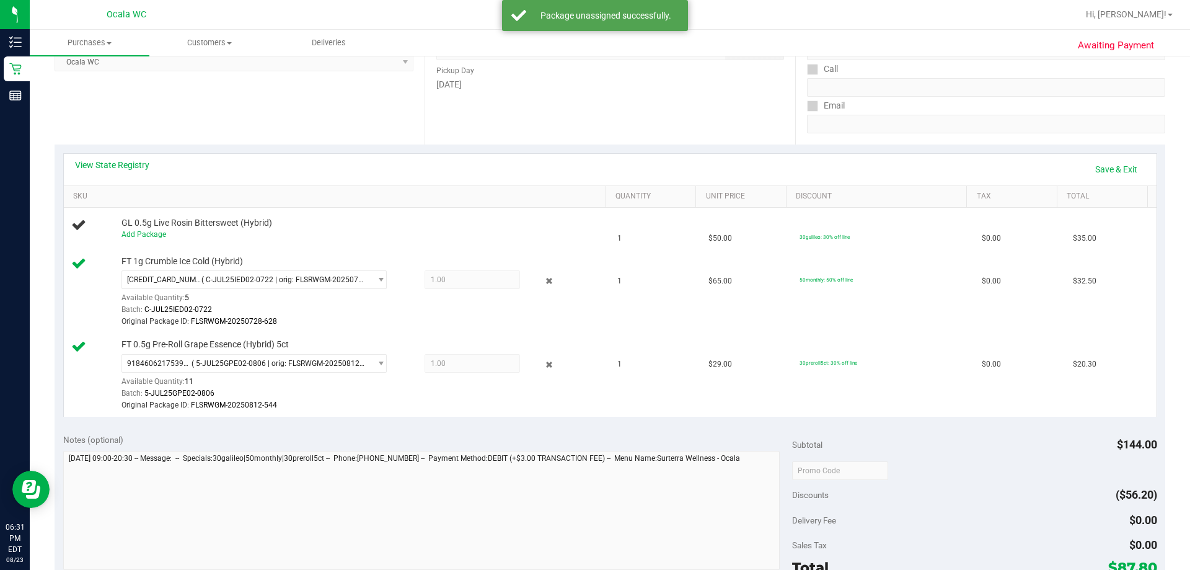
scroll to position [124, 0]
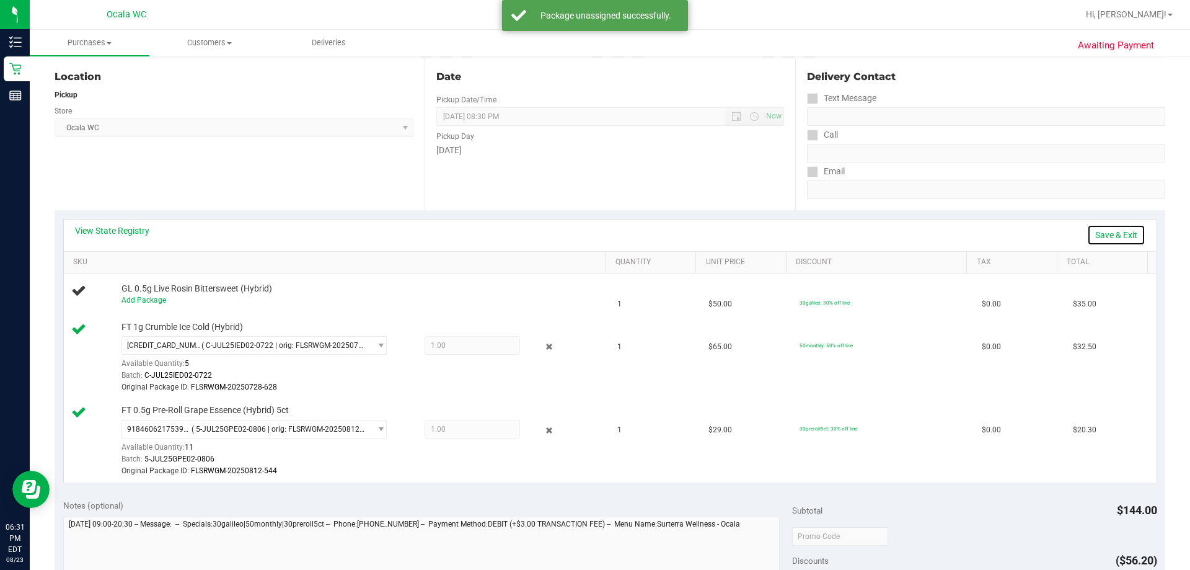
click at [561, 234] on link "Save & Exit" at bounding box center [1116, 234] width 58 height 21
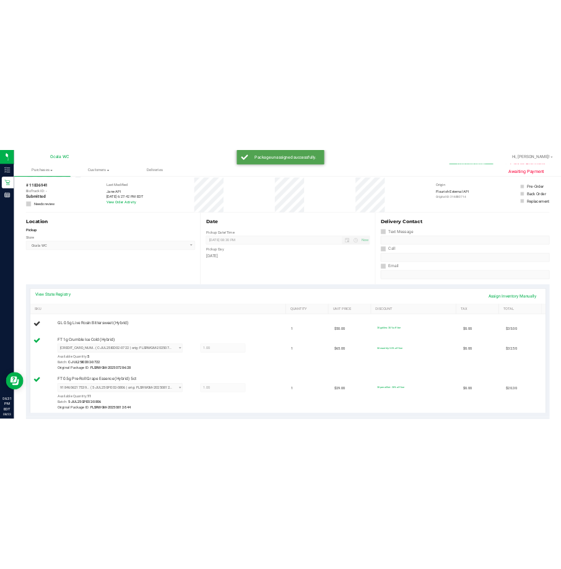
scroll to position [0, 0]
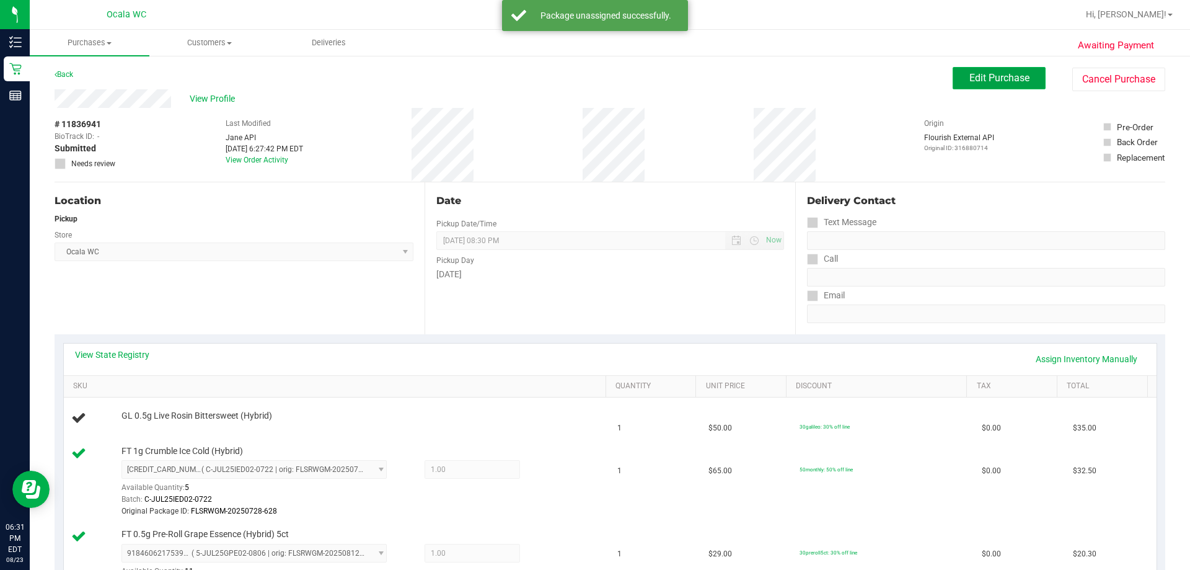
click at [561, 78] on span "Edit Purchase" at bounding box center [999, 78] width 60 height 12
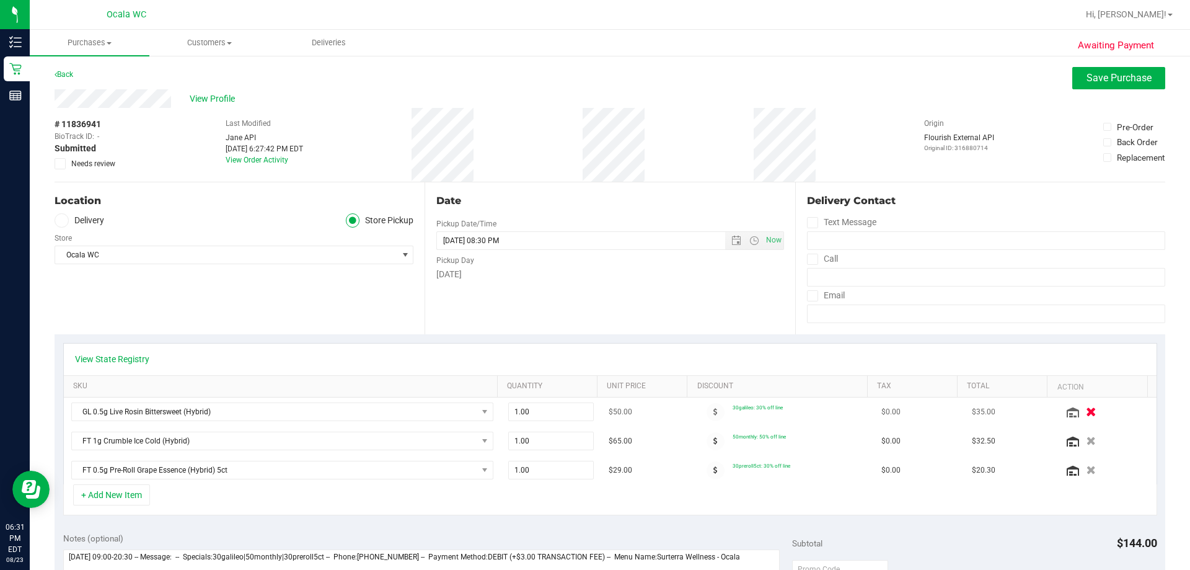
click at [561, 412] on icon "button" at bounding box center [1091, 411] width 11 height 9
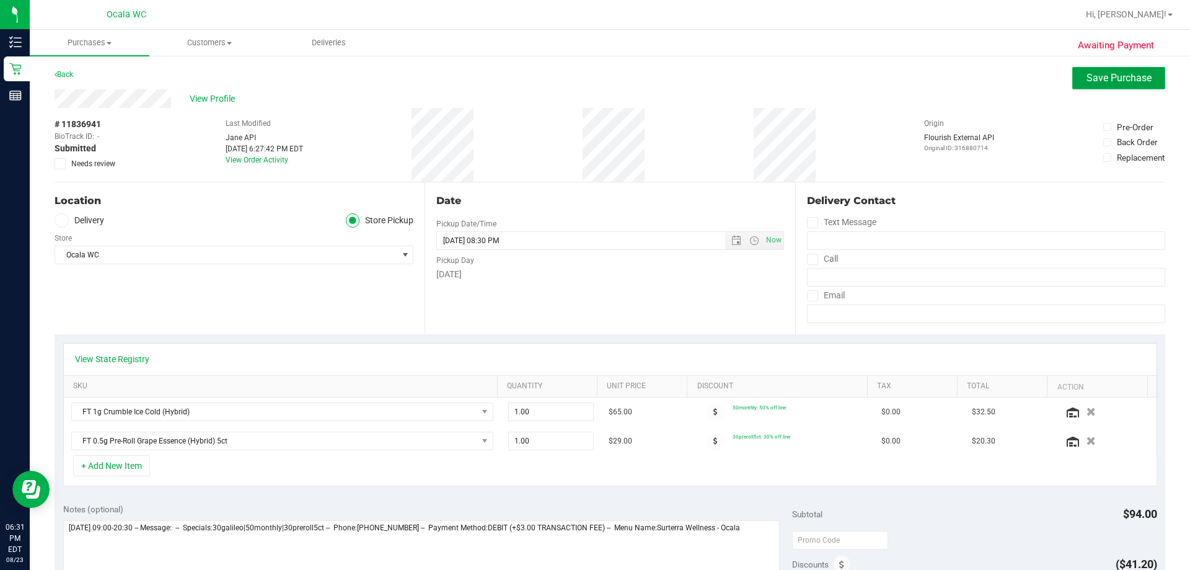
click at [561, 79] on span "Save Purchase" at bounding box center [1118, 78] width 65 height 12
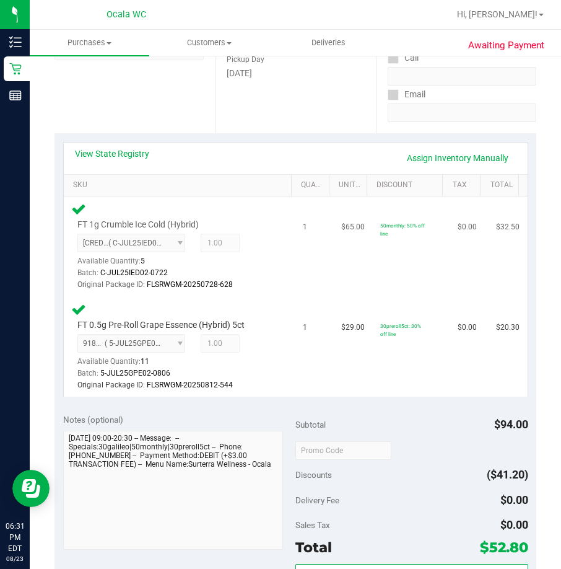
scroll to position [248, 0]
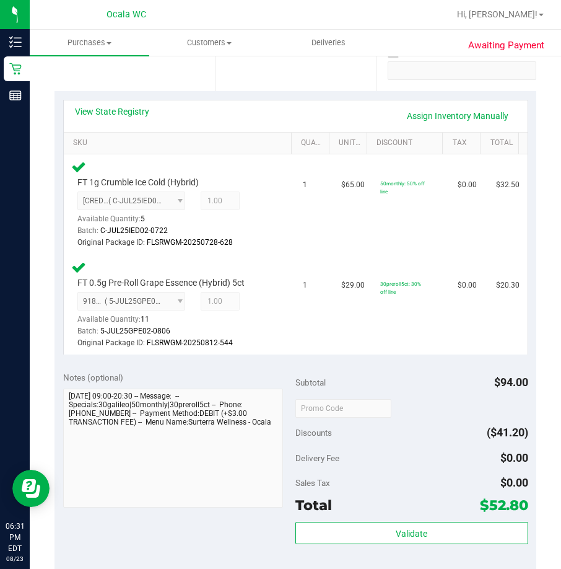
click at [439, 566] on div "Validate" at bounding box center [412, 550] width 233 height 56
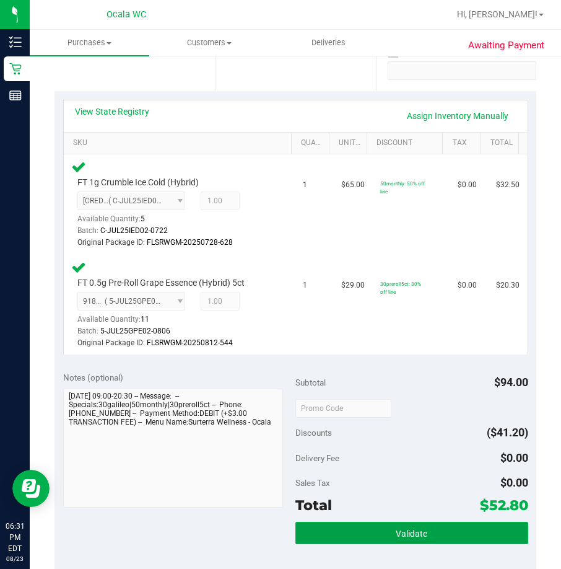
click at [436, 541] on button "Validate" at bounding box center [412, 533] width 233 height 22
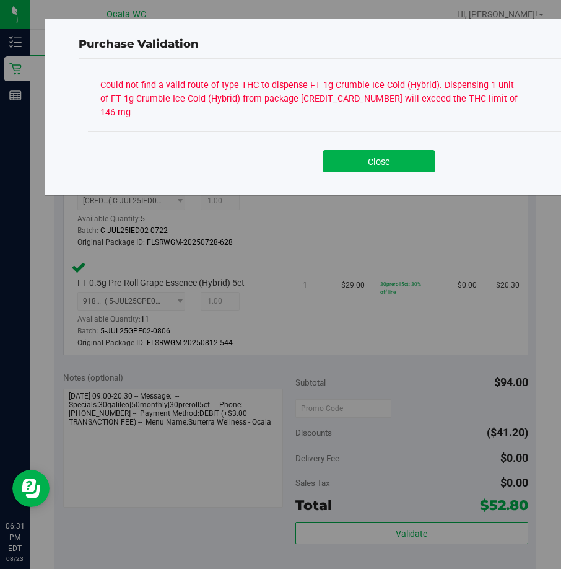
click at [351, 160] on div "Close" at bounding box center [379, 156] width 583 height 50
click at [381, 150] on button "Close" at bounding box center [379, 161] width 113 height 22
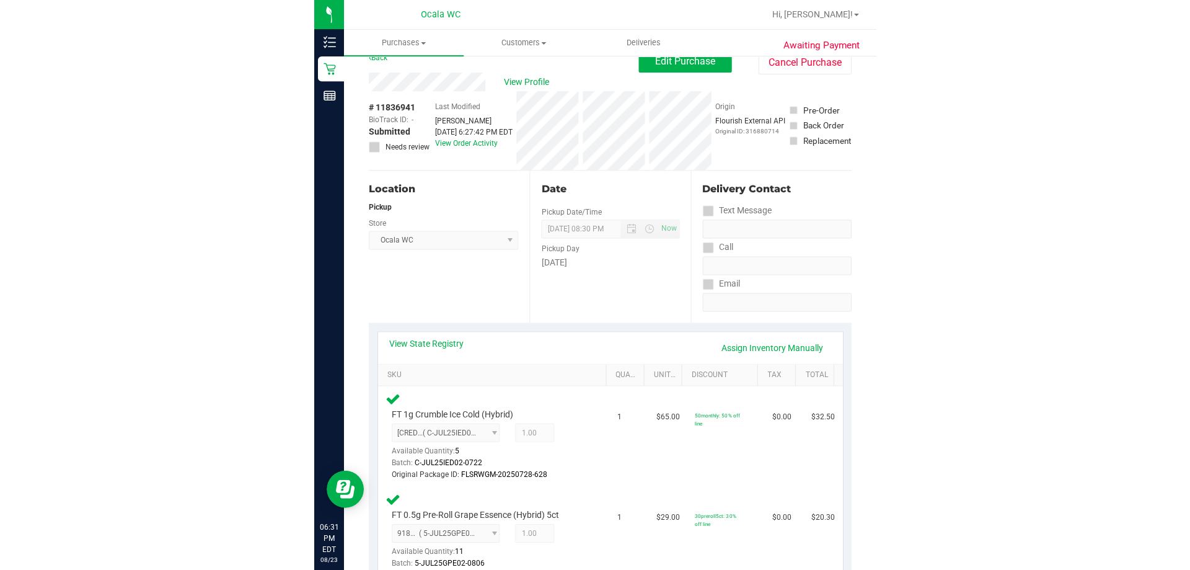
scroll to position [0, 0]
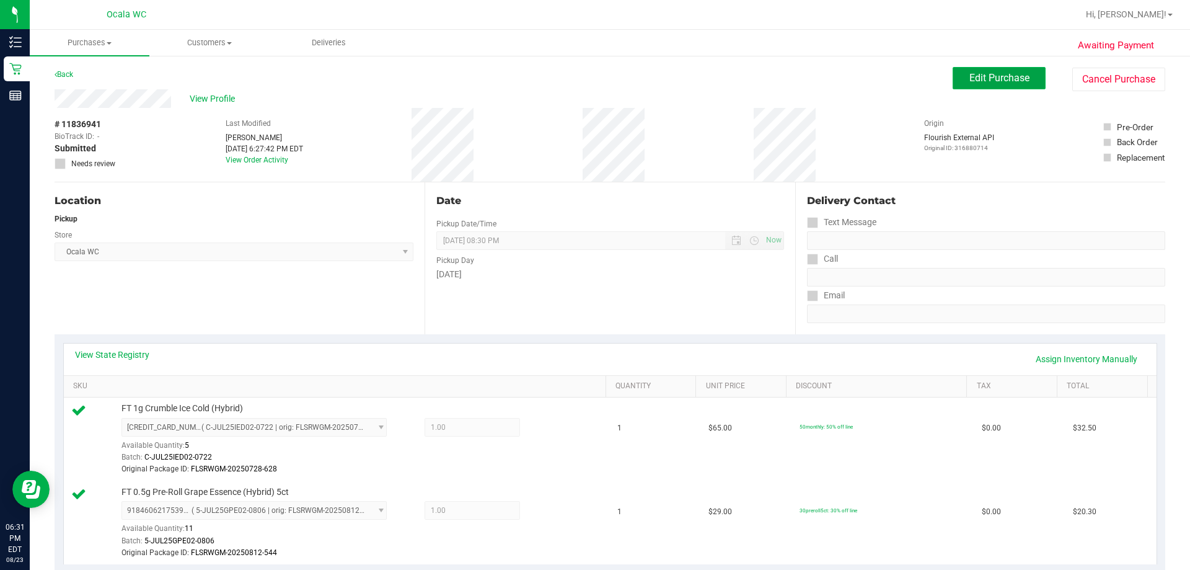
click at [561, 68] on button "Edit Purchase" at bounding box center [999, 78] width 93 height 22
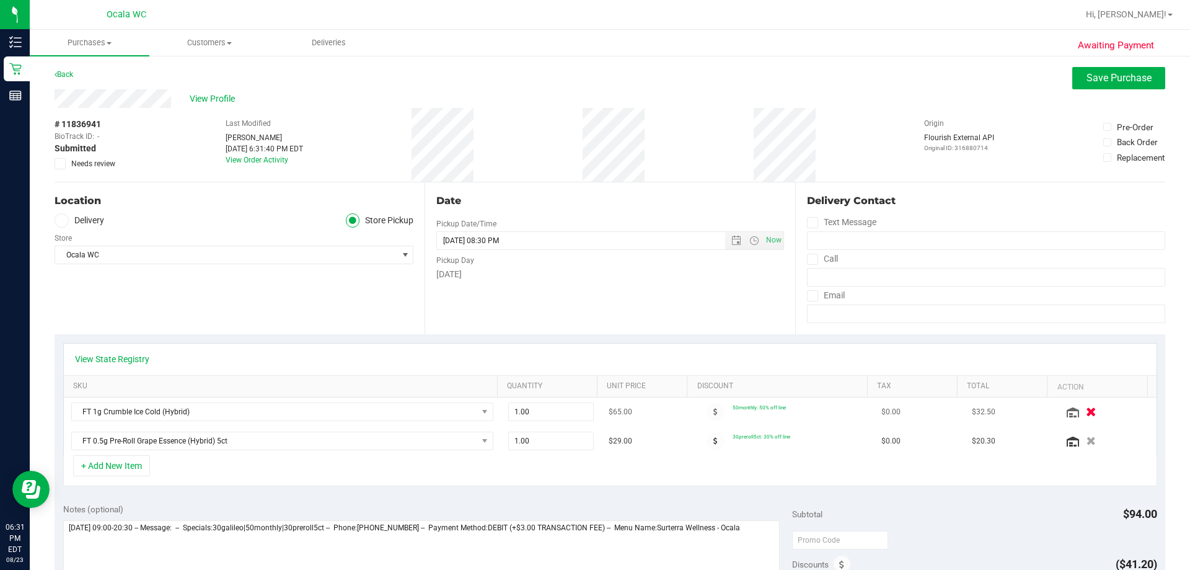
click at [561, 413] on icon "button" at bounding box center [1091, 411] width 11 height 9
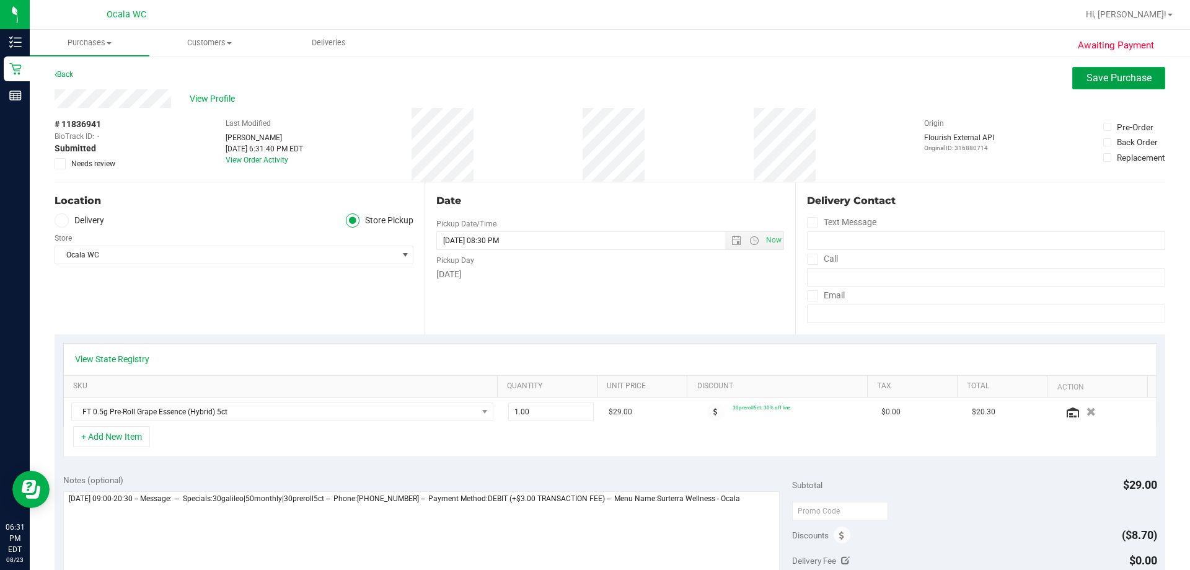
click at [561, 70] on button "Save Purchase" at bounding box center [1118, 78] width 93 height 22
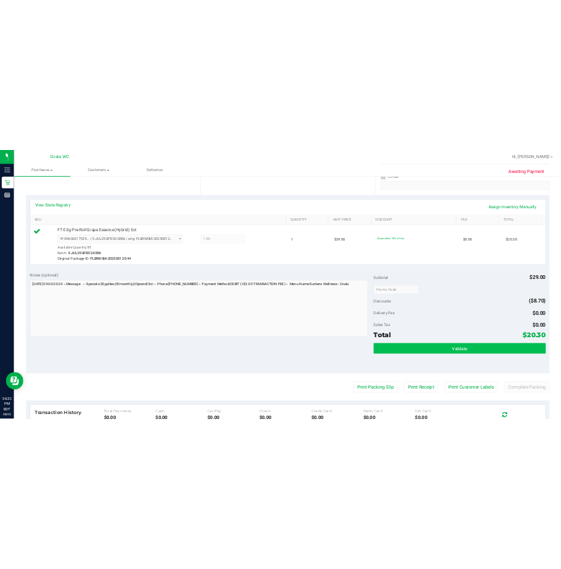
scroll to position [248, 0]
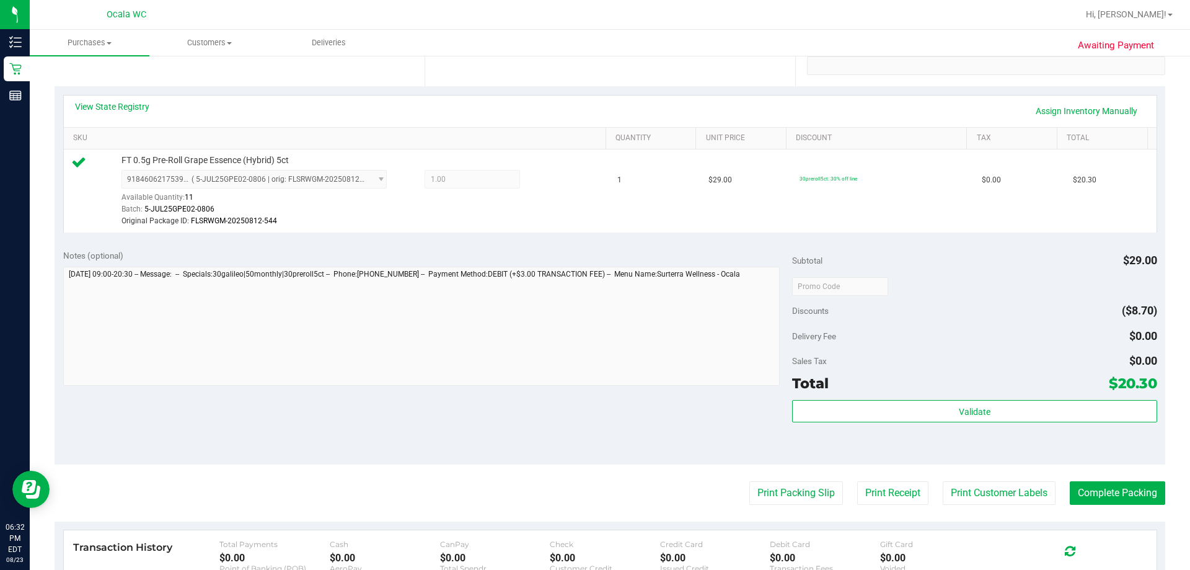
click at [561, 426] on div "Validate" at bounding box center [974, 428] width 364 height 56
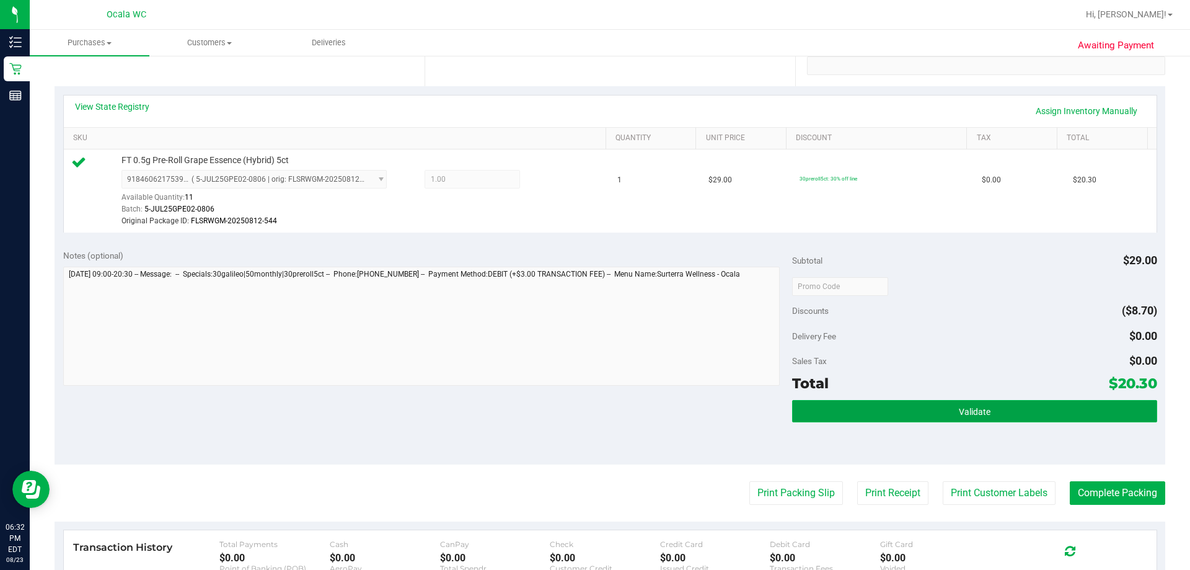
click at [561, 407] on span "Validate" at bounding box center [975, 412] width 32 height 10
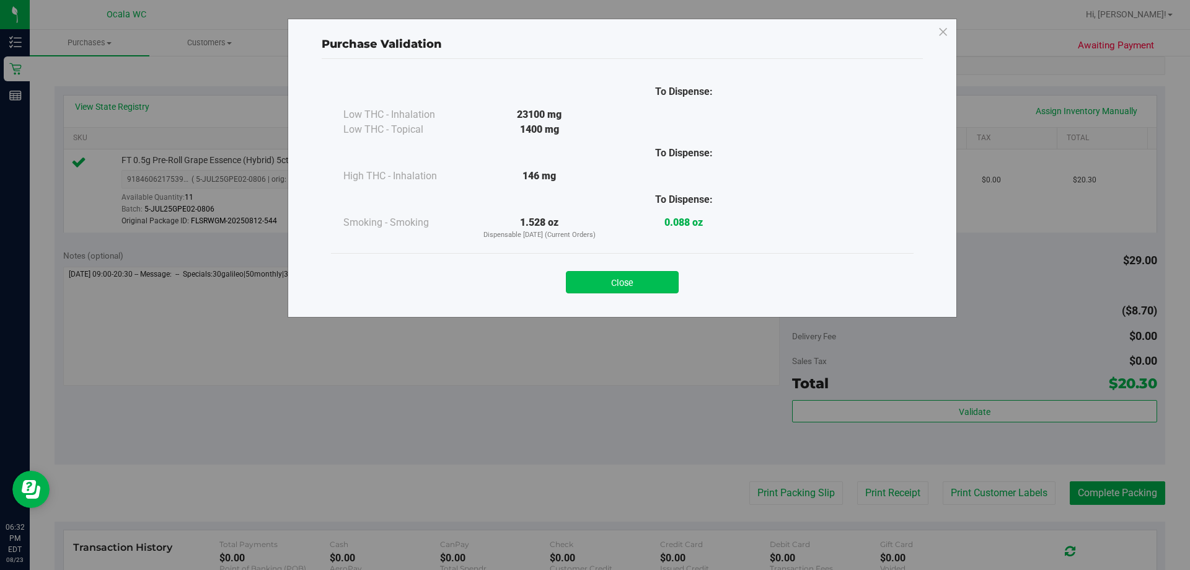
click at [561, 292] on button "Close" at bounding box center [622, 282] width 113 height 22
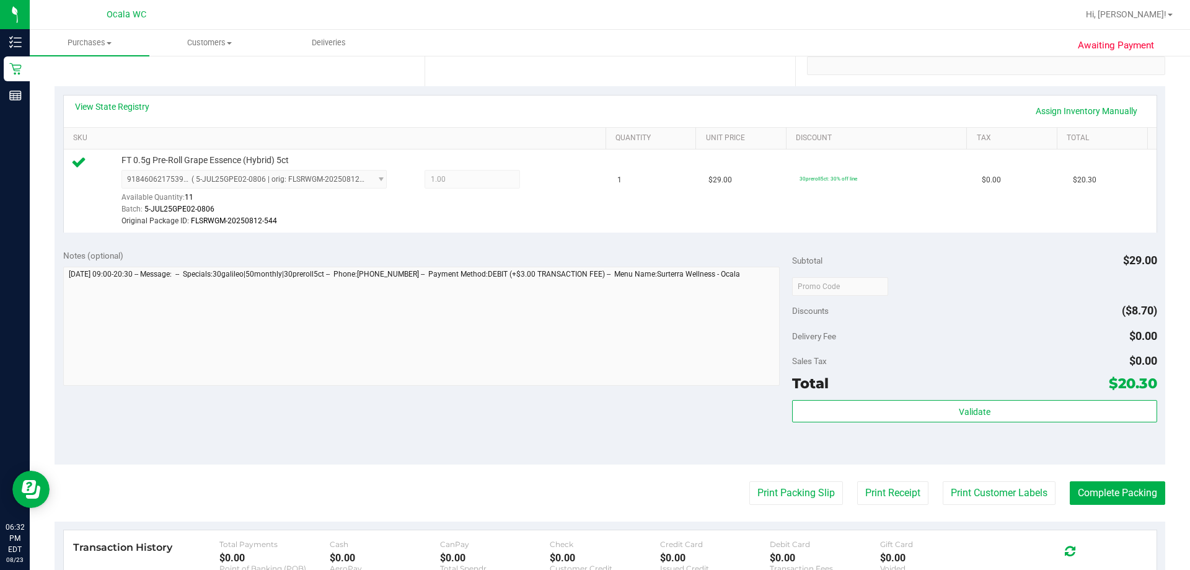
click at [561, 478] on purchase-details "Back Edit Purchase Cancel Purchase View Profile # 11836941 BioTrack ID: - Submi…" at bounding box center [610, 286] width 1111 height 934
click at [561, 485] on button "Print Packing Slip" at bounding box center [796, 493] width 94 height 24
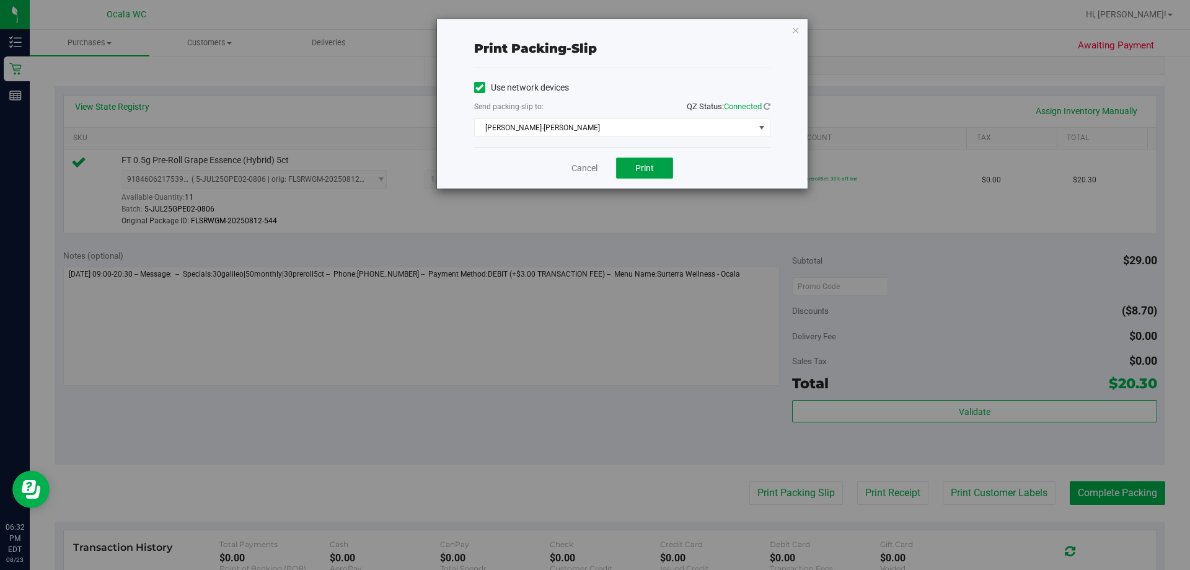
click at [561, 174] on button "Print" at bounding box center [644, 167] width 57 height 21
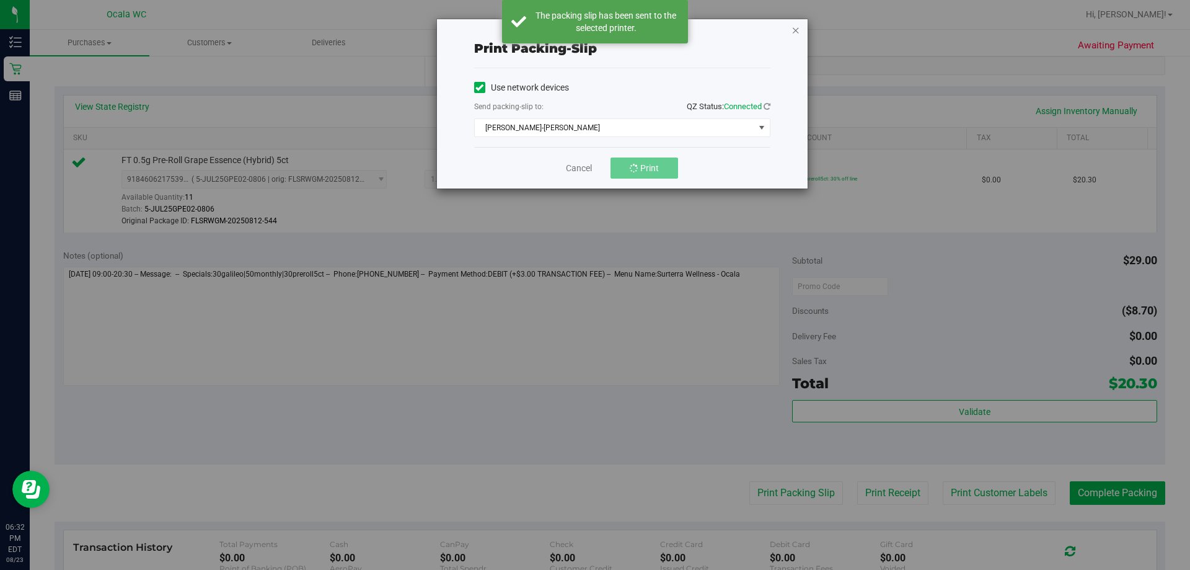
click at [561, 31] on icon "button" at bounding box center [795, 29] width 9 height 15
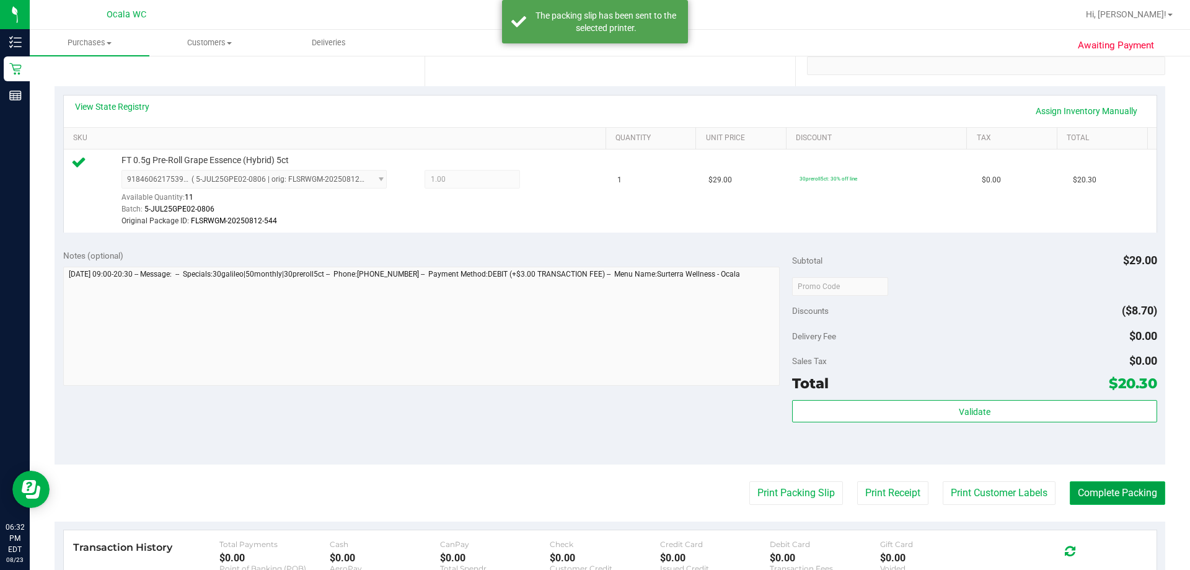
click at [561, 495] on button "Complete Packing" at bounding box center [1117, 493] width 95 height 24
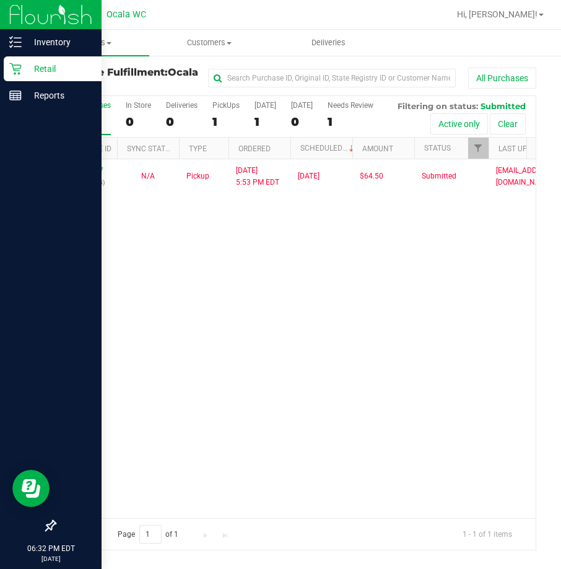
click at [56, 58] on div "Retail" at bounding box center [53, 68] width 98 height 25
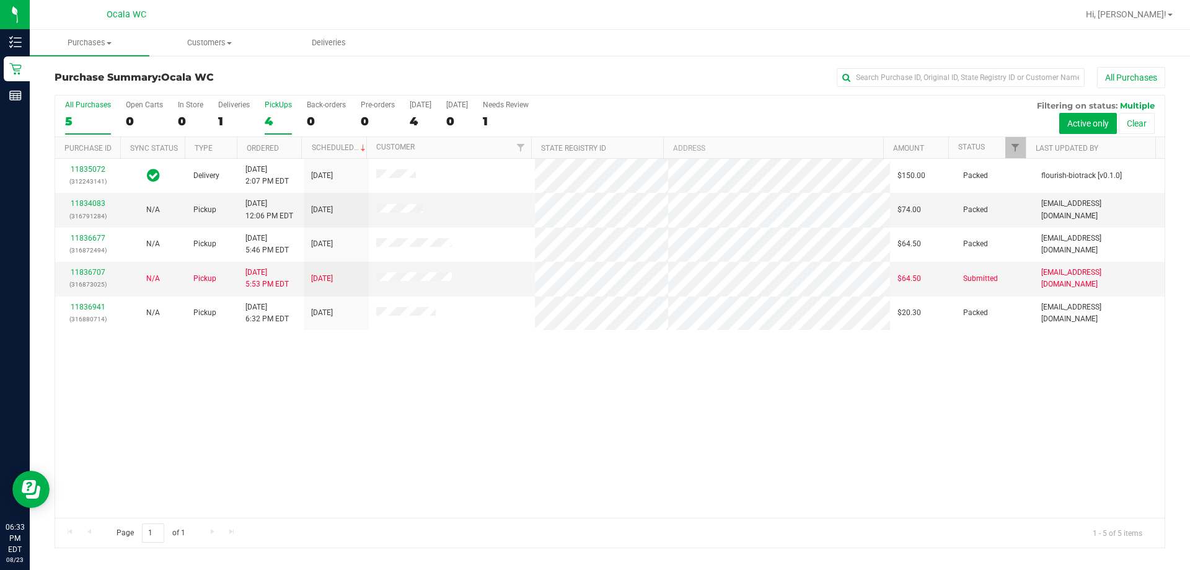
click at [272, 123] on div "4" at bounding box center [278, 121] width 27 height 14
click at [0, 0] on input "PickUps 4" at bounding box center [0, 0] width 0 height 0
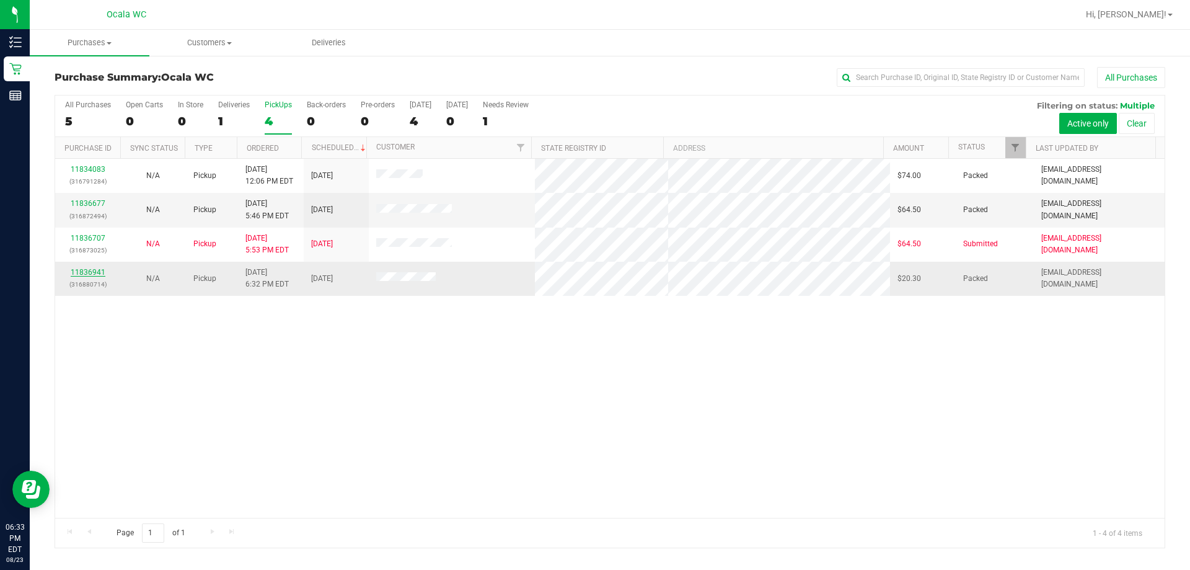
click at [85, 273] on link "11836941" at bounding box center [88, 272] width 35 height 9
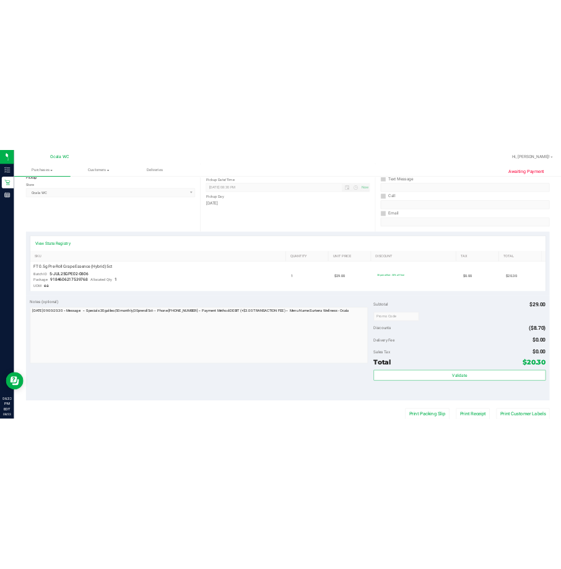
scroll to position [310, 0]
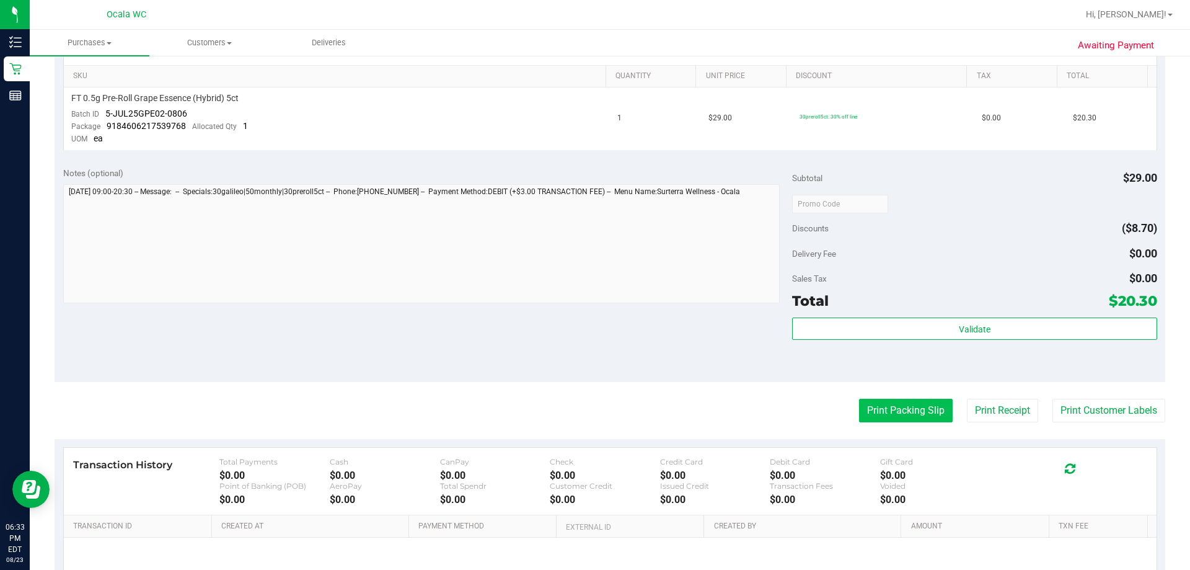
click at [561, 414] on button "Print Packing Slip" at bounding box center [906, 410] width 94 height 24
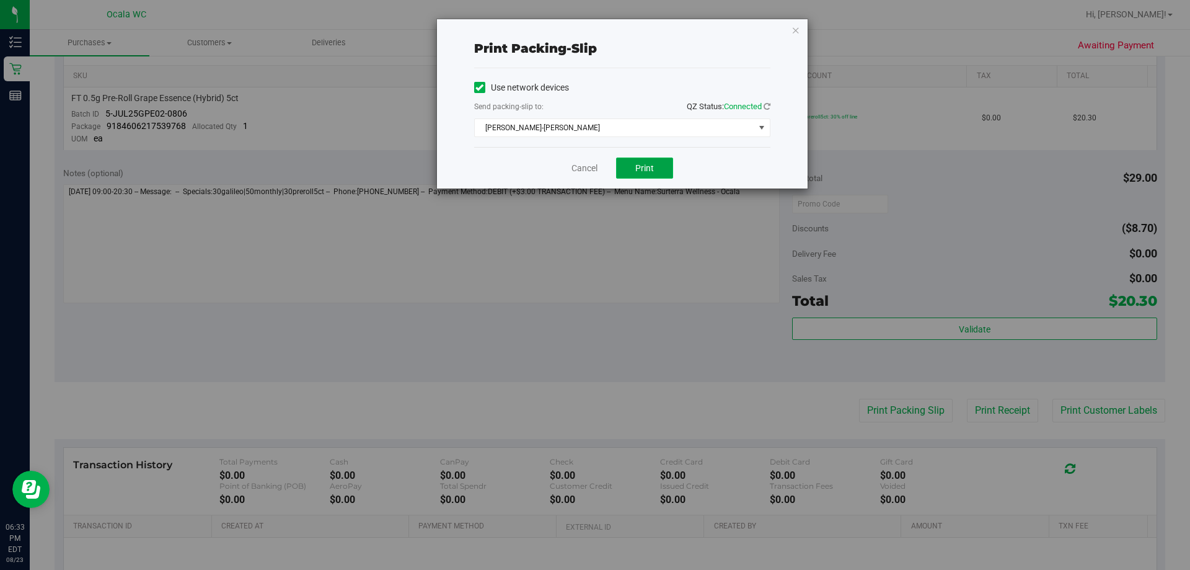
click at [561, 176] on button "Print" at bounding box center [644, 167] width 57 height 21
click at [561, 30] on icon "button" at bounding box center [795, 29] width 9 height 15
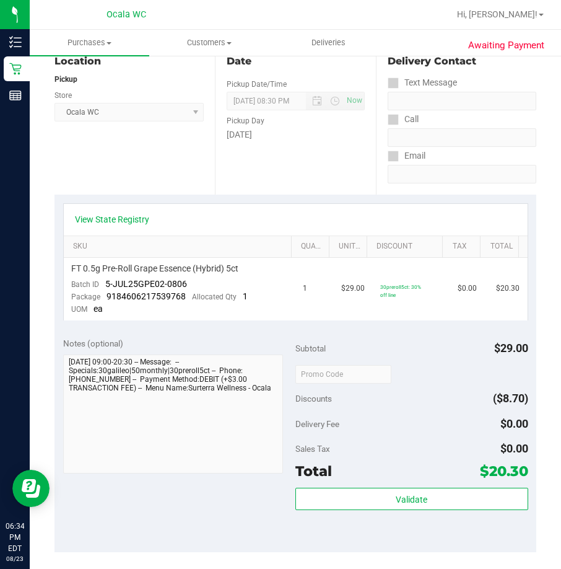
scroll to position [0, 0]
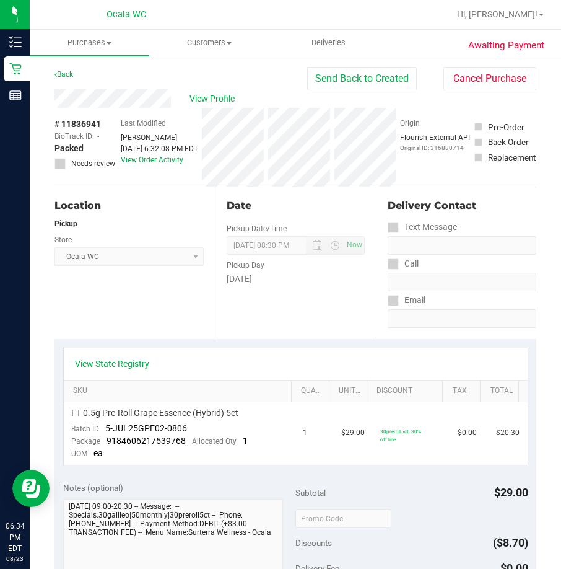
click at [53, 80] on div "Awaiting Payment Back Send Back to Created Cancel Purchase View Profile # 11836…" at bounding box center [296, 549] width 532 height 989
click at [61, 79] on div "Back" at bounding box center [64, 74] width 19 height 15
click at [68, 74] on link "Back" at bounding box center [64, 74] width 19 height 9
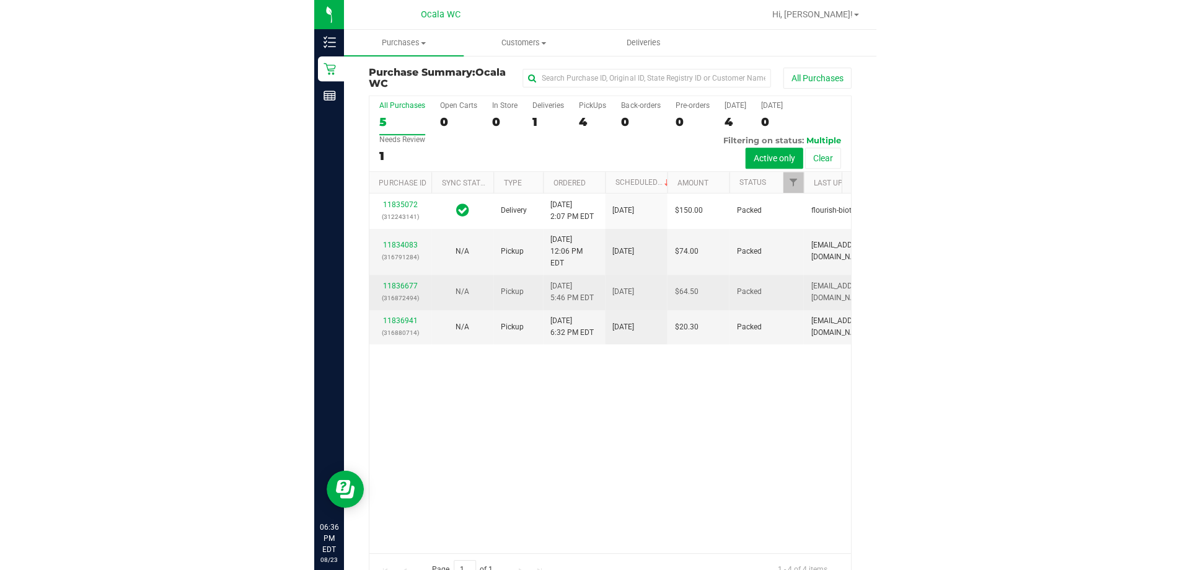
scroll to position [28, 0]
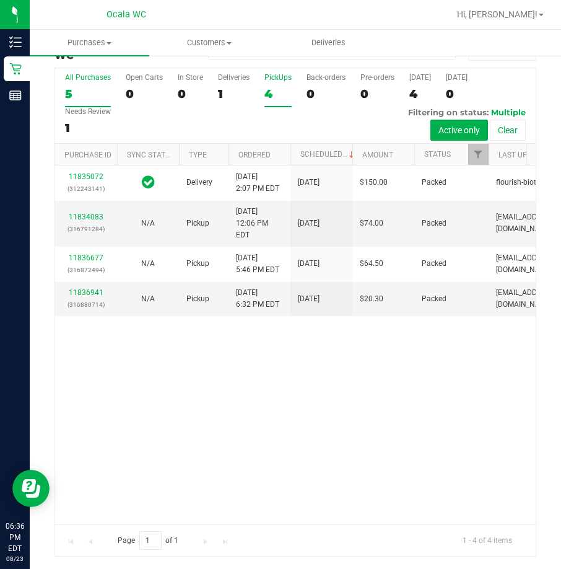
click at [266, 96] on div "4" at bounding box center [278, 94] width 27 height 14
click at [0, 0] on input "PickUps 4" at bounding box center [0, 0] width 0 height 0
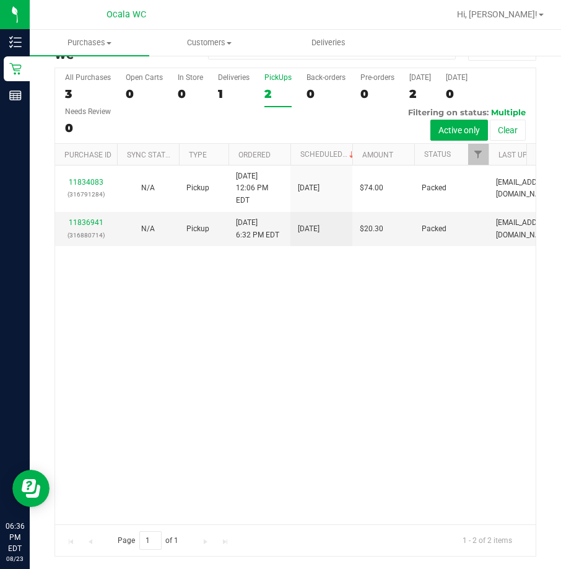
scroll to position [0, 0]
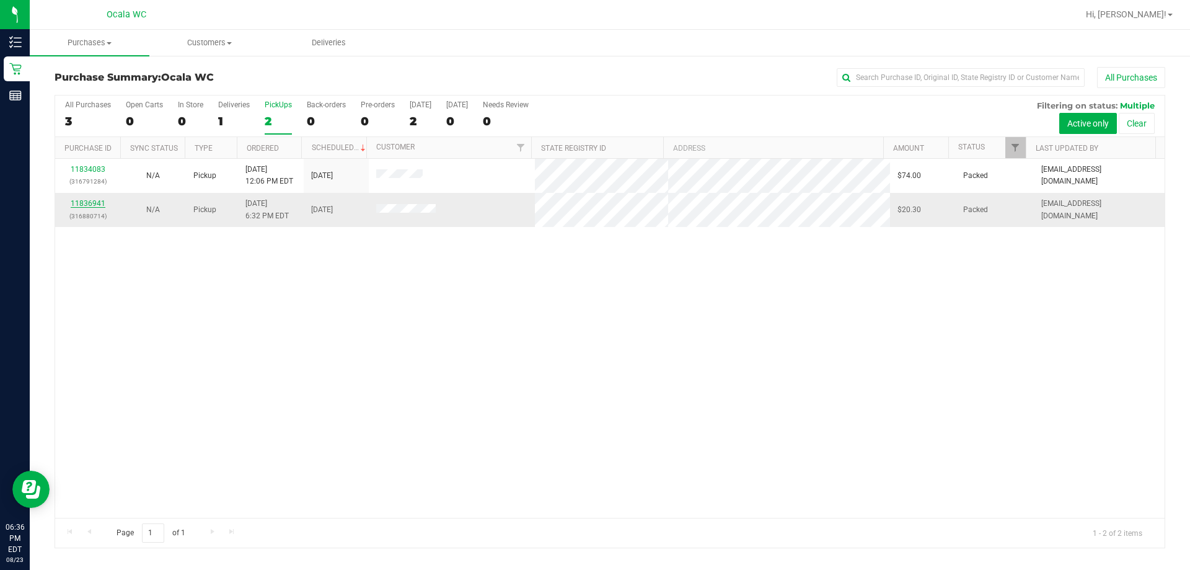
click at [80, 201] on link "11836941" at bounding box center [88, 203] width 35 height 9
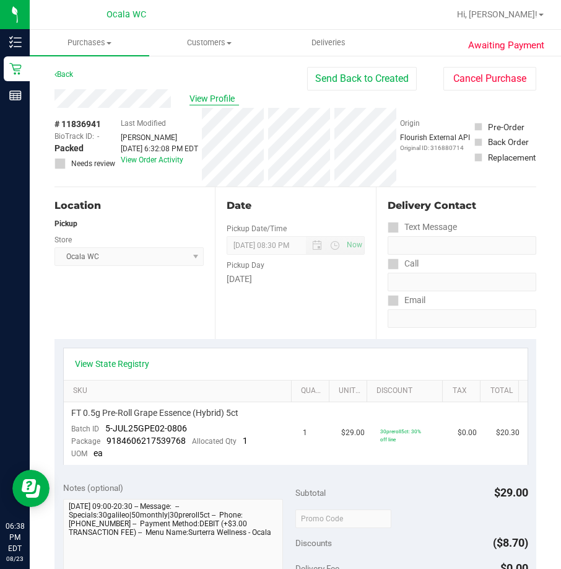
click at [197, 94] on span "View Profile" at bounding box center [215, 98] width 50 height 13
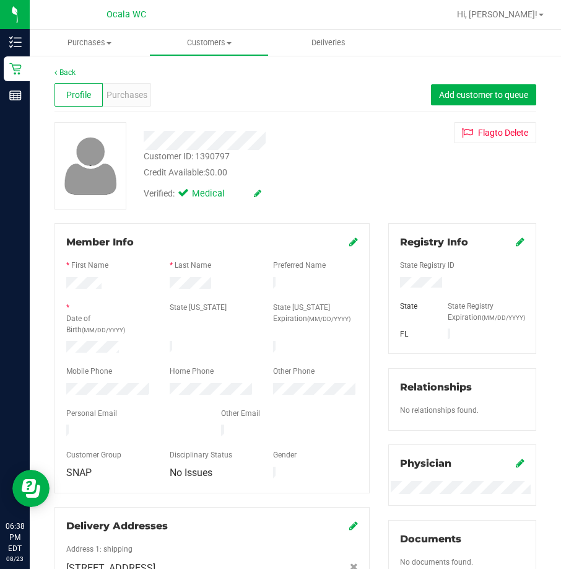
click at [56, 68] on div "Back" at bounding box center [296, 72] width 482 height 11
click at [61, 69] on link "Back" at bounding box center [65, 72] width 21 height 9
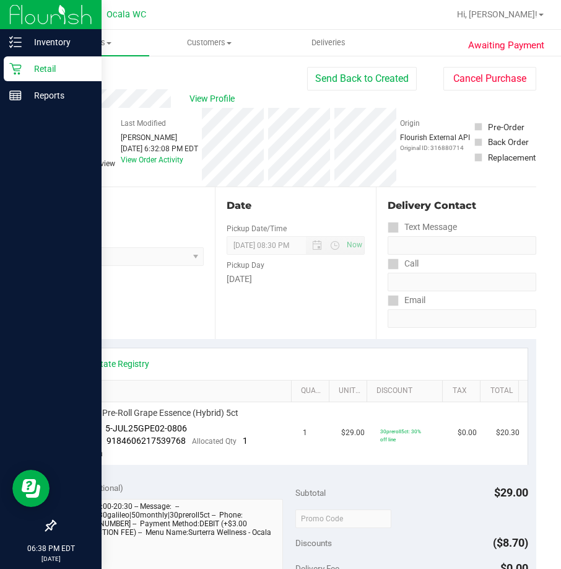
click at [76, 65] on p "Retail" at bounding box center [59, 68] width 74 height 15
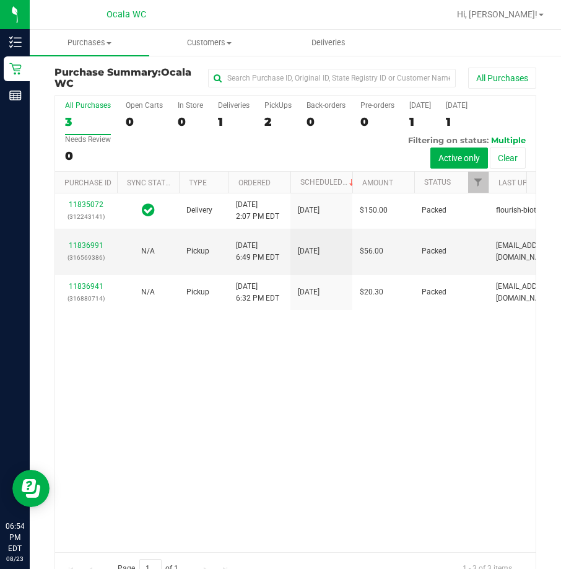
click at [260, 110] on div "All Purchases 3 Open Carts 0 In Store 0 Deliveries 1 PickUps 2 Back-orders 0 Pr…" at bounding box center [295, 134] width 481 height 76
click at [279, 118] on div "2" at bounding box center [278, 122] width 27 height 14
click at [0, 0] on input "PickUps 2" at bounding box center [0, 0] width 0 height 0
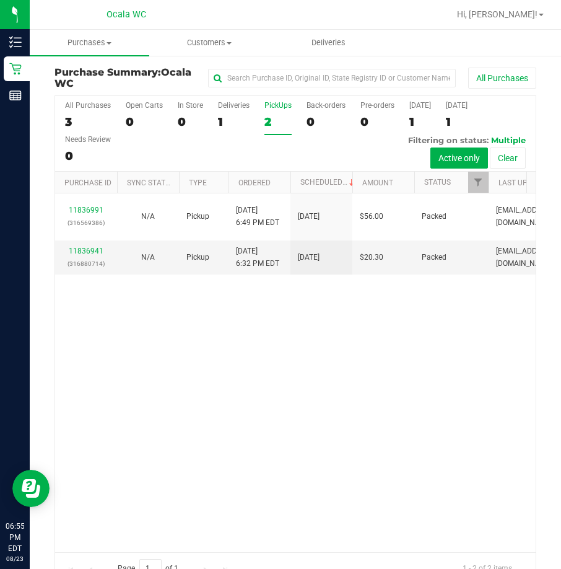
click at [290, 406] on div "11836991 (316569386) N/A Pickup 8/23/2025 6:49 PM EDT 8/24/2025 $56.00 Packed c…" at bounding box center [295, 372] width 481 height 358
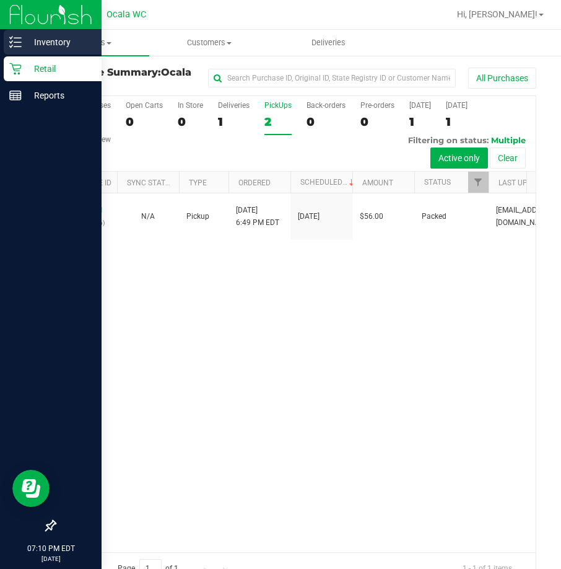
click at [18, 37] on icon at bounding box center [15, 42] width 12 height 12
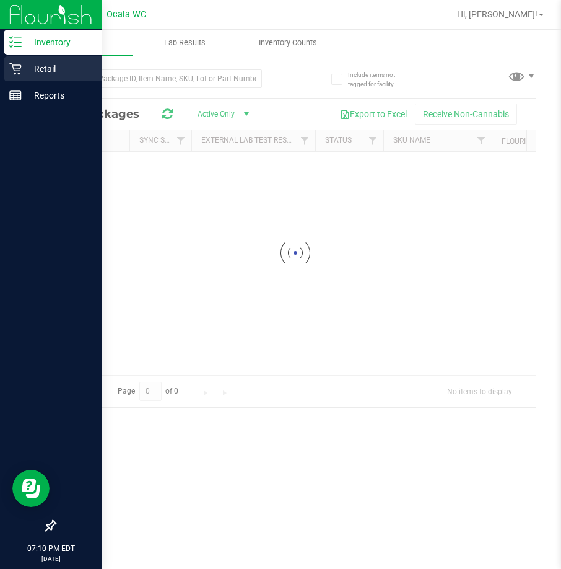
click at [69, 68] on p "Retail" at bounding box center [59, 68] width 74 height 15
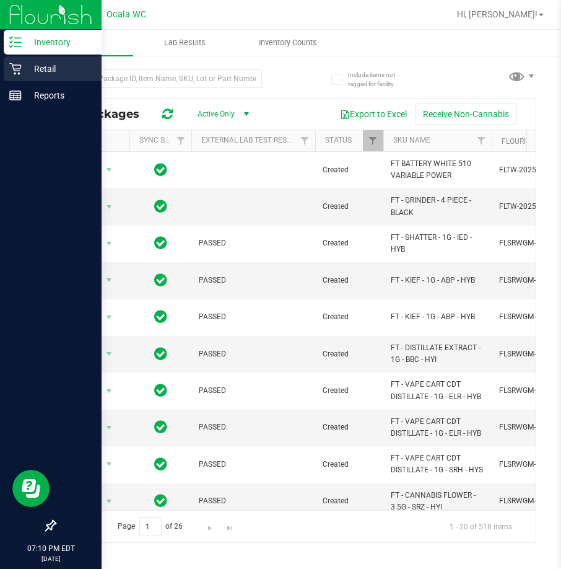
click at [69, 68] on p "Retail" at bounding box center [59, 68] width 74 height 15
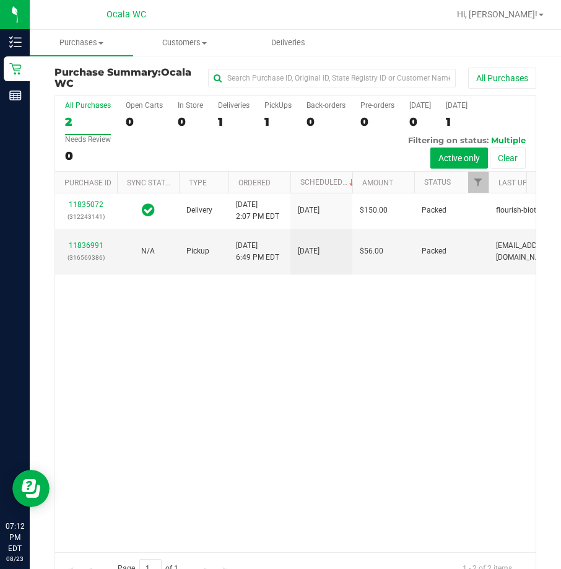
click at [114, 395] on div "11835072 (312243141) Delivery 8/23/2025 2:07 PM EDT 8/27/2025 $150.00 Packed fl…" at bounding box center [295, 372] width 481 height 358
